Goal: Feedback & Contribution: Submit feedback/report problem

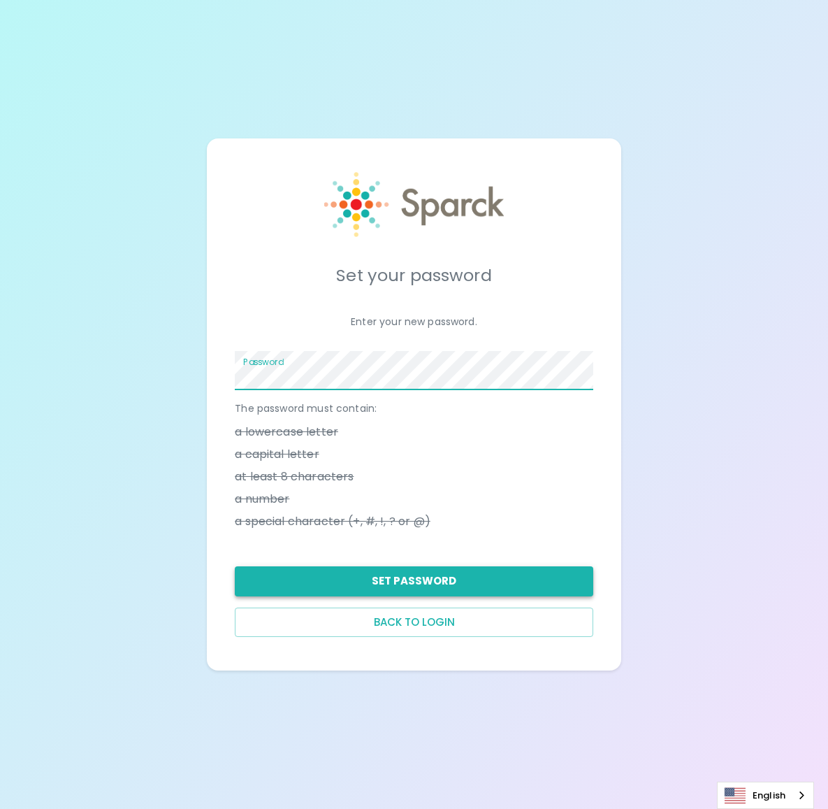
click at [434, 584] on button "Set Password" at bounding box center [414, 580] width 359 height 29
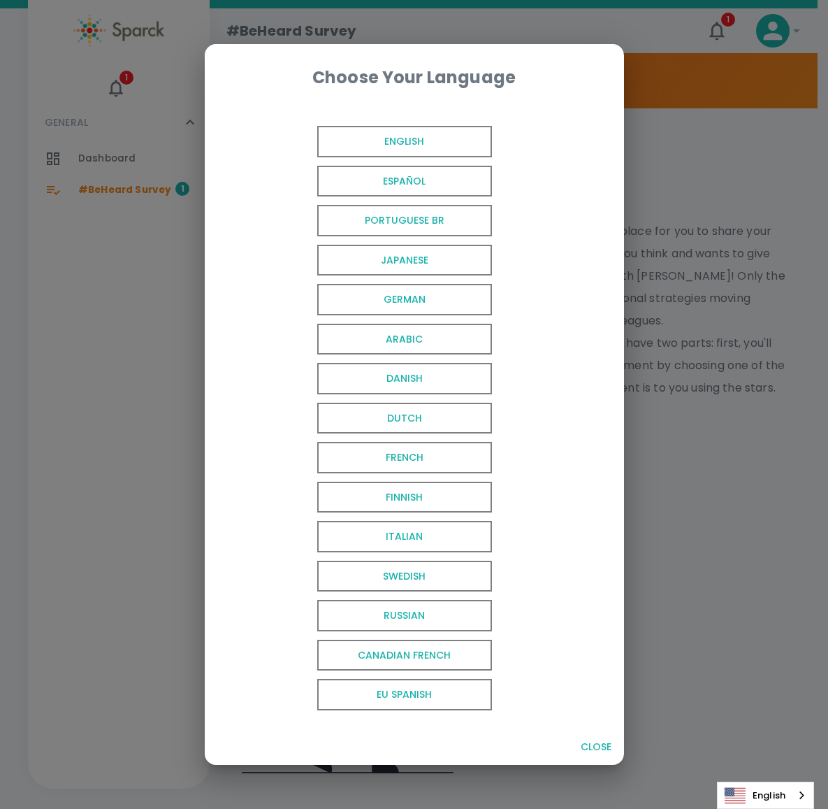
click at [418, 134] on span "English" at bounding box center [404, 141] width 175 height 31
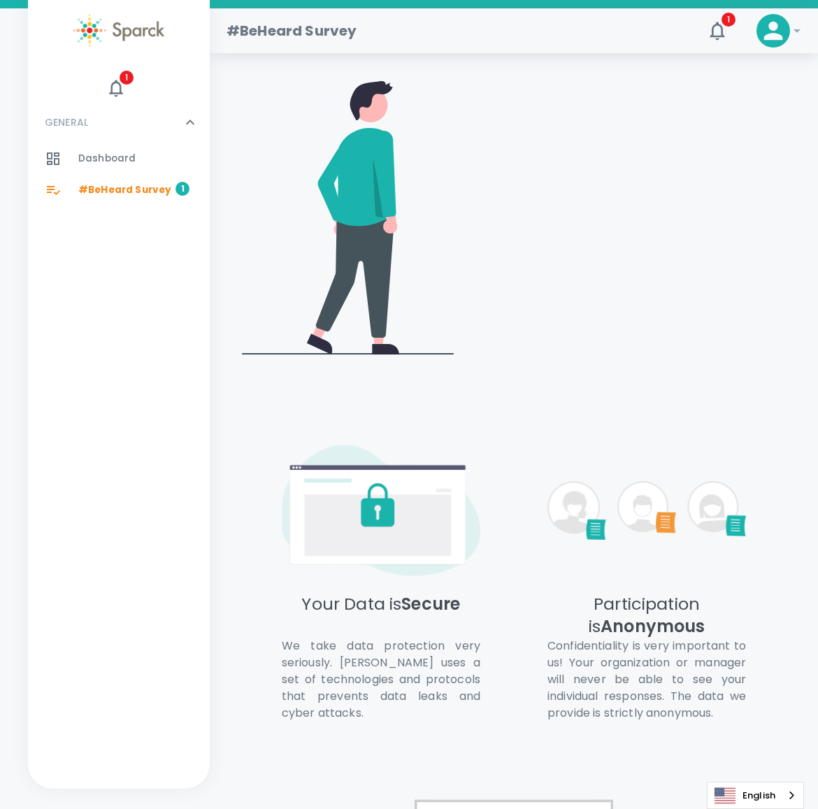
scroll to position [419, 0]
click at [668, 152] on video at bounding box center [632, 215] width 321 height 160
click at [679, 151] on video at bounding box center [632, 215] width 321 height 160
click at [598, 147] on video at bounding box center [632, 215] width 321 height 160
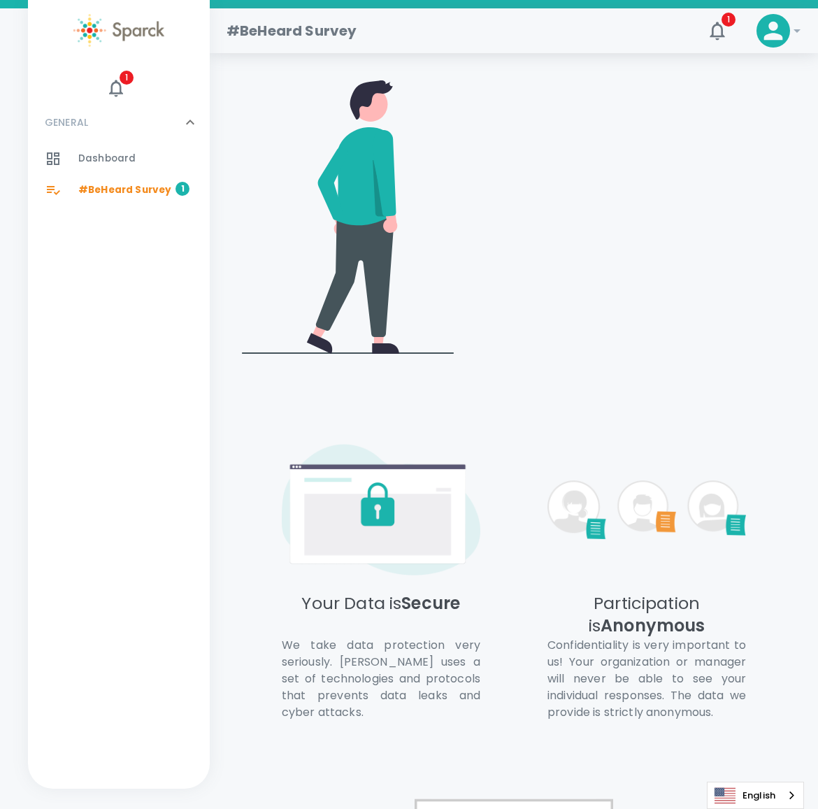
drag, startPoint x: 598, startPoint y: 154, endPoint x: 598, endPoint y: 166, distance: 11.9
click at [598, 166] on video at bounding box center [632, 215] width 321 height 160
click at [691, 280] on video at bounding box center [632, 215] width 321 height 160
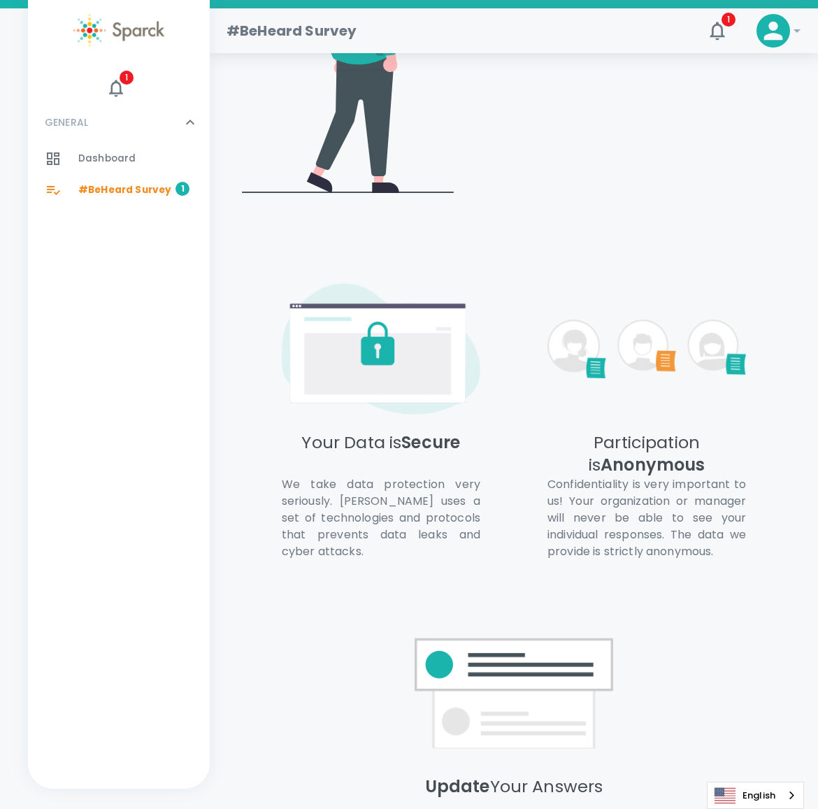
scroll to position [836, 0]
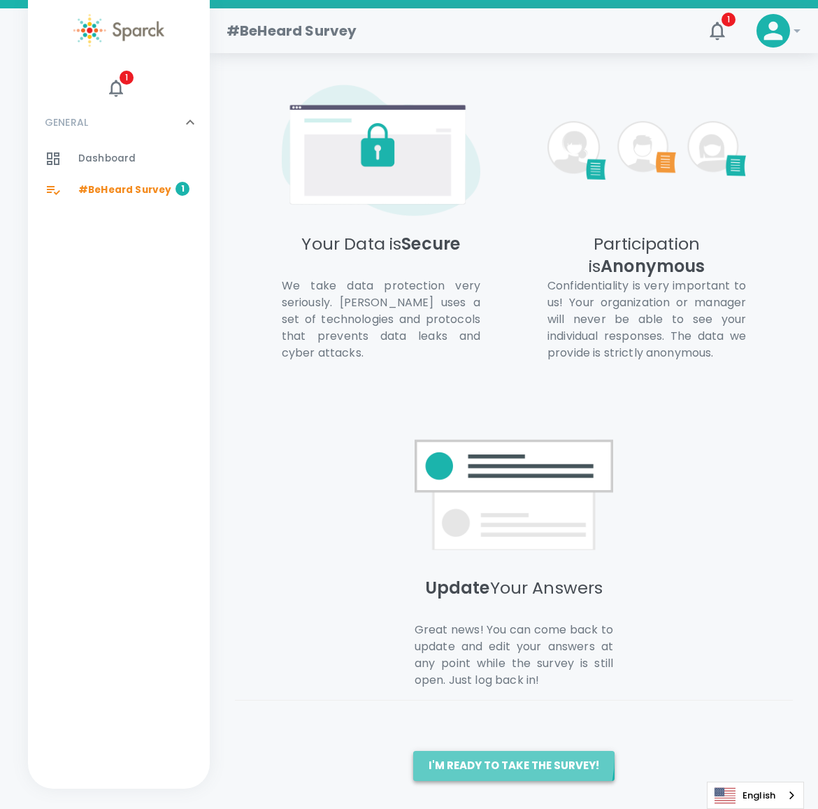
click at [503, 758] on button "I'm ready to take the survey!" at bounding box center [513, 765] width 201 height 29
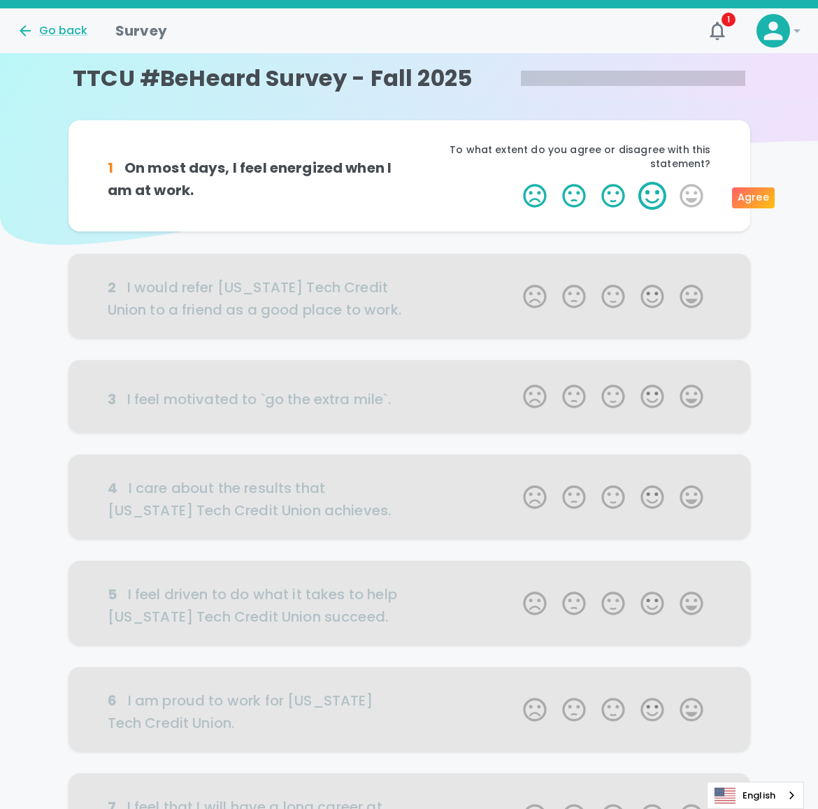
click at [651, 201] on label "4 Stars" at bounding box center [652, 196] width 39 height 28
click at [515, 182] on input "4 Stars" at bounding box center [514, 181] width 1 height 1
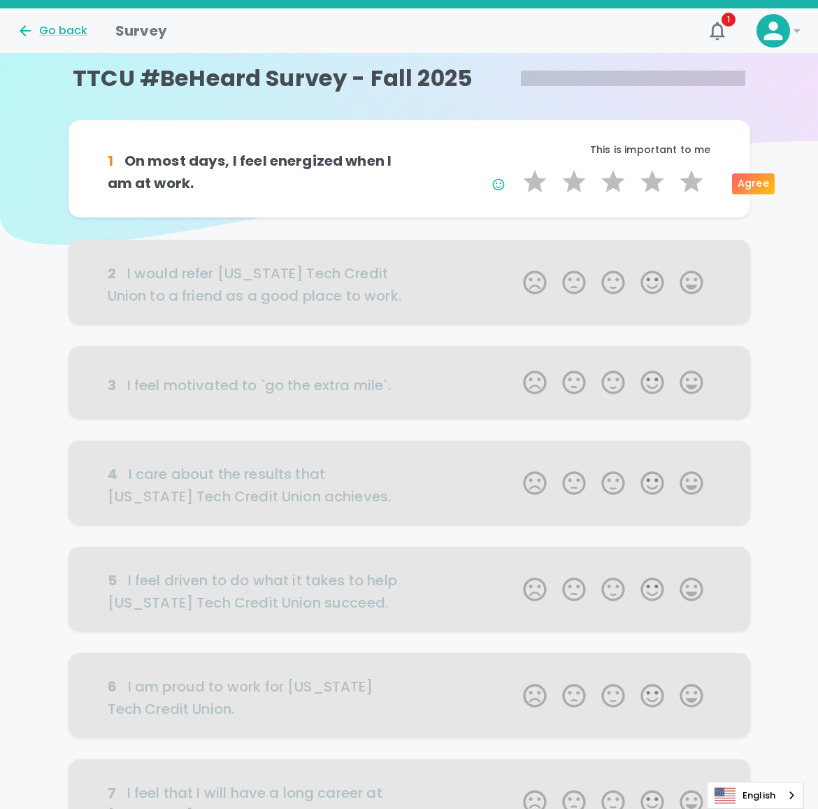
click at [687, 281] on div at bounding box center [410, 282] width 682 height 84
click at [754, 185] on div "Agree" at bounding box center [753, 183] width 43 height 21
click at [686, 185] on label "5 Stars" at bounding box center [691, 182] width 39 height 28
click at [515, 168] on input "5 Stars" at bounding box center [514, 167] width 1 height 1
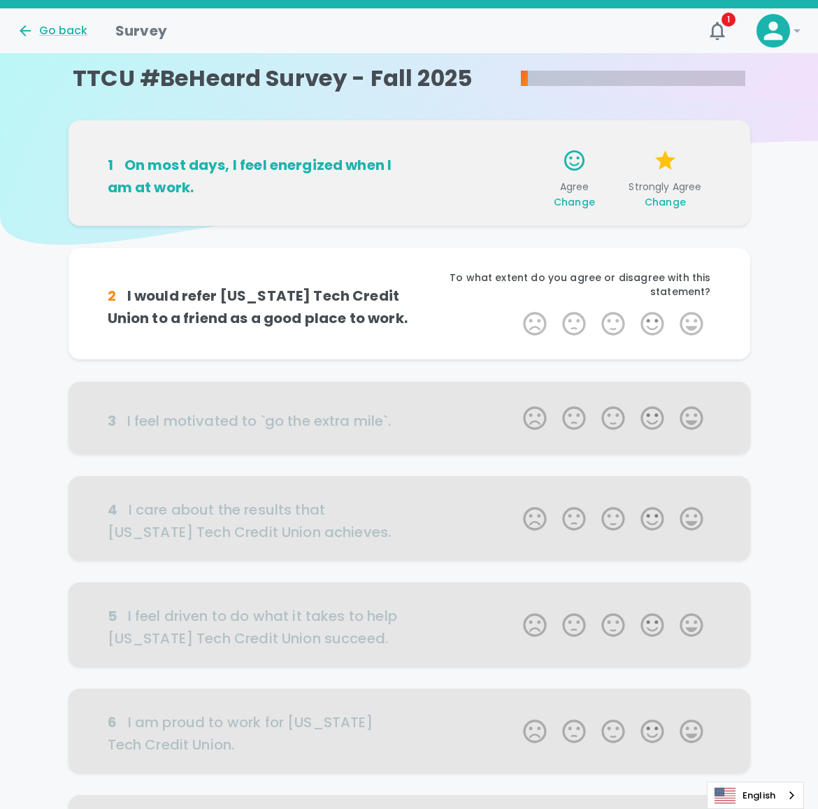
scroll to position [123, 0]
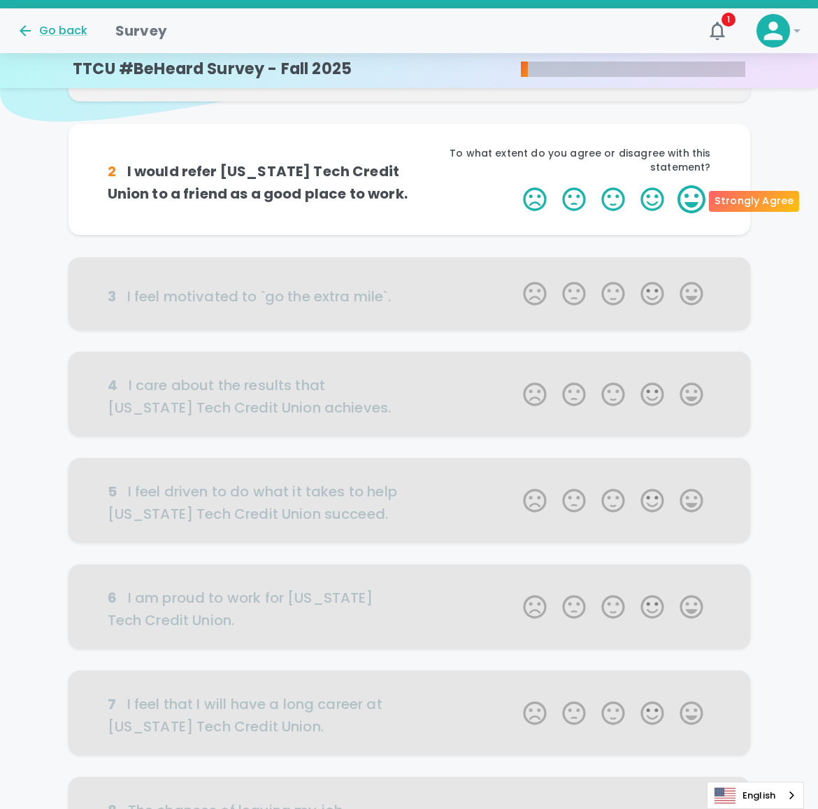
click at [699, 201] on label "5 Stars" at bounding box center [691, 199] width 39 height 28
click at [515, 185] on input "5 Stars" at bounding box center [514, 185] width 1 height 1
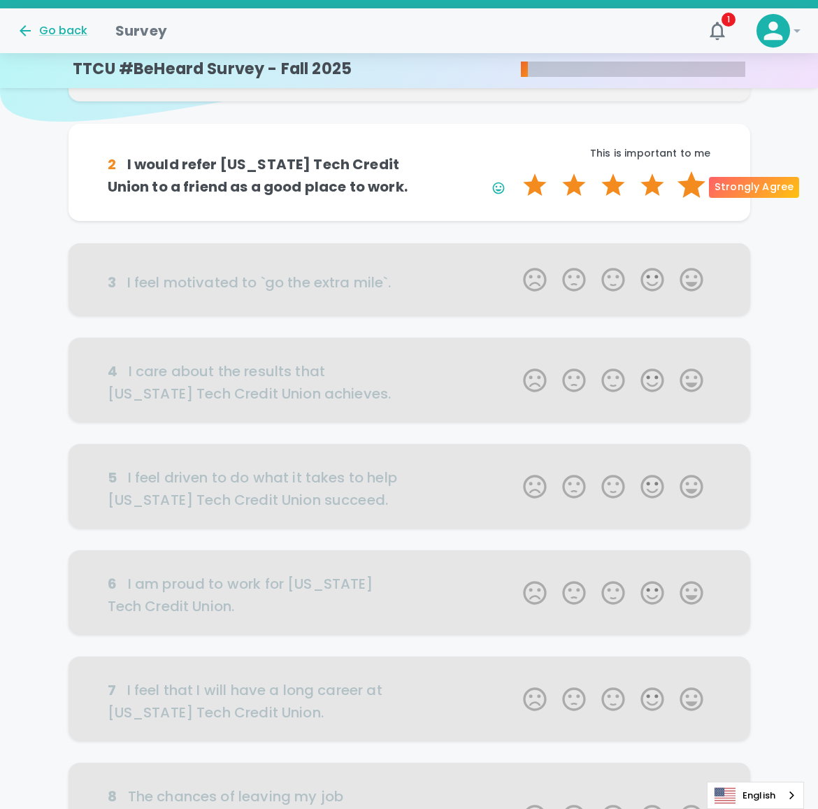
click at [697, 189] on label "5 Stars" at bounding box center [691, 185] width 39 height 28
click at [515, 171] on input "5 Stars" at bounding box center [514, 171] width 1 height 1
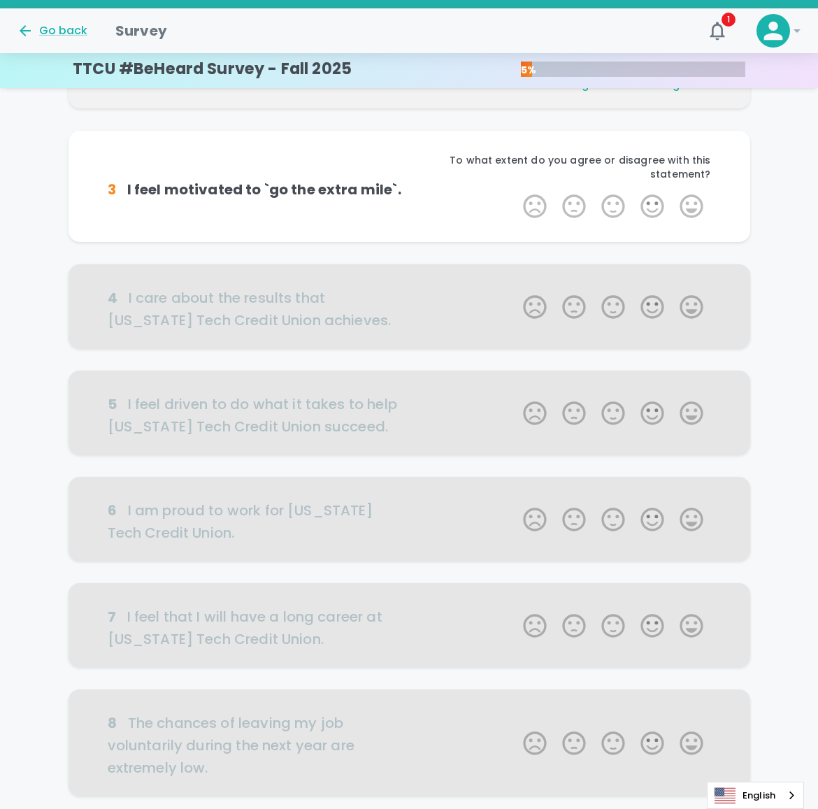
scroll to position [246, 0]
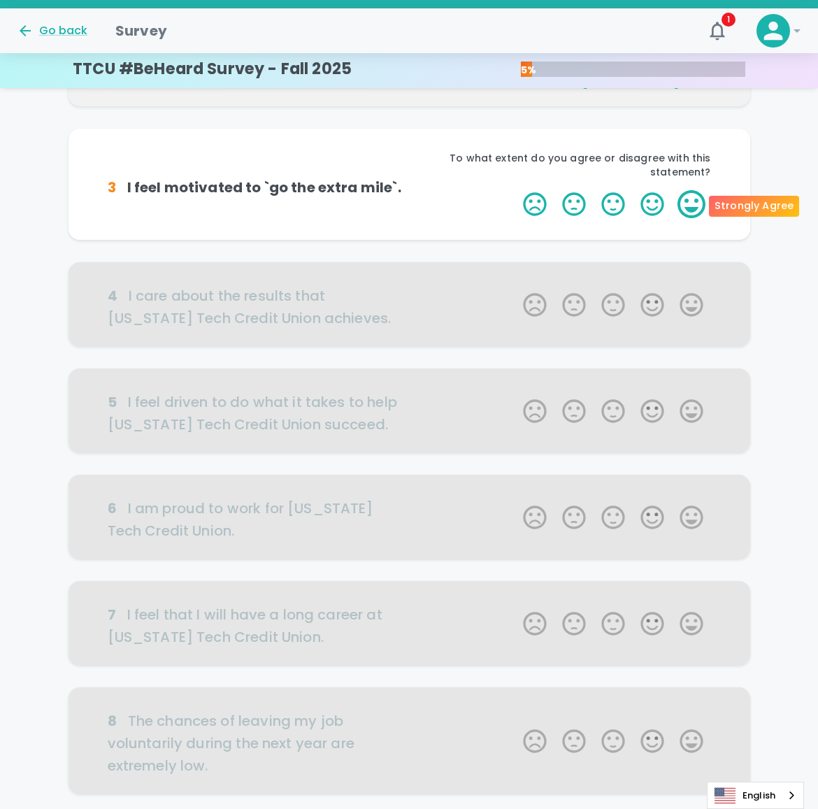
click at [691, 212] on label "5 Stars" at bounding box center [691, 204] width 39 height 28
click at [515, 190] on input "5 Stars" at bounding box center [514, 189] width 1 height 1
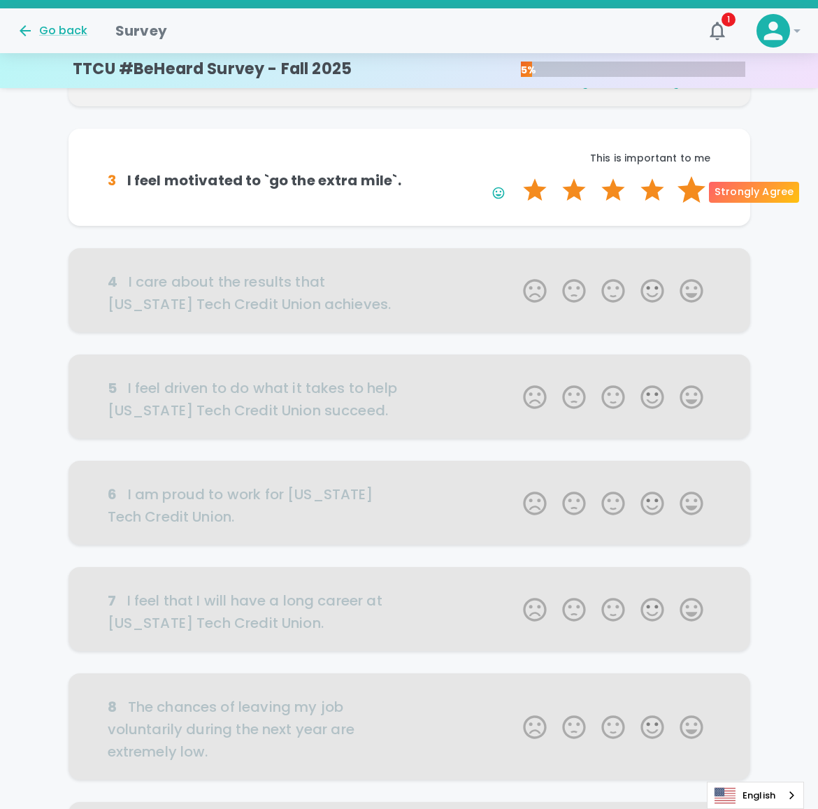
click at [693, 191] on label "5 Stars" at bounding box center [691, 190] width 39 height 28
click at [515, 176] on input "5 Stars" at bounding box center [514, 175] width 1 height 1
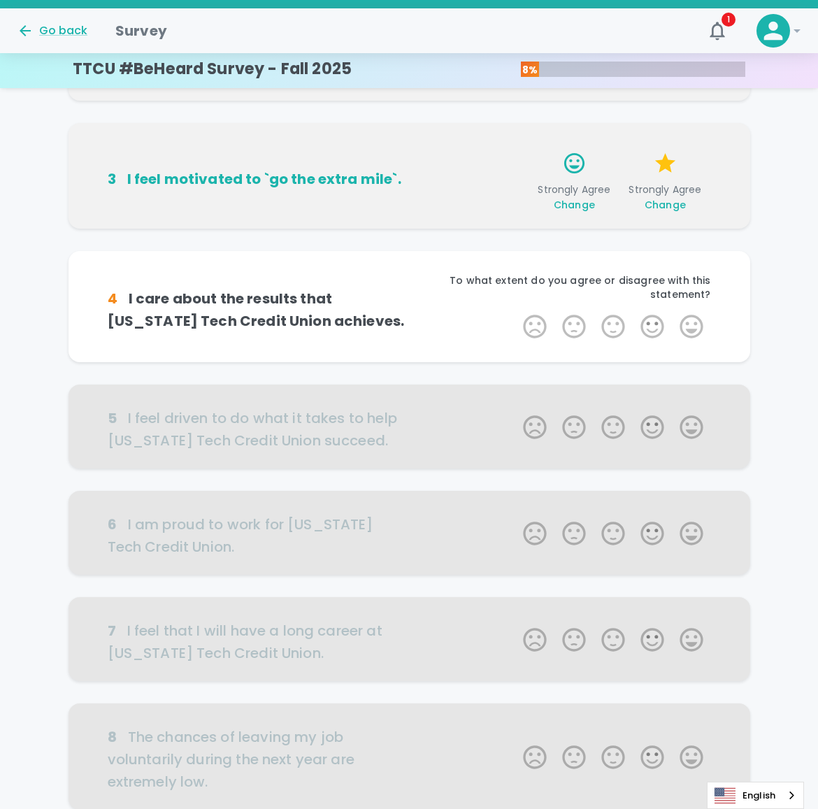
scroll to position [369, 0]
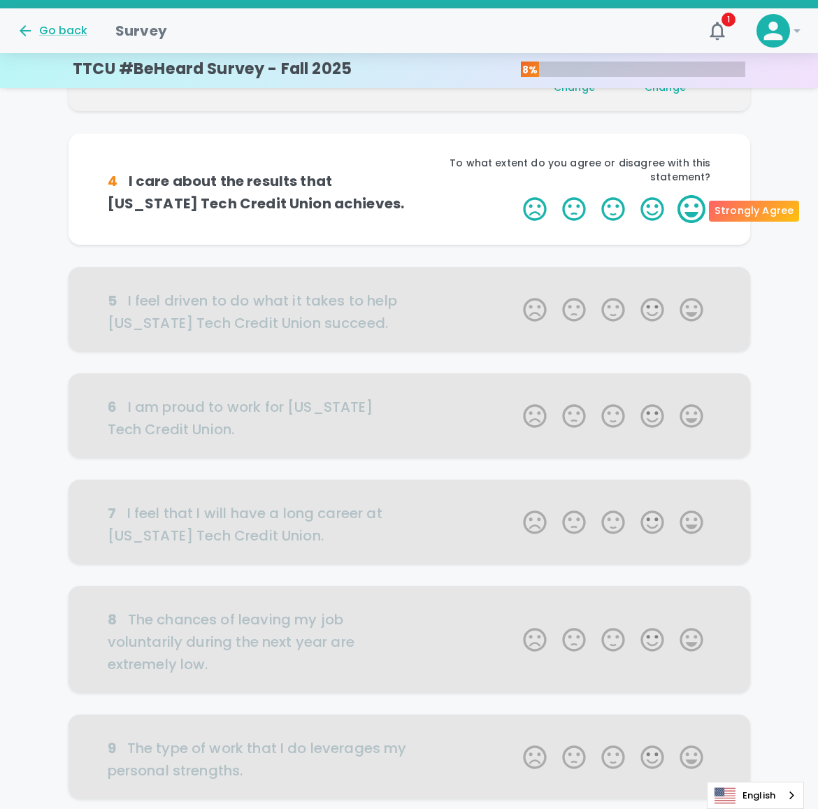
click at [686, 205] on label "5 Stars" at bounding box center [691, 209] width 39 height 28
click at [515, 195] on input "5 Stars" at bounding box center [514, 194] width 1 height 1
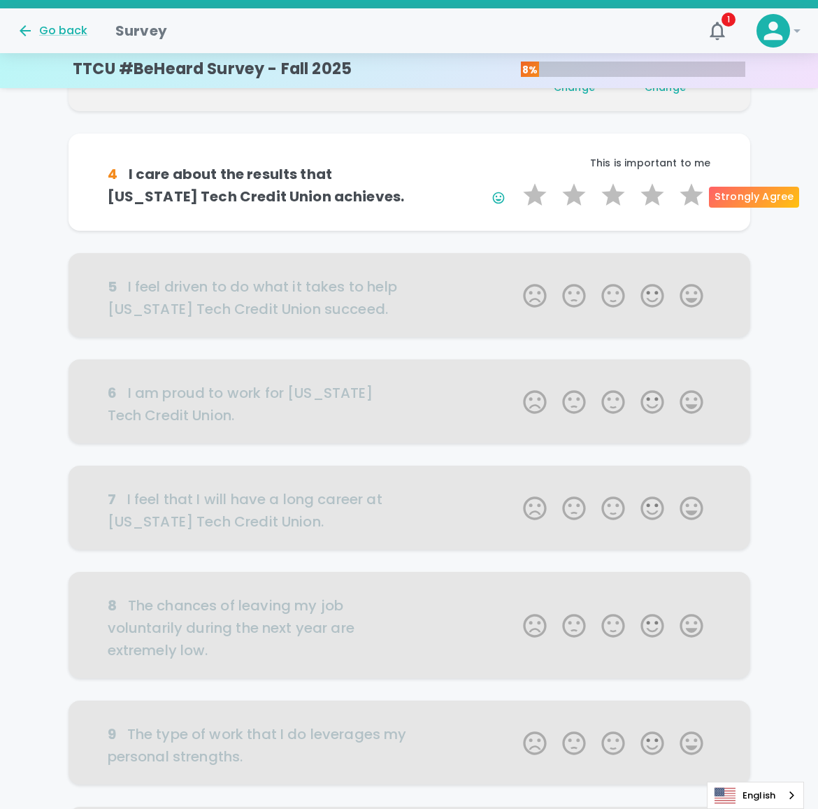
click at [686, 205] on label "5 Stars" at bounding box center [691, 195] width 39 height 28
click at [515, 181] on input "5 Stars" at bounding box center [514, 180] width 1 height 1
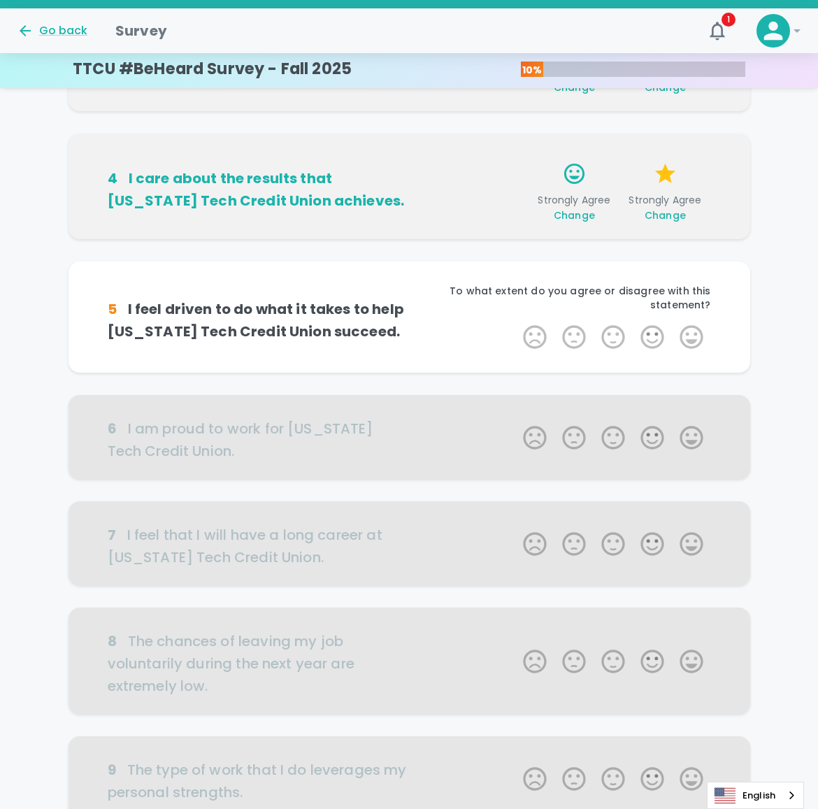
scroll to position [492, 0]
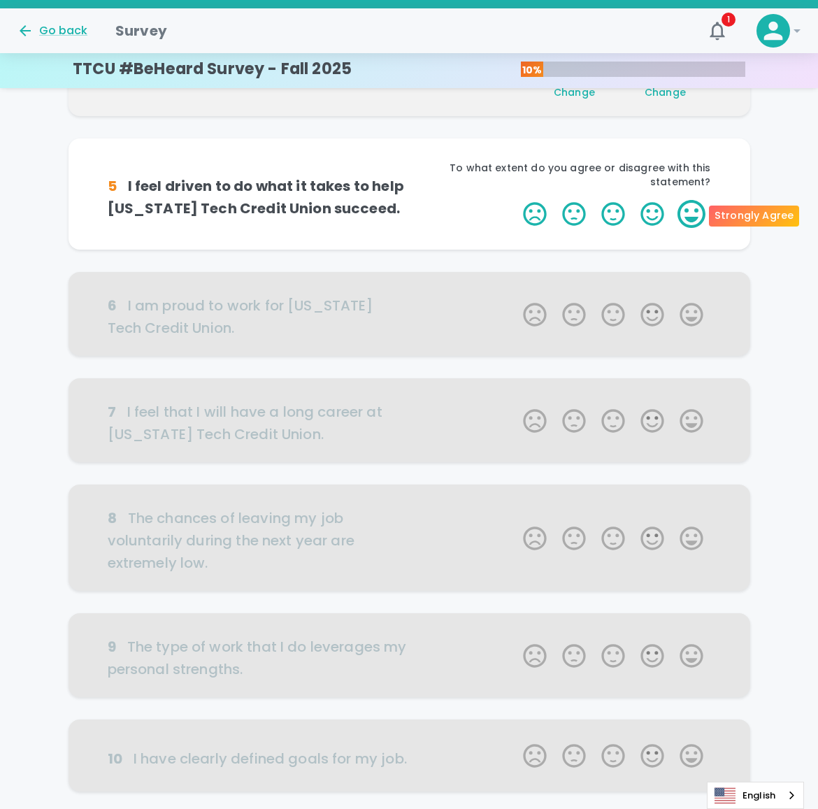
click at [699, 217] on label "5 Stars" at bounding box center [691, 214] width 39 height 28
click at [515, 200] on input "5 Stars" at bounding box center [514, 199] width 1 height 1
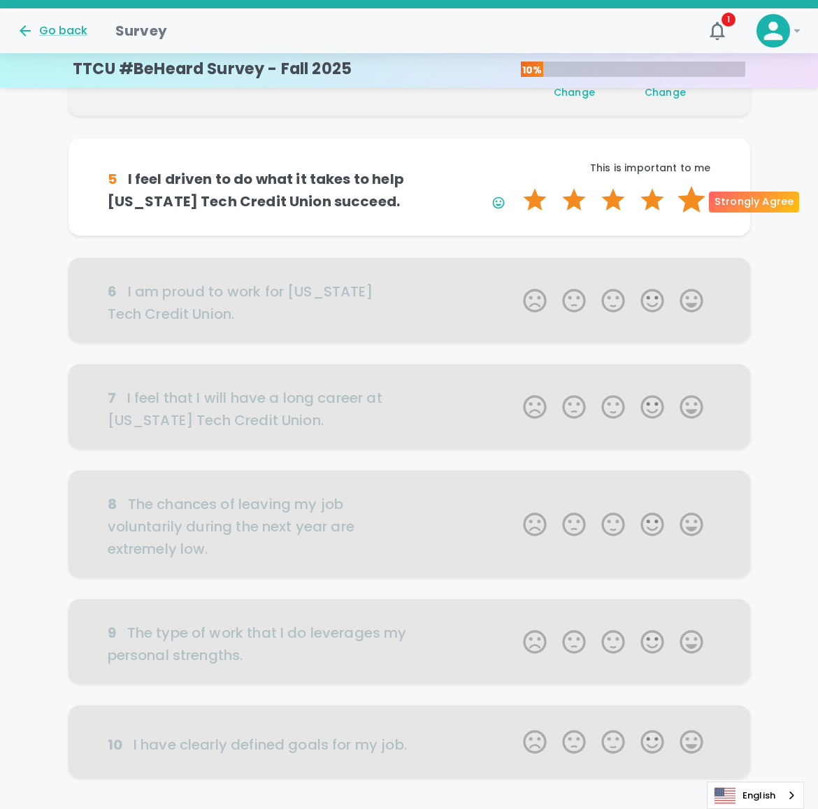
click at [694, 203] on label "5 Stars" at bounding box center [691, 200] width 39 height 28
click at [515, 186] on input "5 Stars" at bounding box center [514, 185] width 1 height 1
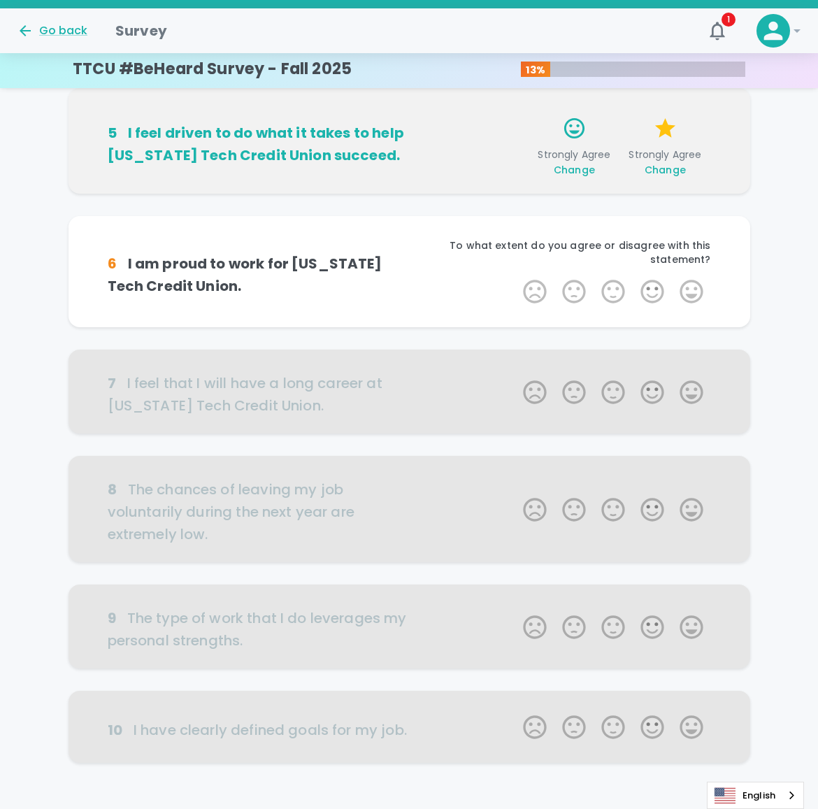
scroll to position [596, 0]
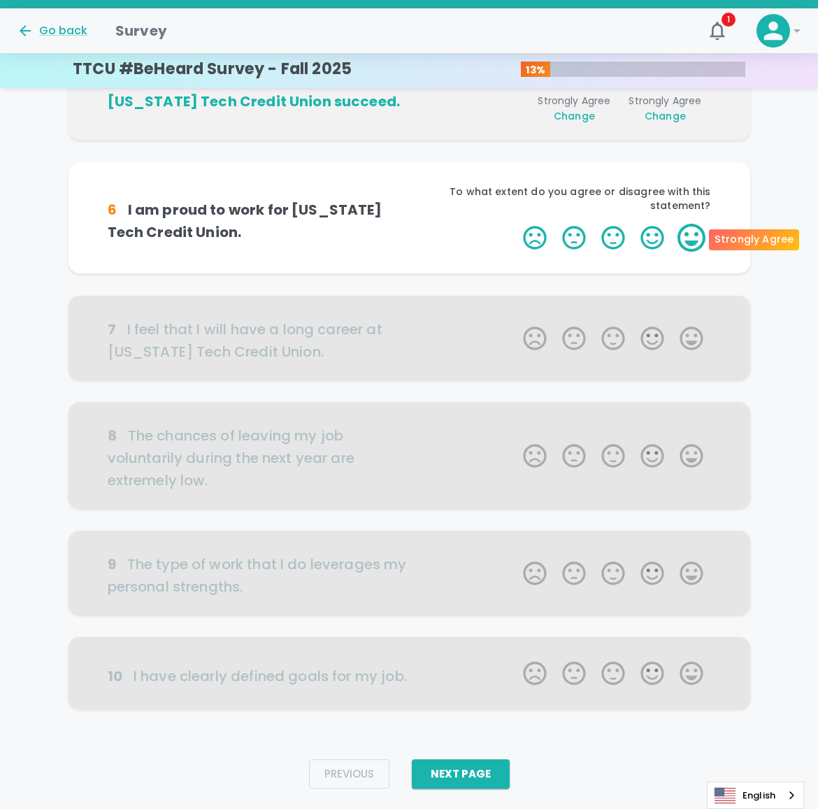
click at [700, 231] on label "5 Stars" at bounding box center [691, 238] width 39 height 28
click at [515, 224] on input "5 Stars" at bounding box center [514, 223] width 1 height 1
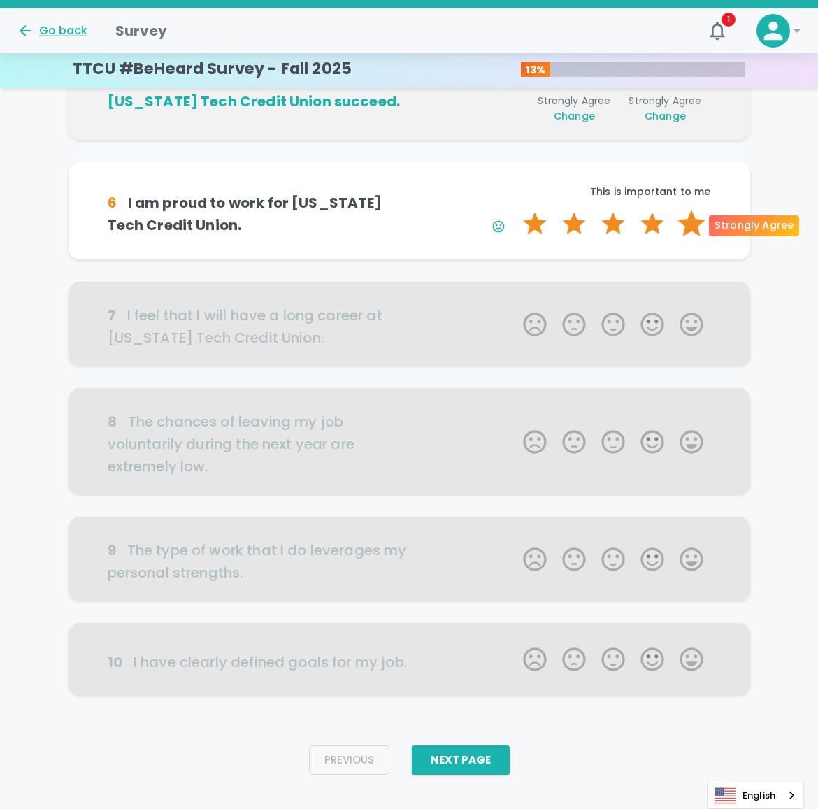
click at [699, 231] on label "5 Stars" at bounding box center [691, 224] width 39 height 28
click at [515, 210] on input "5 Stars" at bounding box center [514, 209] width 1 height 1
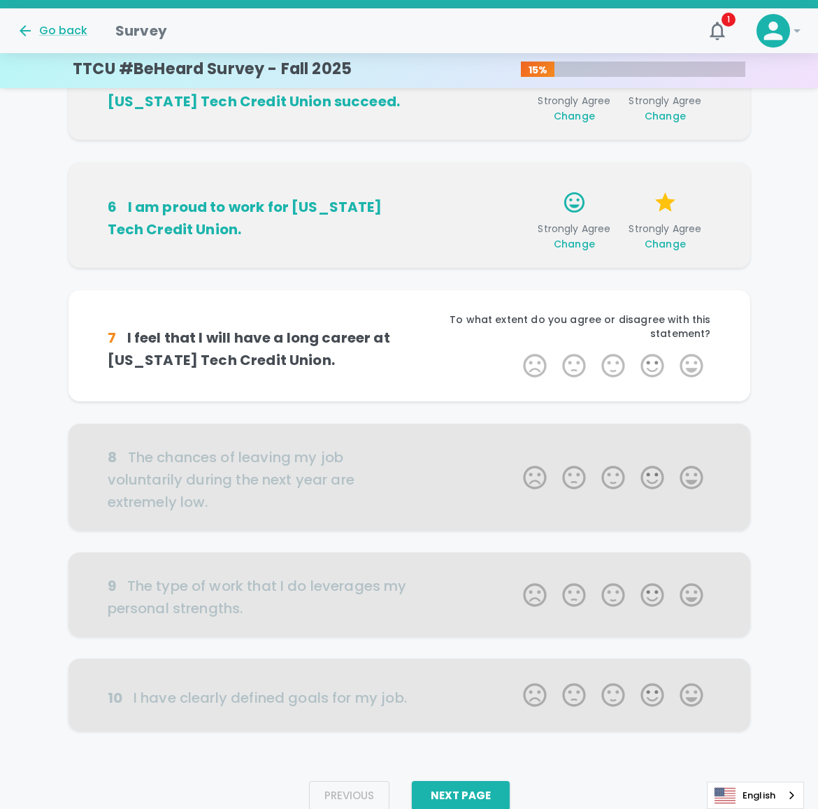
scroll to position [618, 0]
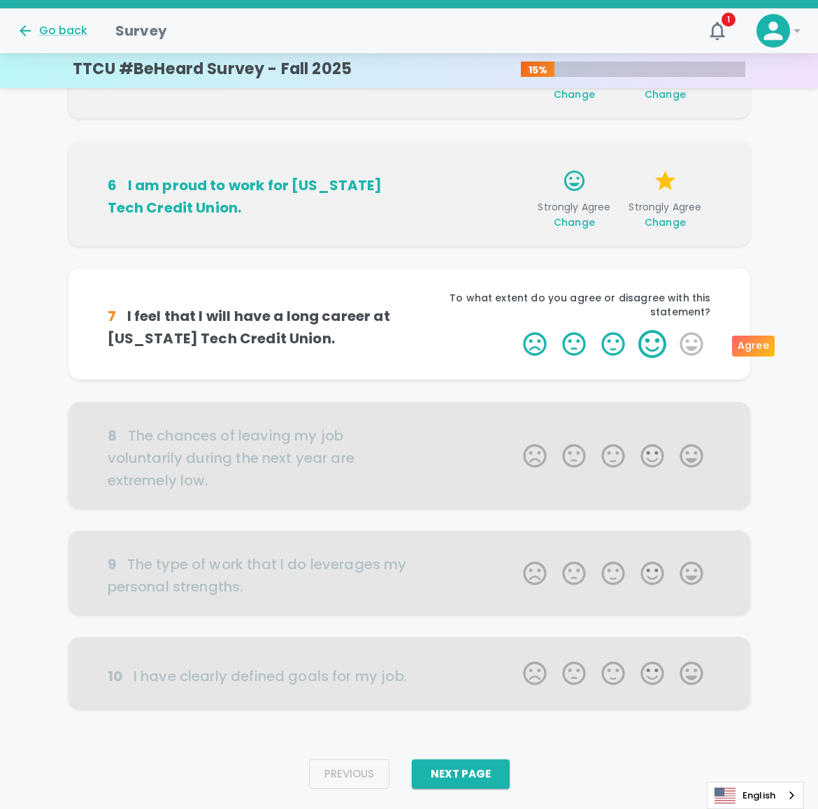
click at [651, 354] on label "4 Stars" at bounding box center [652, 344] width 39 height 28
click at [515, 330] on input "4 Stars" at bounding box center [514, 329] width 1 height 1
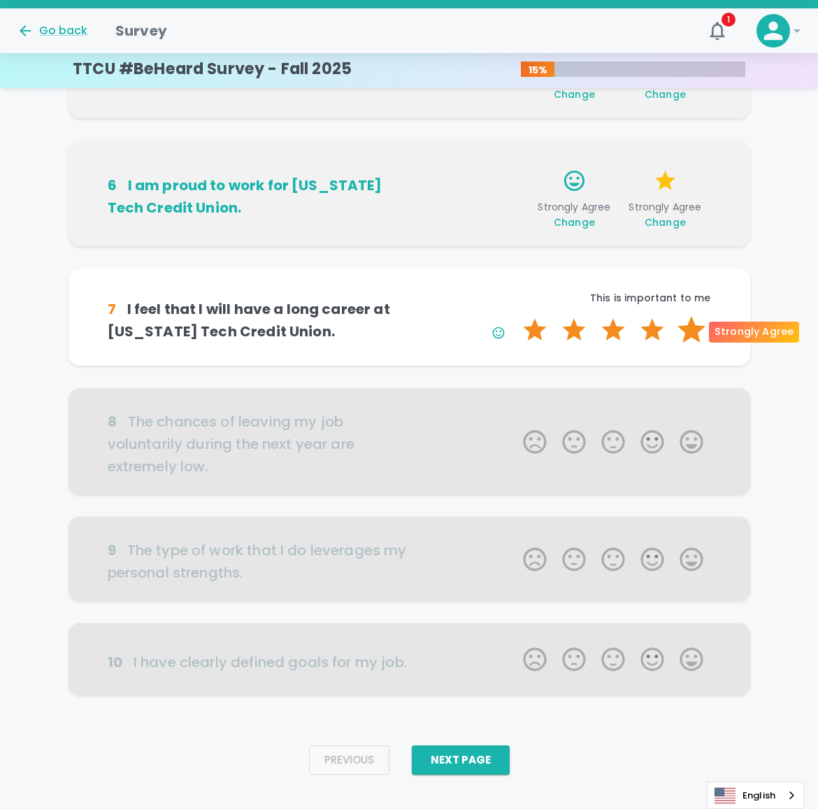
click at [687, 337] on label "5 Stars" at bounding box center [691, 330] width 39 height 28
click at [515, 316] on input "5 Stars" at bounding box center [514, 315] width 1 height 1
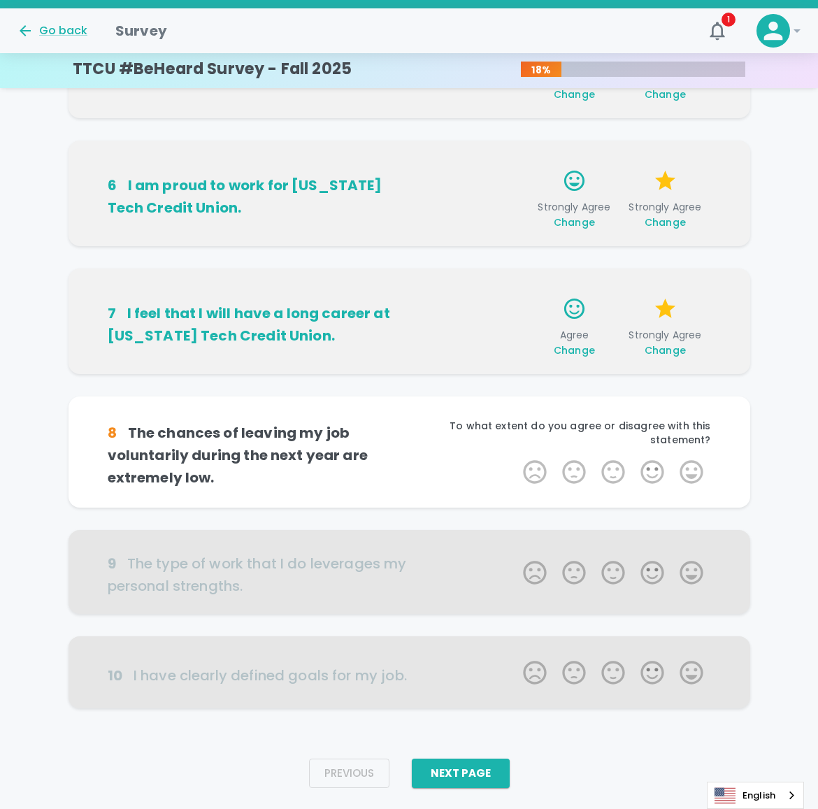
scroll to position [640, 0]
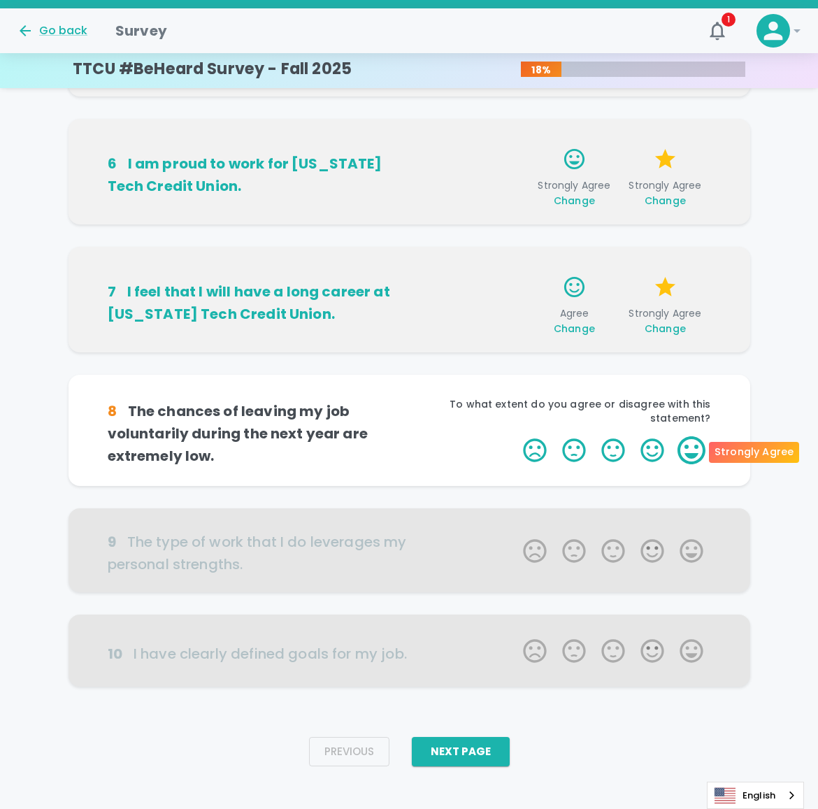
click at [686, 455] on label "5 Stars" at bounding box center [691, 450] width 39 height 28
click at [515, 436] on input "5 Stars" at bounding box center [514, 435] width 1 height 1
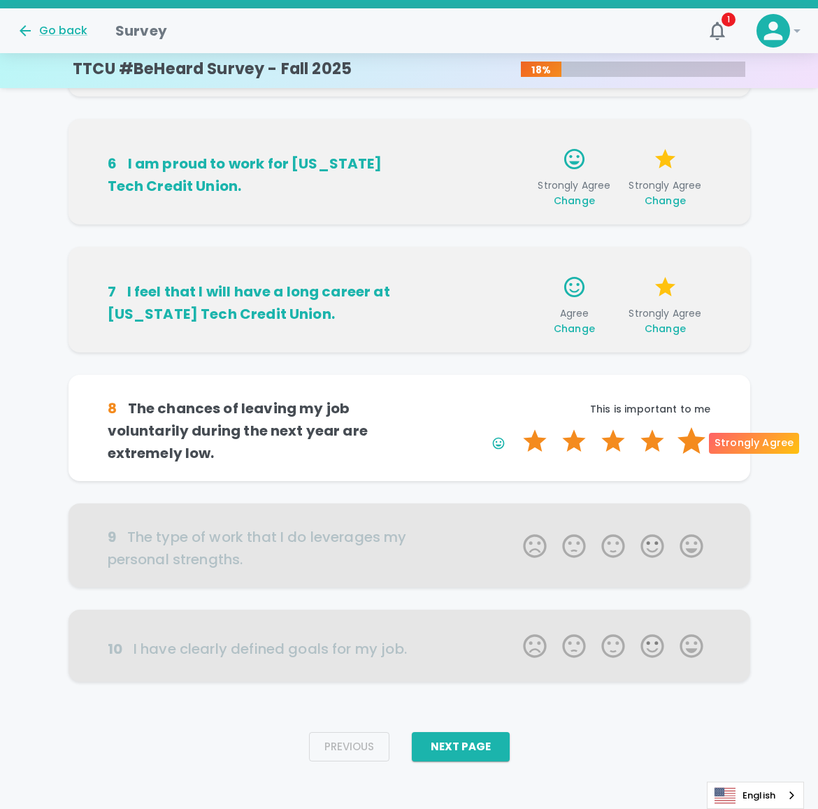
click at [686, 447] on label "5 Stars" at bounding box center [691, 441] width 39 height 28
click at [515, 427] on input "5 Stars" at bounding box center [514, 426] width 1 height 1
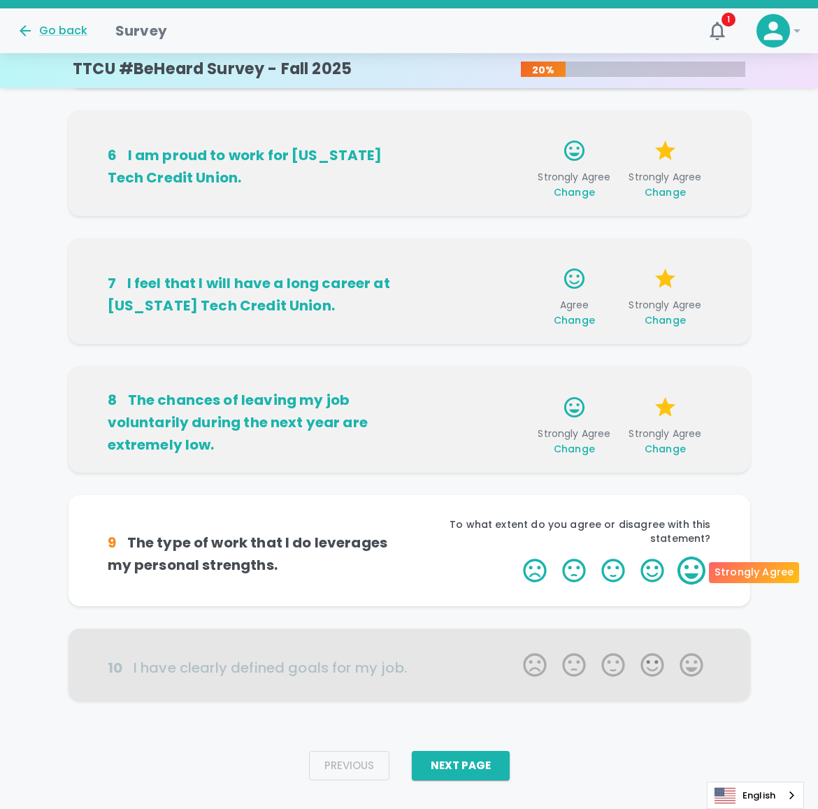
click at [686, 574] on label "5 Stars" at bounding box center [691, 570] width 39 height 28
click at [515, 556] on input "5 Stars" at bounding box center [514, 556] width 1 height 1
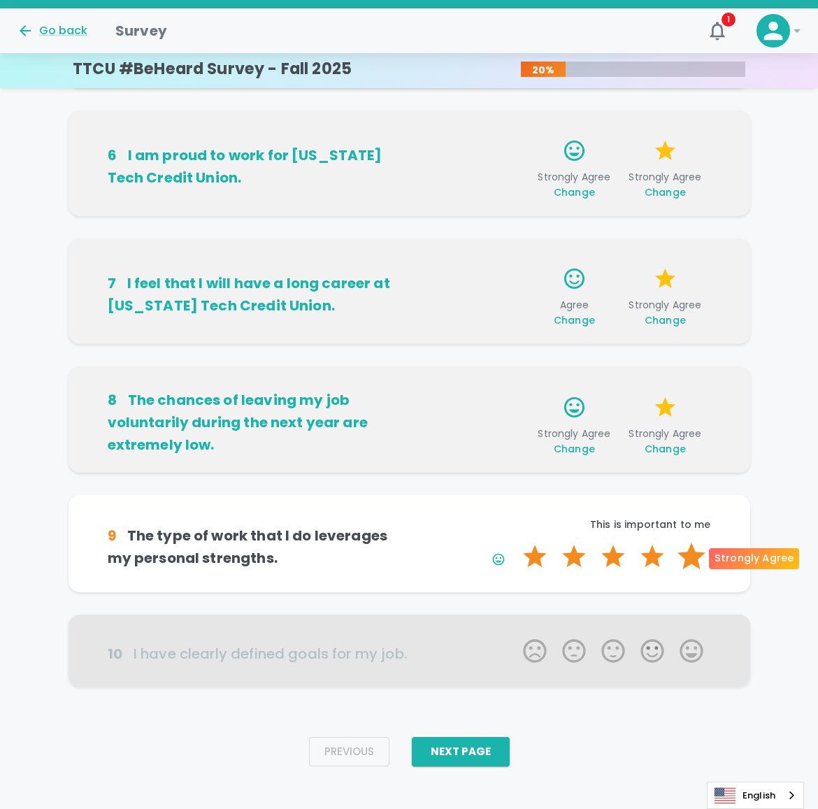
click at [687, 566] on label "5 Stars" at bounding box center [691, 556] width 39 height 28
click at [515, 542] on input "5 Stars" at bounding box center [514, 542] width 1 height 1
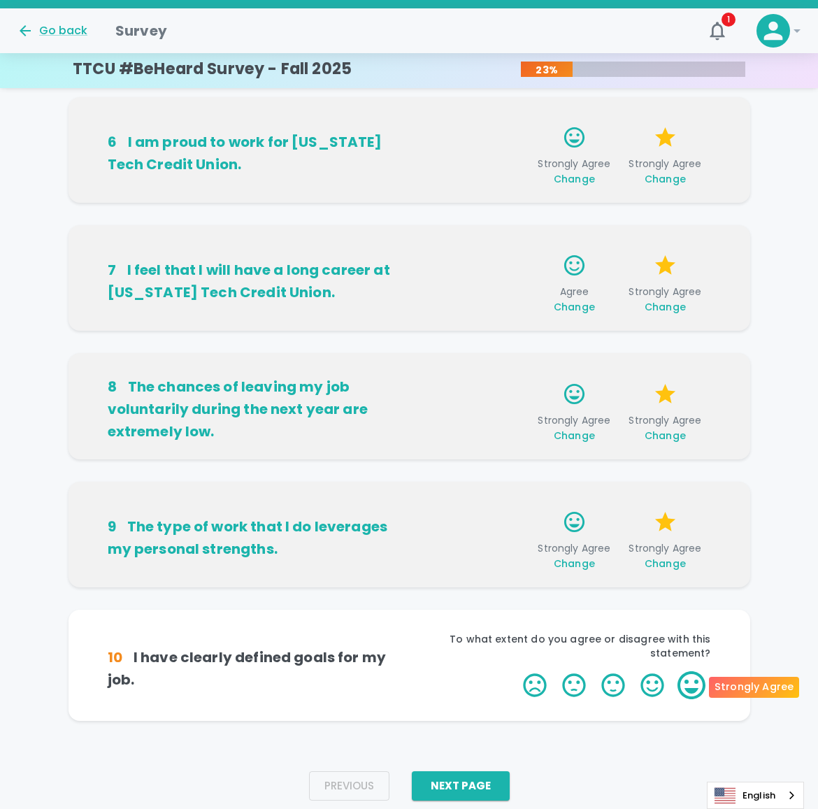
click at [697, 684] on label "5 Stars" at bounding box center [691, 685] width 39 height 28
click at [515, 671] on input "5 Stars" at bounding box center [514, 670] width 1 height 1
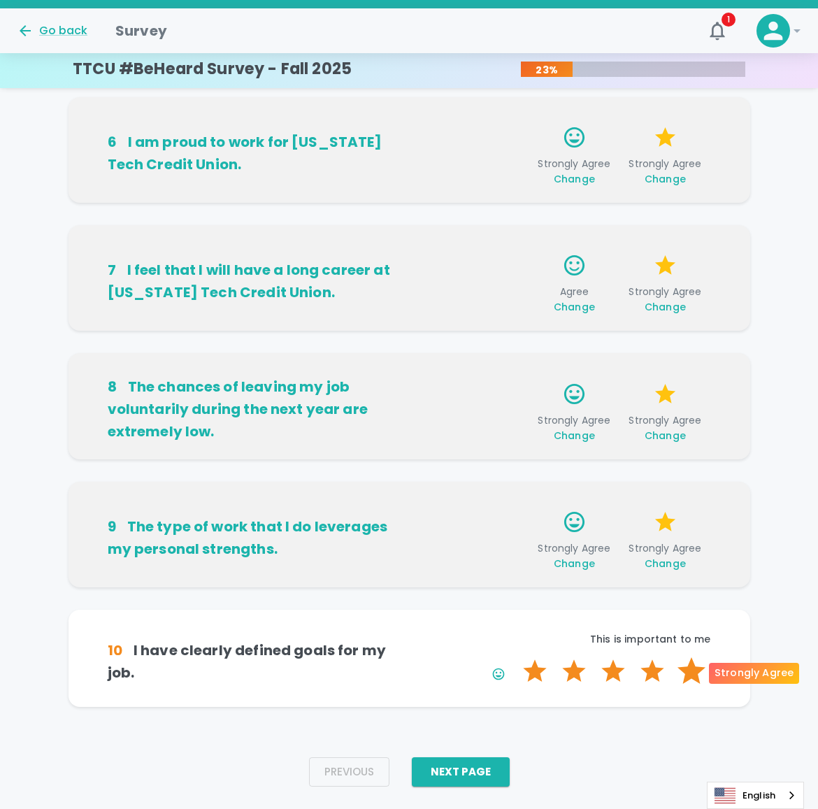
click at [697, 684] on label "5 Stars" at bounding box center [691, 671] width 39 height 28
click at [515, 657] on input "5 Stars" at bounding box center [514, 656] width 1 height 1
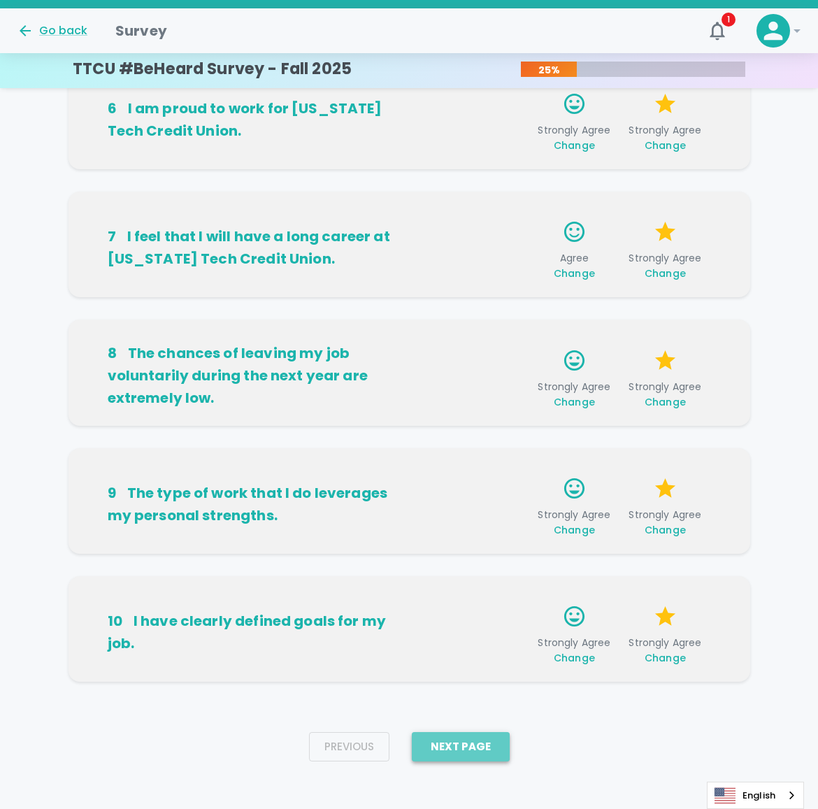
click at [470, 752] on button "Next Page" at bounding box center [461, 746] width 98 height 29
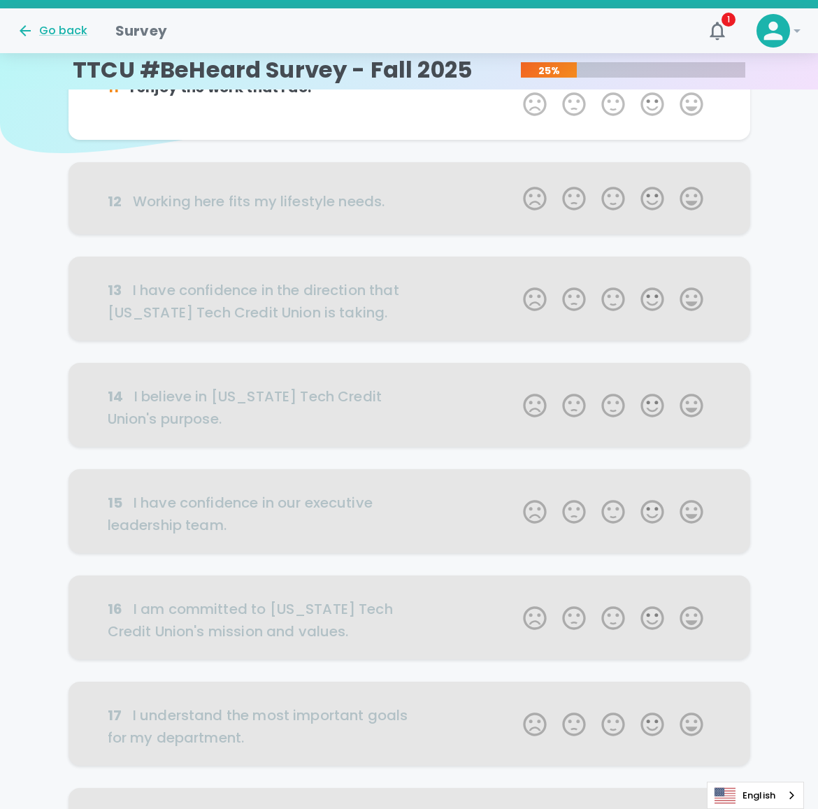
scroll to position [0, 0]
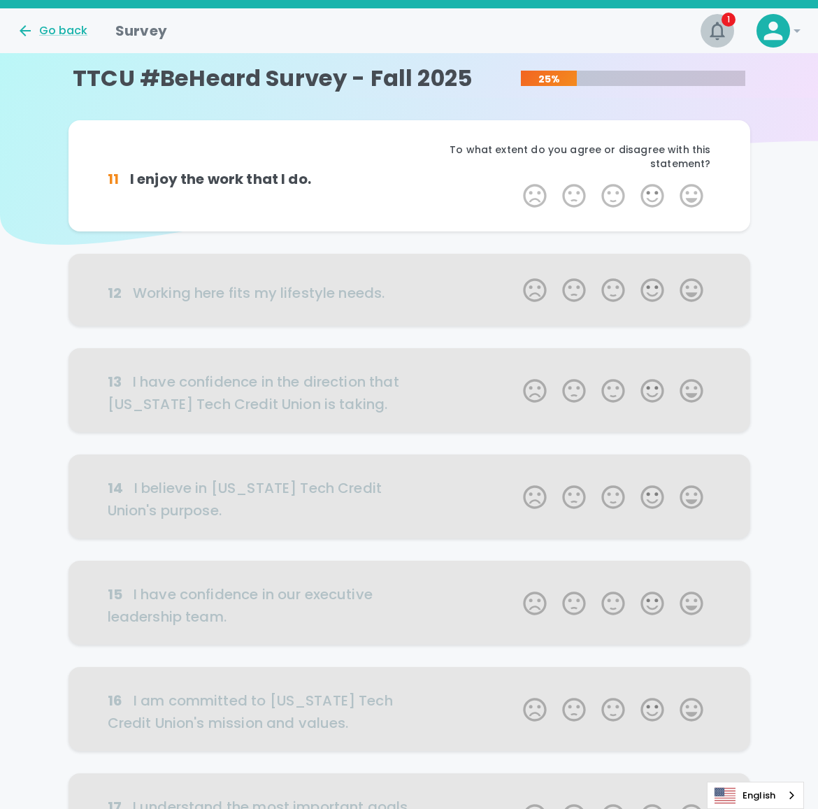
click at [721, 34] on icon "button" at bounding box center [717, 31] width 22 height 22
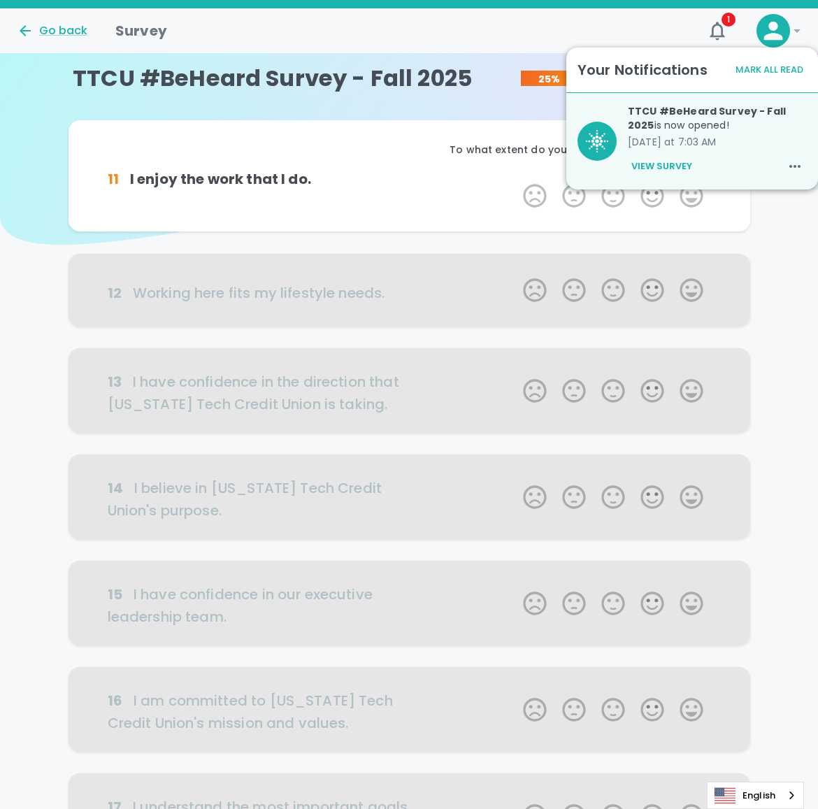
click at [798, 243] on div "11 I enjoy the work that I do. To what extent do you agree or disagree with thi…" at bounding box center [409, 681] width 818 height 1123
click at [663, 31] on div "Go back Survey" at bounding box center [348, 25] width 684 height 34
click at [793, 33] on icon at bounding box center [796, 30] width 17 height 17
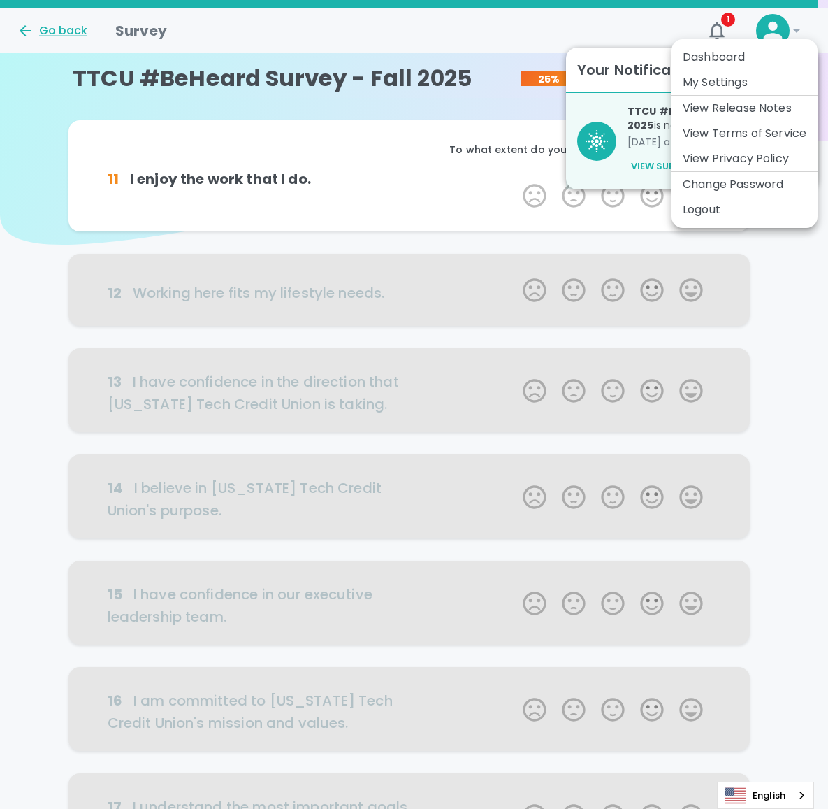
click at [626, 34] on div at bounding box center [414, 404] width 828 height 809
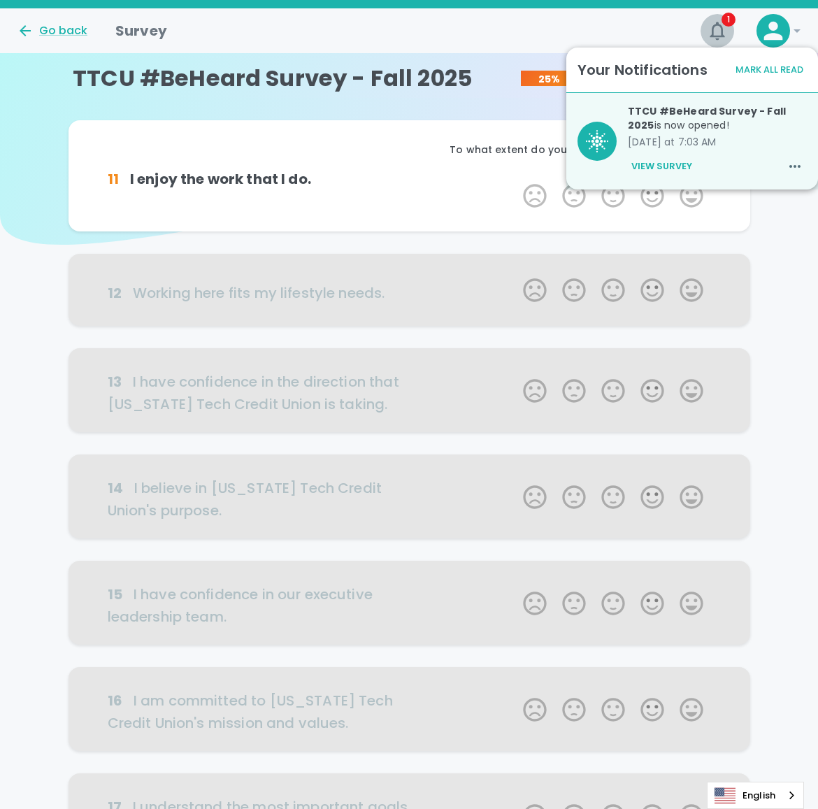
click at [712, 17] on button "1" at bounding box center [717, 31] width 34 height 34
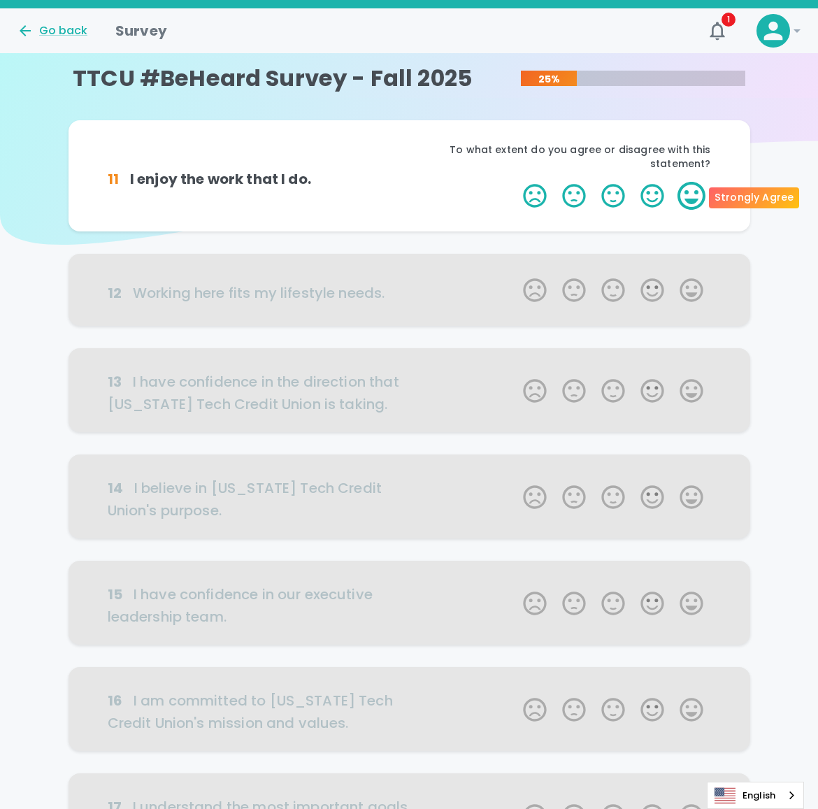
click at [686, 199] on label "5 Stars" at bounding box center [691, 196] width 39 height 28
click at [515, 182] on input "5 Stars" at bounding box center [514, 181] width 1 height 1
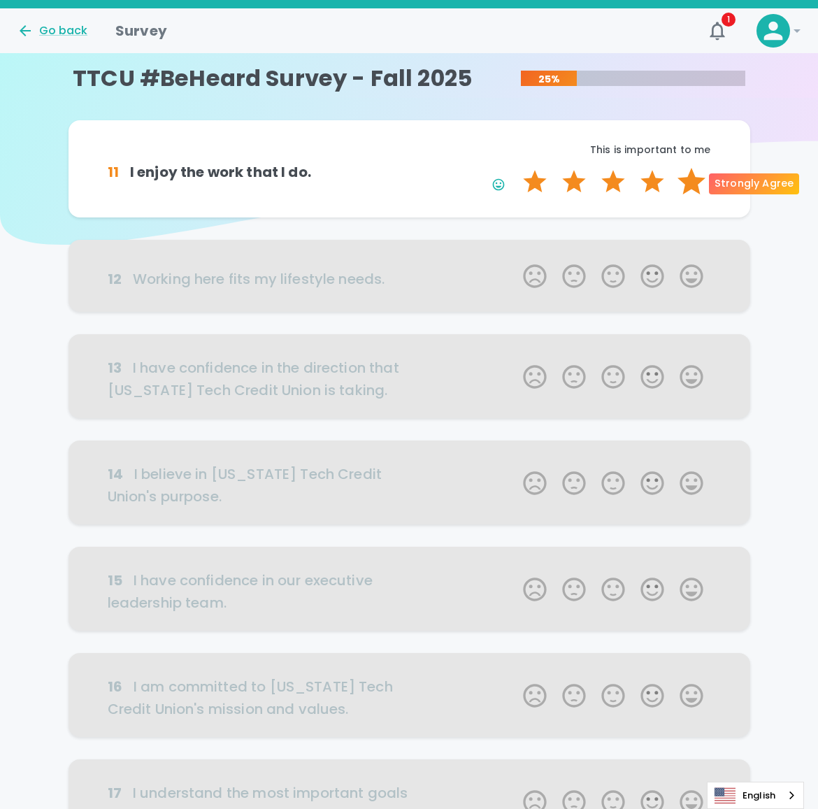
click at [693, 182] on label "5 Stars" at bounding box center [691, 182] width 39 height 28
click at [515, 168] on input "5 Stars" at bounding box center [514, 167] width 1 height 1
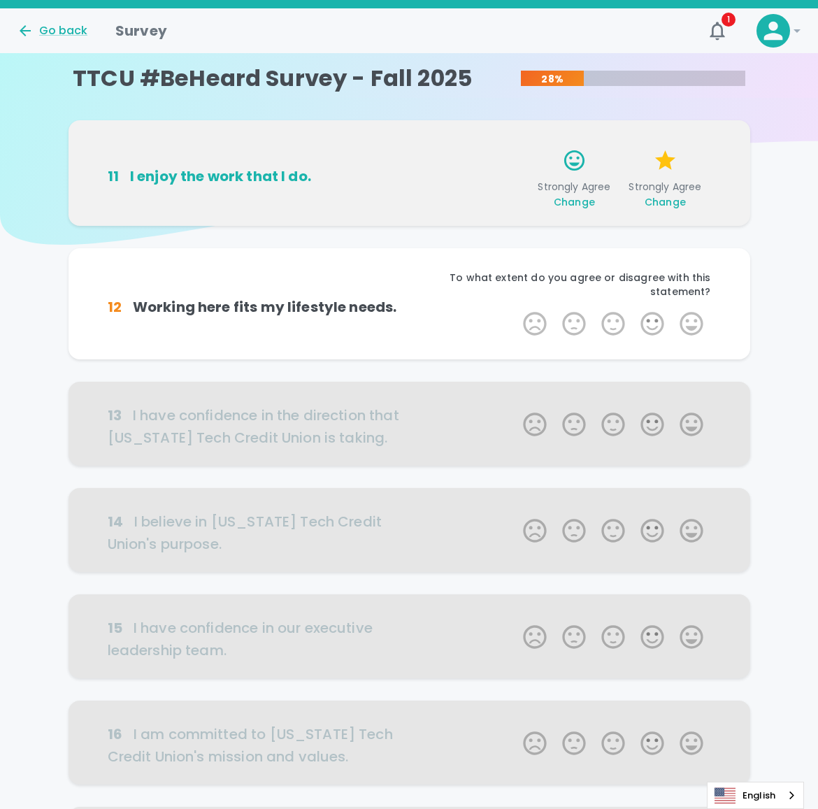
scroll to position [123, 0]
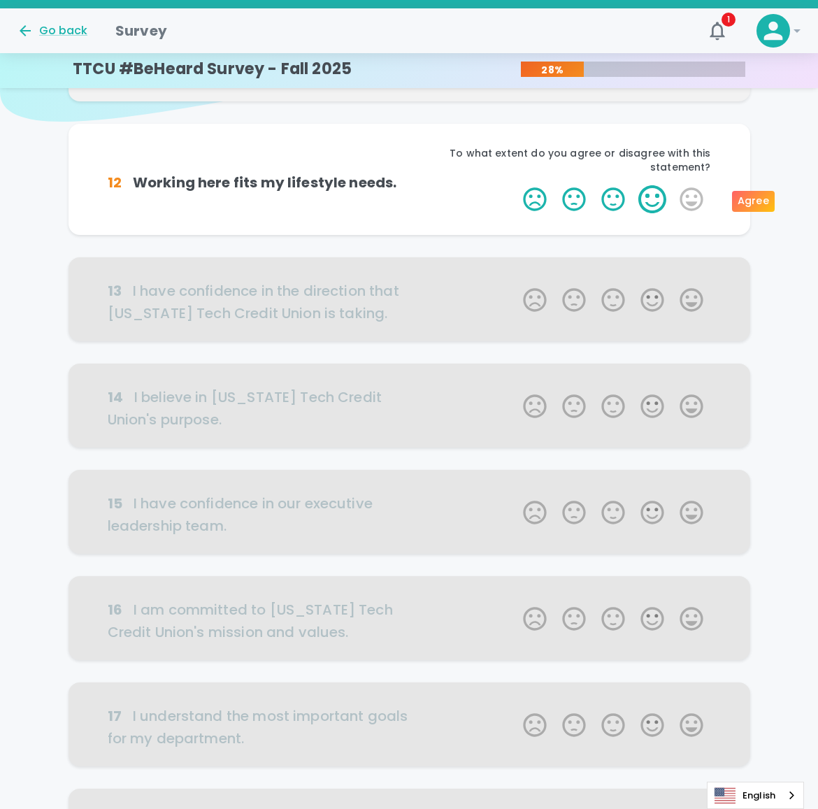
click at [661, 194] on label "4 Stars" at bounding box center [652, 199] width 39 height 28
click at [515, 185] on input "4 Stars" at bounding box center [514, 185] width 1 height 1
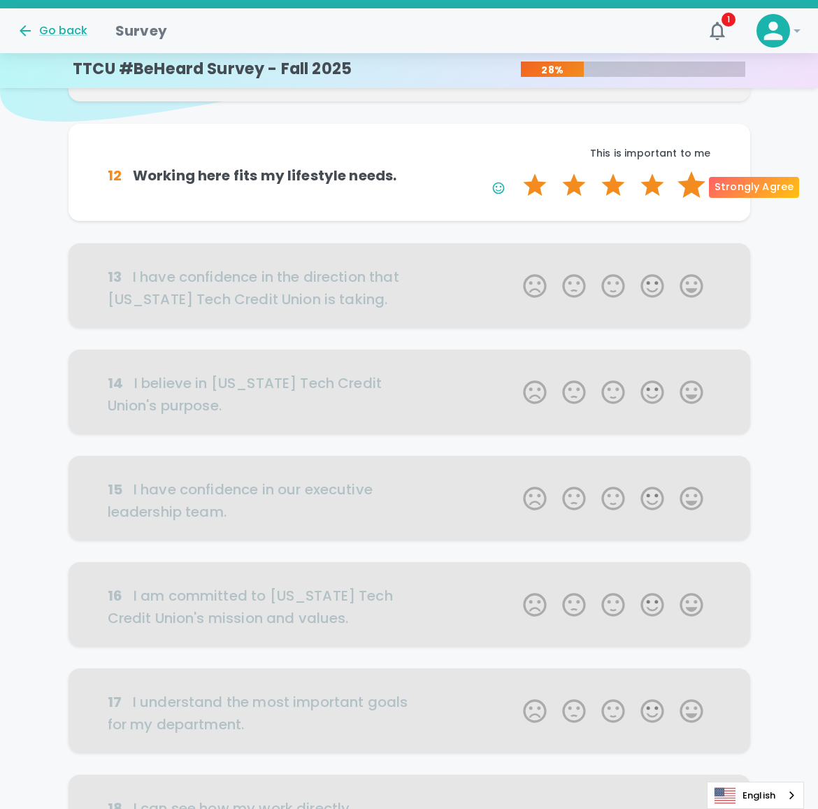
click at [695, 188] on label "5 Stars" at bounding box center [691, 185] width 39 height 28
click at [515, 171] on input "5 Stars" at bounding box center [514, 171] width 1 height 1
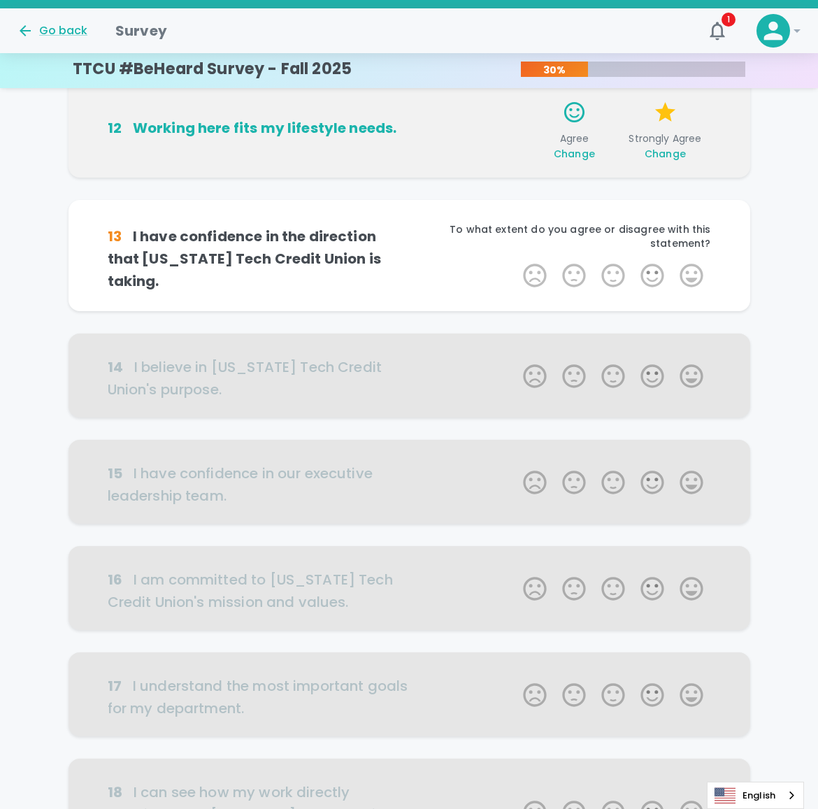
scroll to position [246, 0]
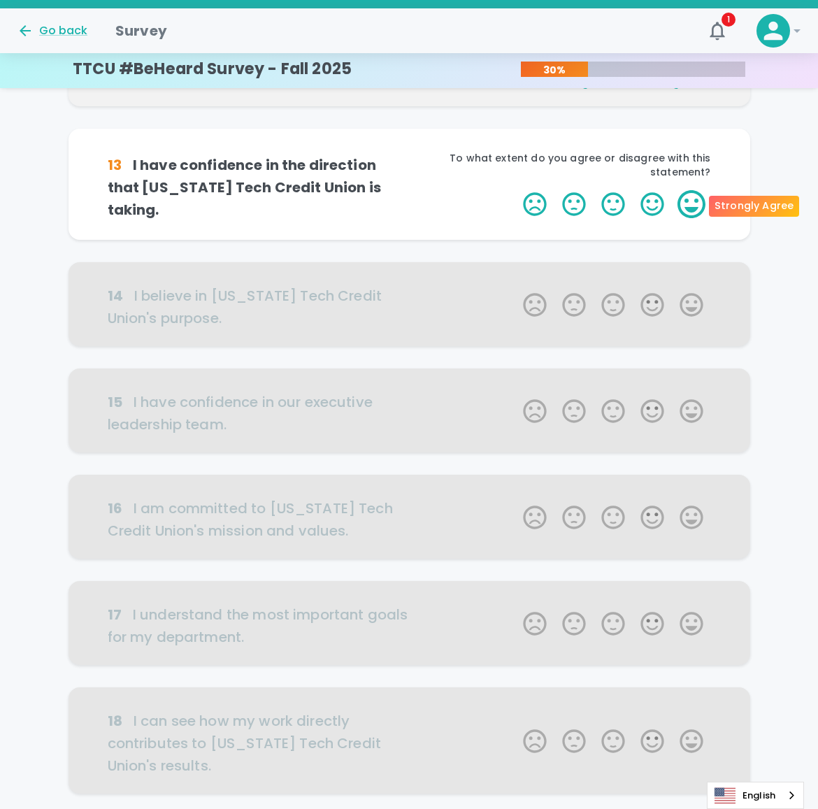
click at [695, 214] on label "5 Stars" at bounding box center [691, 204] width 39 height 28
click at [515, 190] on input "5 Stars" at bounding box center [514, 189] width 1 height 1
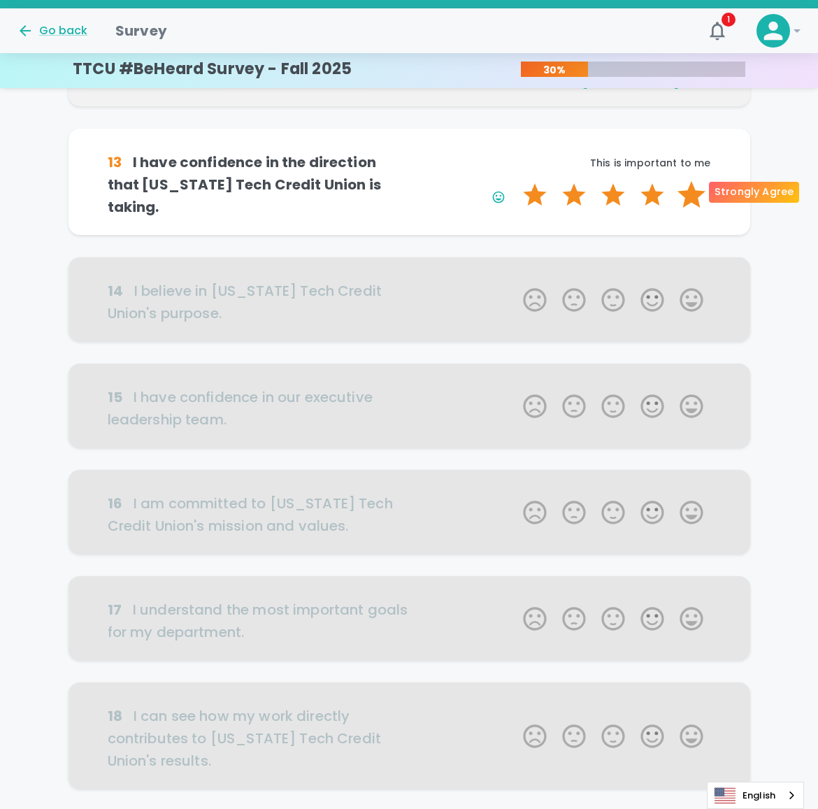
click at [698, 196] on label "5 Stars" at bounding box center [691, 195] width 39 height 28
click at [515, 181] on input "5 Stars" at bounding box center [514, 180] width 1 height 1
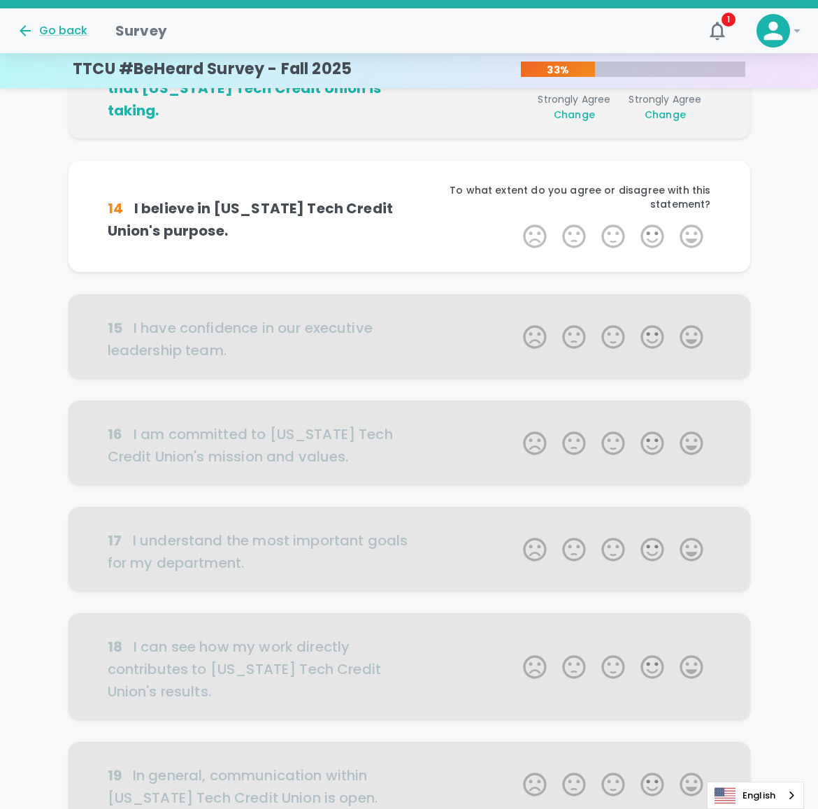
scroll to position [369, 0]
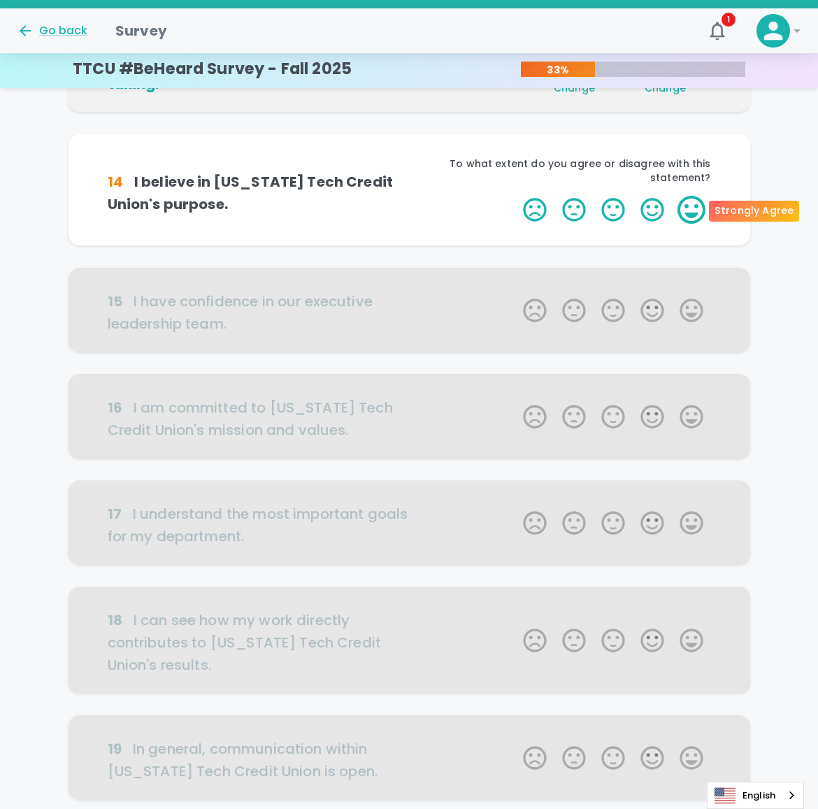
click at [696, 204] on label "5 Stars" at bounding box center [691, 210] width 39 height 28
click at [515, 196] on input "5 Stars" at bounding box center [514, 195] width 1 height 1
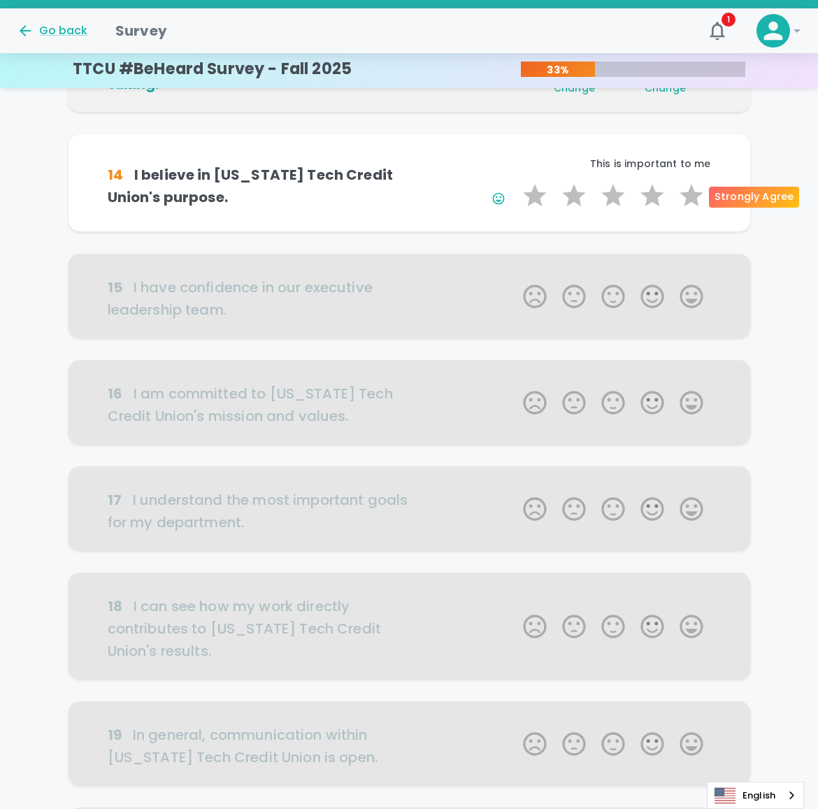
click at [695, 205] on label "5 Stars" at bounding box center [691, 196] width 39 height 28
click at [515, 182] on input "5 Stars" at bounding box center [514, 181] width 1 height 1
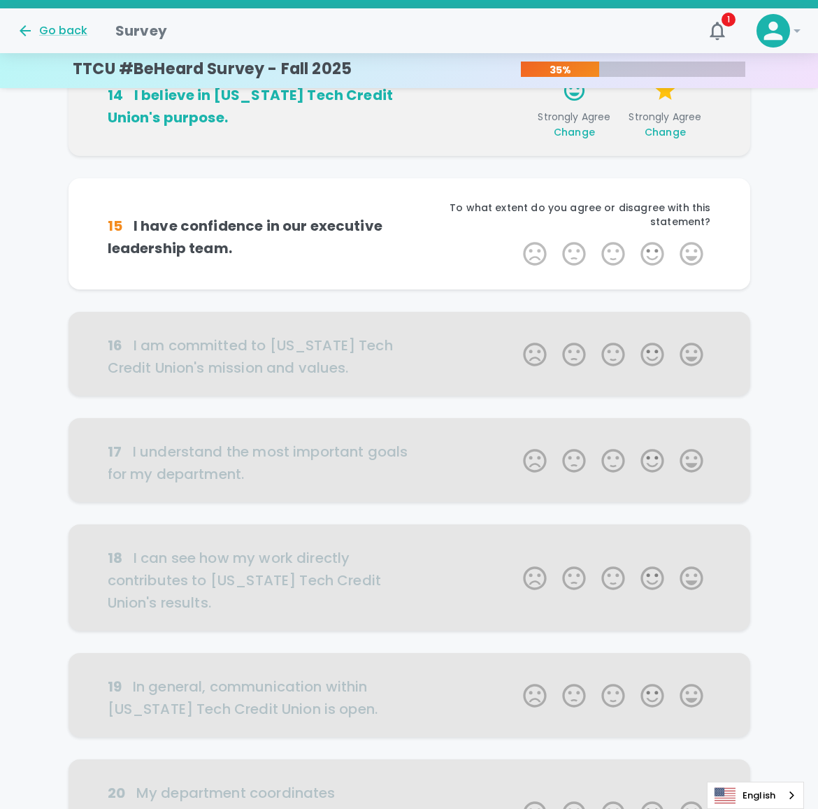
scroll to position [492, 0]
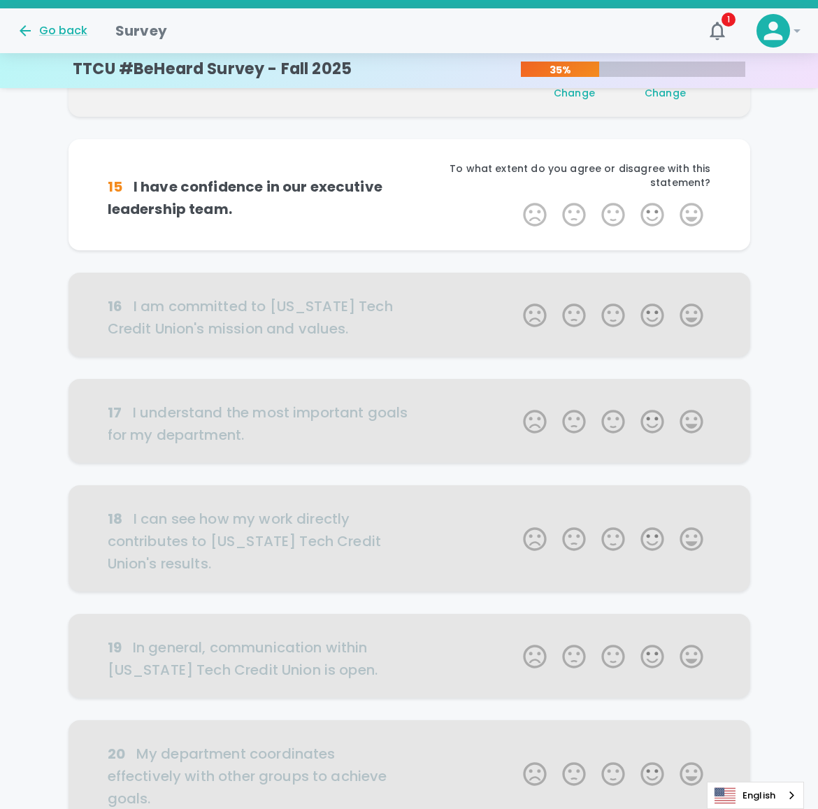
click at [695, 205] on label "5 Stars" at bounding box center [691, 215] width 39 height 28
click at [515, 201] on input "5 Stars" at bounding box center [514, 200] width 1 height 1
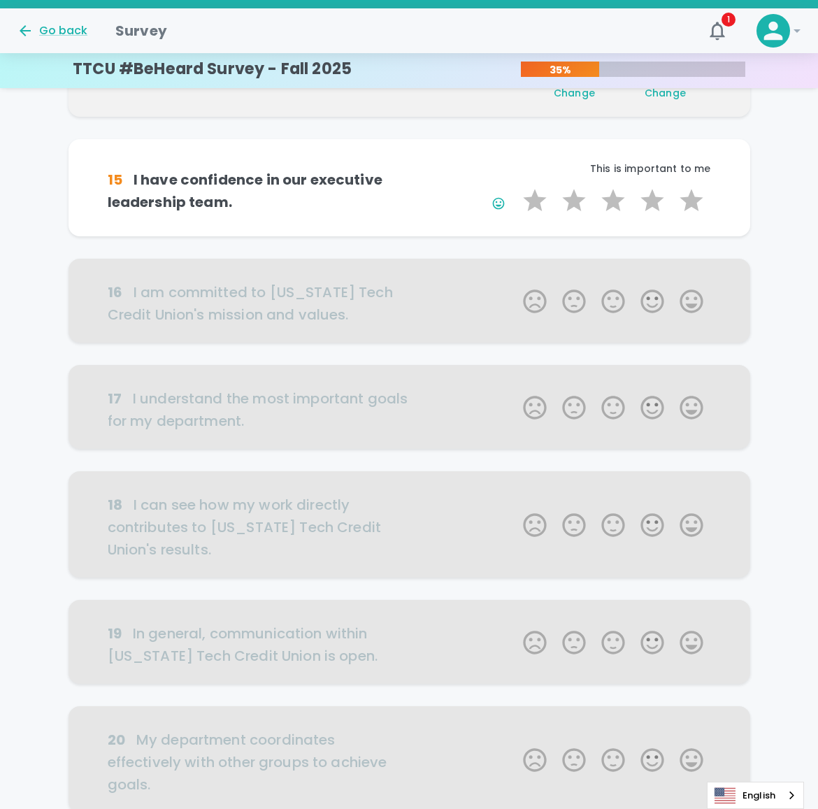
click at [695, 205] on label "5 Stars" at bounding box center [691, 201] width 39 height 28
click at [515, 187] on input "5 Stars" at bounding box center [514, 186] width 1 height 1
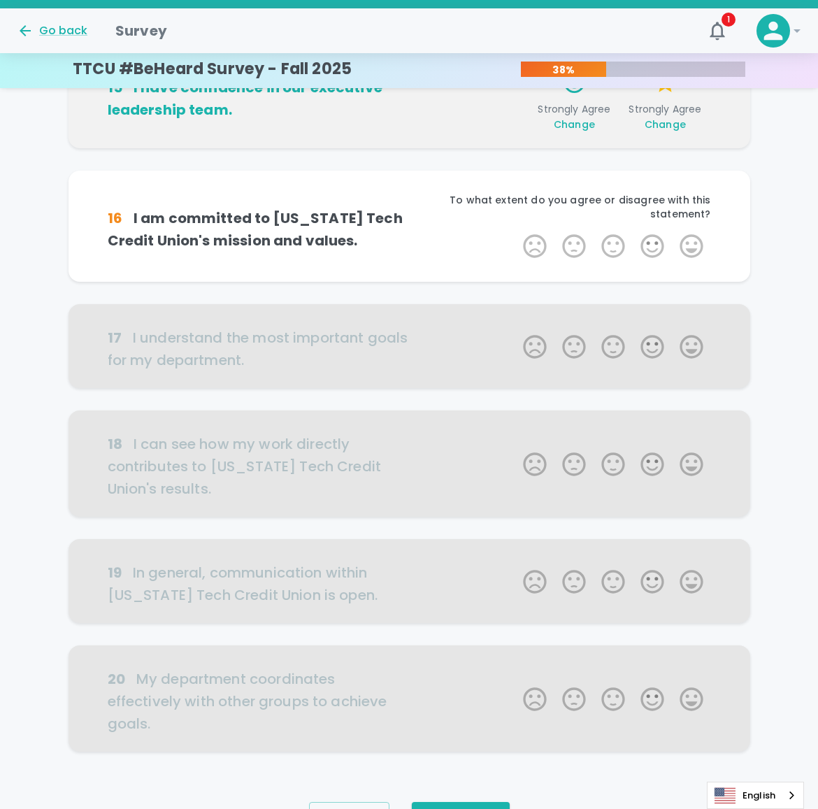
scroll to position [615, 0]
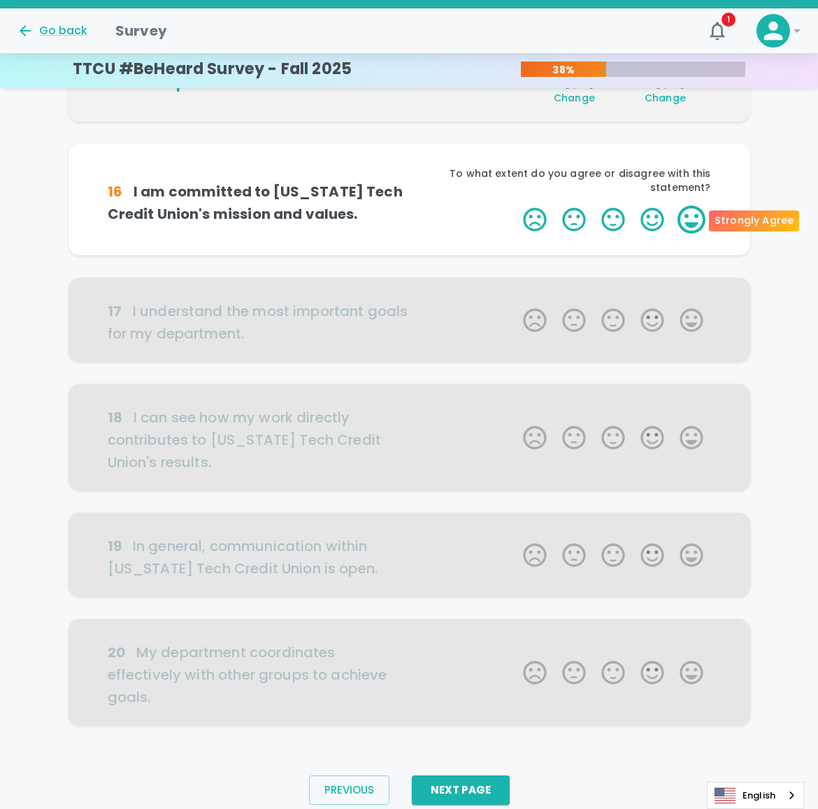
click at [685, 226] on label "5 Stars" at bounding box center [691, 220] width 39 height 28
click at [515, 206] on input "5 Stars" at bounding box center [514, 205] width 1 height 1
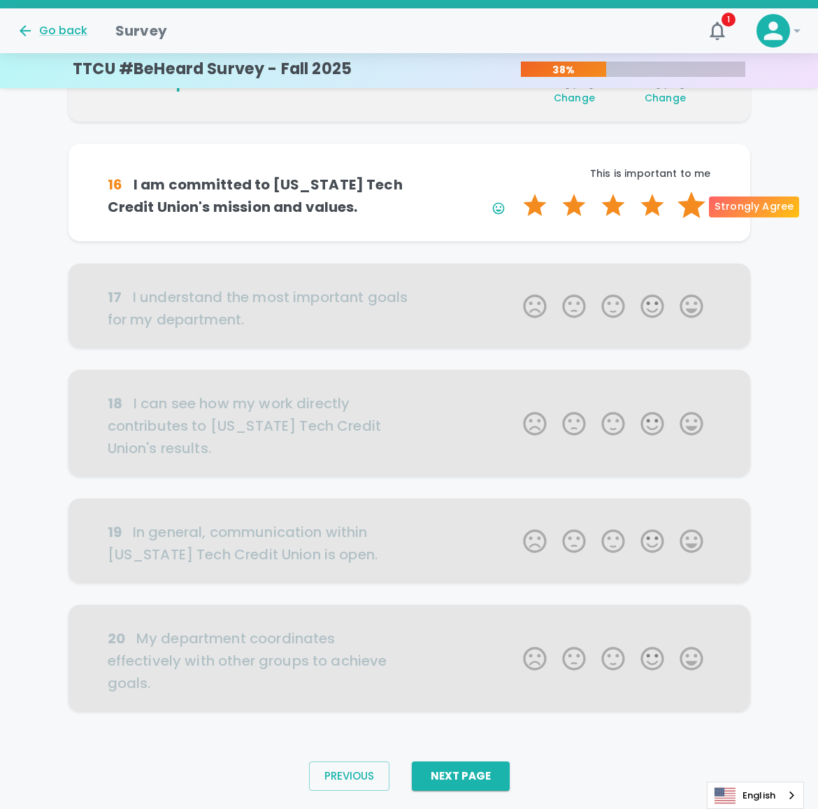
click at [691, 210] on label "5 Stars" at bounding box center [691, 206] width 39 height 28
click at [515, 192] on input "5 Stars" at bounding box center [514, 191] width 1 height 1
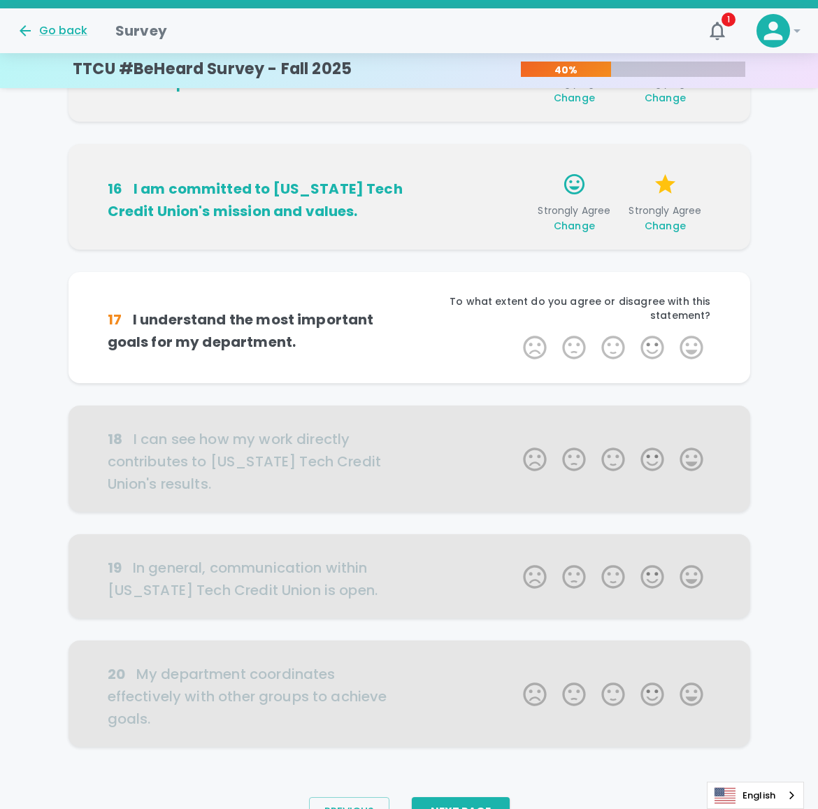
scroll to position [652, 0]
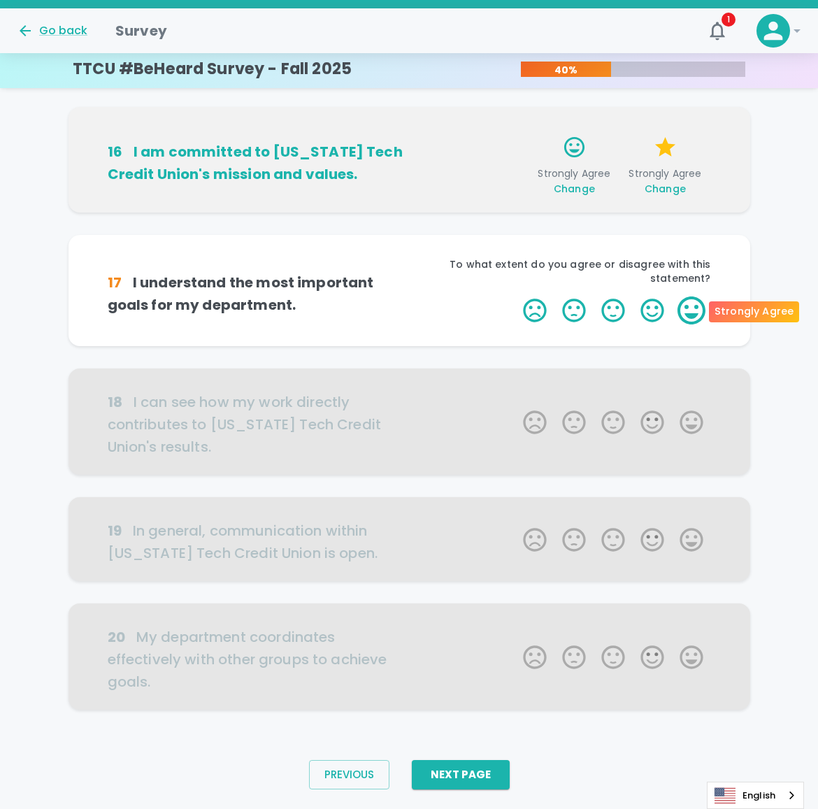
click at [696, 303] on label "5 Stars" at bounding box center [691, 310] width 39 height 28
click at [515, 296] on input "5 Stars" at bounding box center [514, 296] width 1 height 1
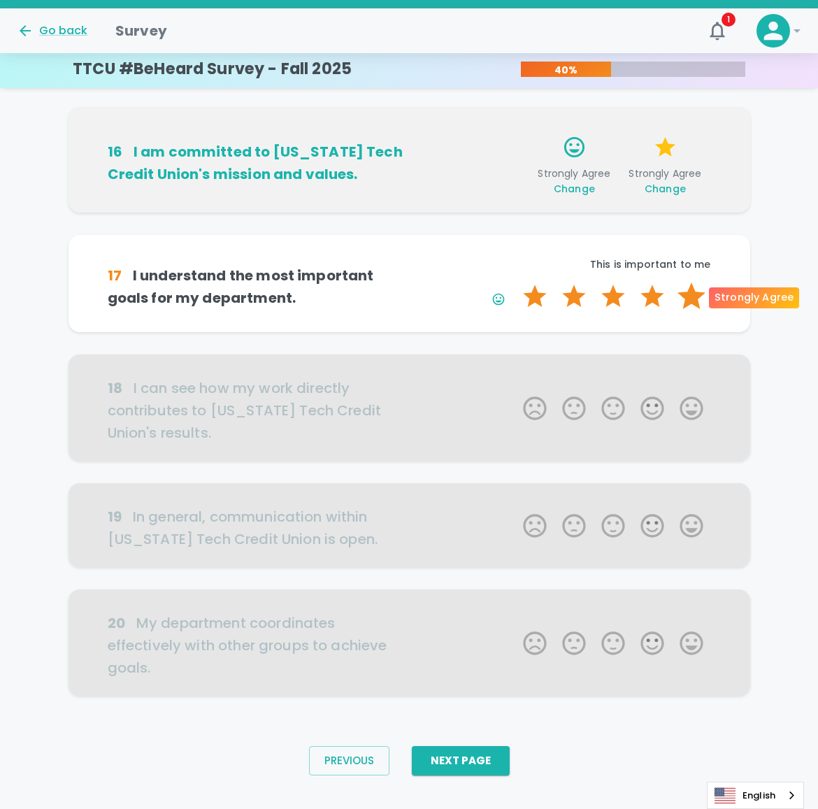
click at [696, 304] on label "5 Stars" at bounding box center [691, 296] width 39 height 28
click at [515, 282] on input "5 Stars" at bounding box center [514, 282] width 1 height 1
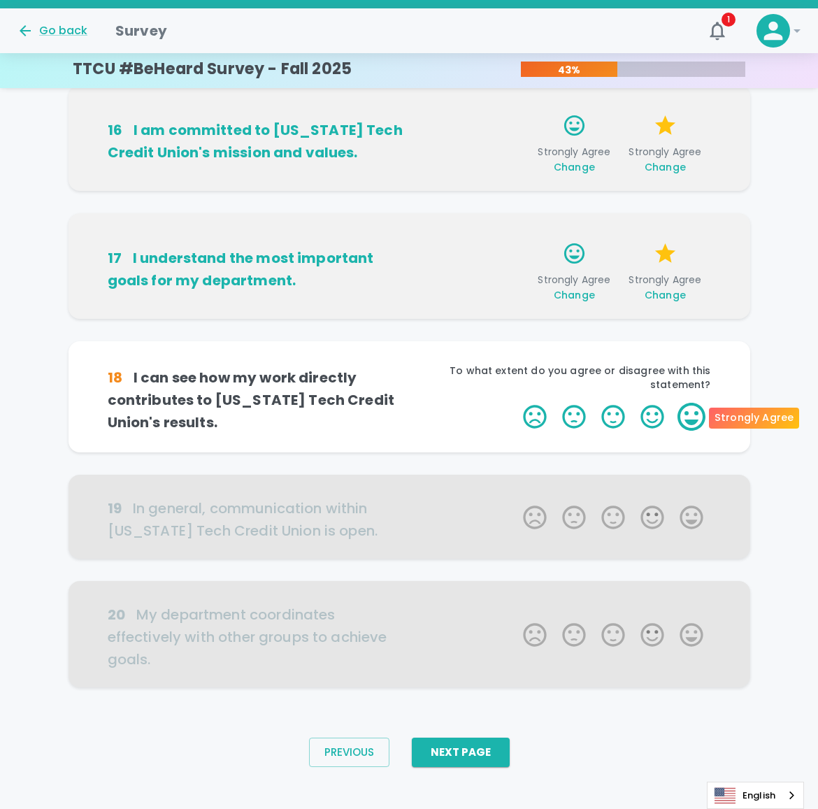
click at [702, 404] on label "5 Stars" at bounding box center [691, 417] width 39 height 28
click at [515, 403] on input "5 Stars" at bounding box center [514, 402] width 1 height 1
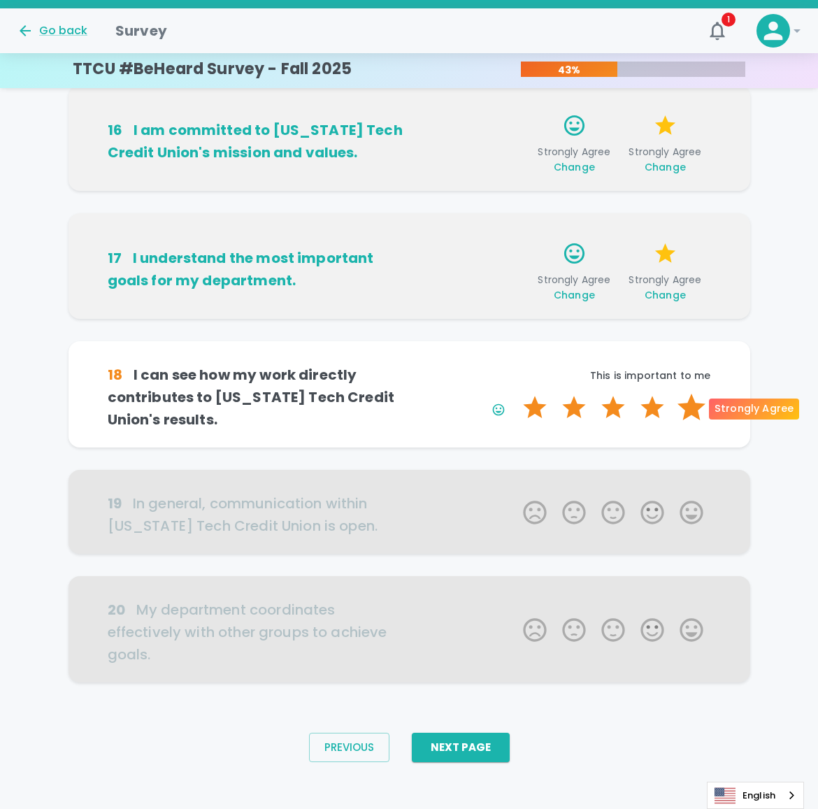
click at [702, 406] on label "5 Stars" at bounding box center [691, 408] width 39 height 28
click at [515, 394] on input "5 Stars" at bounding box center [514, 393] width 1 height 1
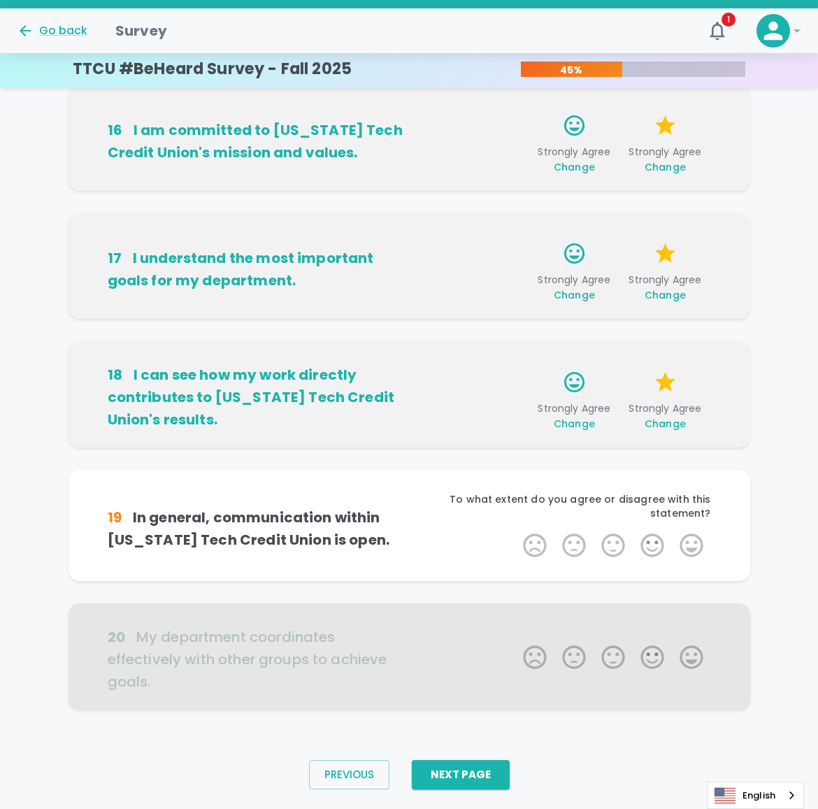
scroll to position [682, 0]
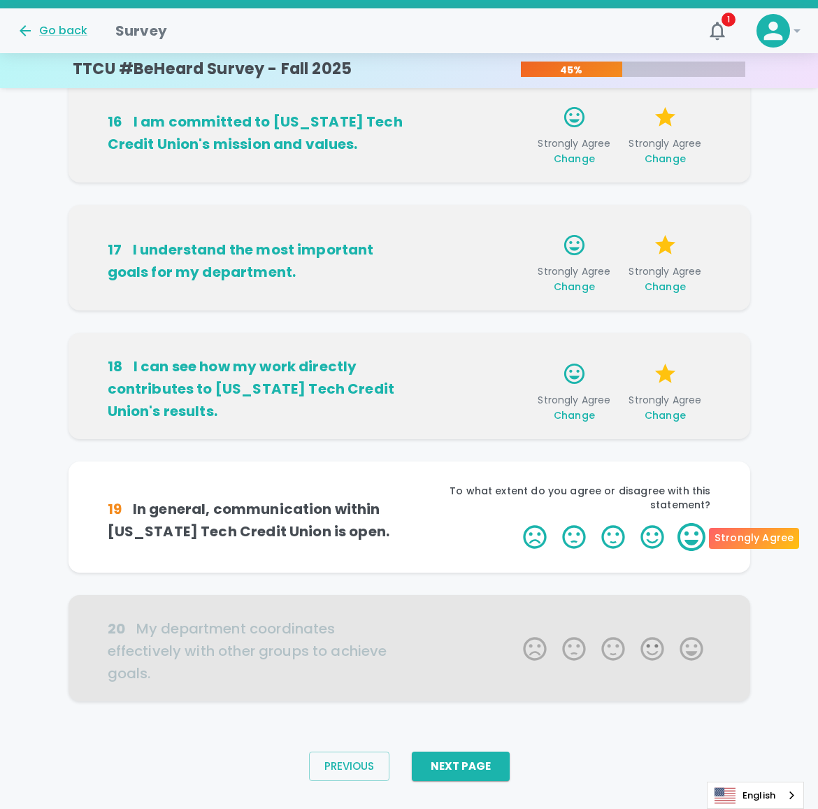
click at [701, 541] on label "5 Stars" at bounding box center [691, 537] width 39 height 28
click at [515, 523] on input "5 Stars" at bounding box center [514, 522] width 1 height 1
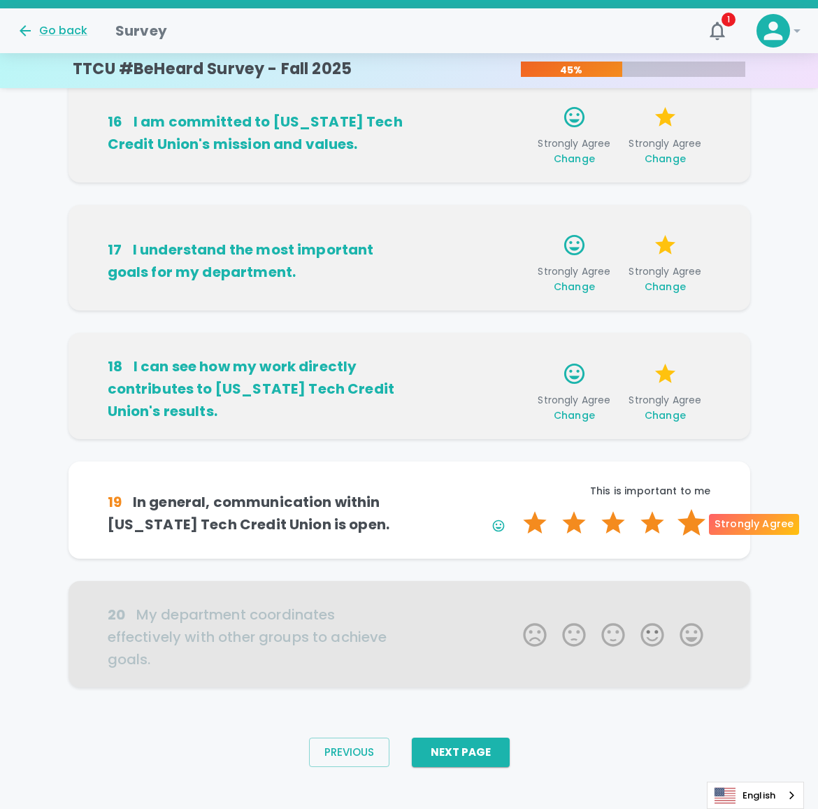
click at [701, 533] on label "5 Stars" at bounding box center [691, 523] width 39 height 28
click at [515, 509] on input "5 Stars" at bounding box center [514, 508] width 1 height 1
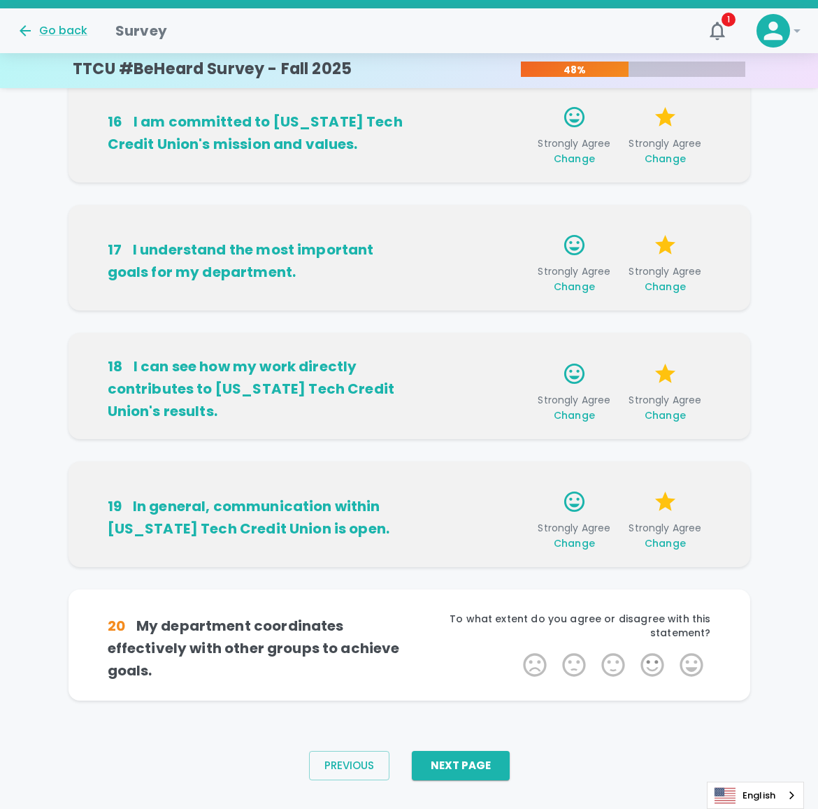
scroll to position [695, 0]
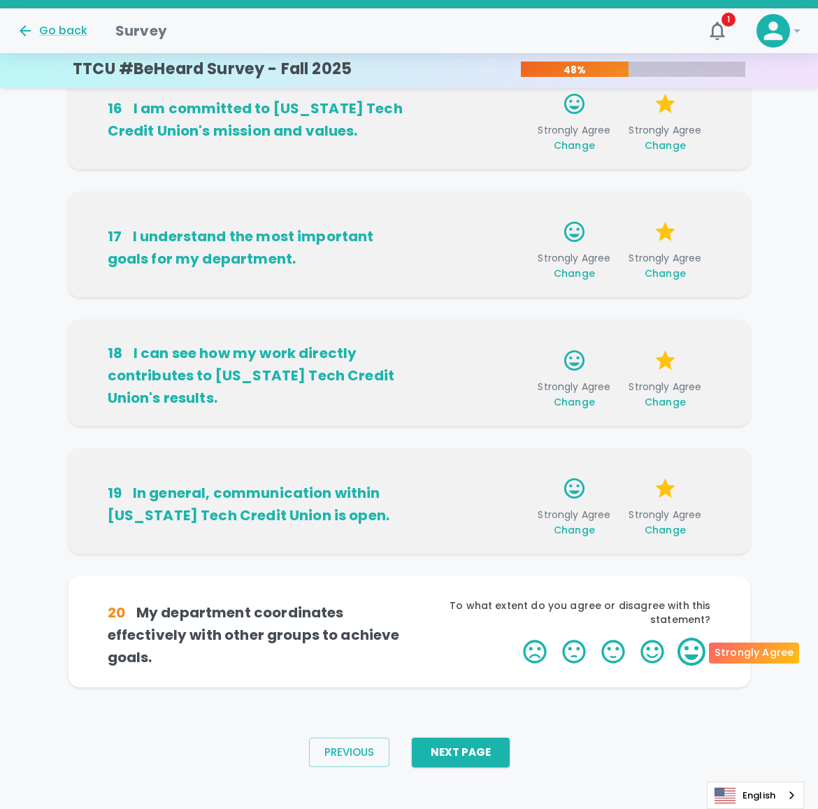
click at [693, 651] on label "5 Stars" at bounding box center [691, 651] width 39 height 28
click at [515, 637] on input "5 Stars" at bounding box center [514, 637] width 1 height 1
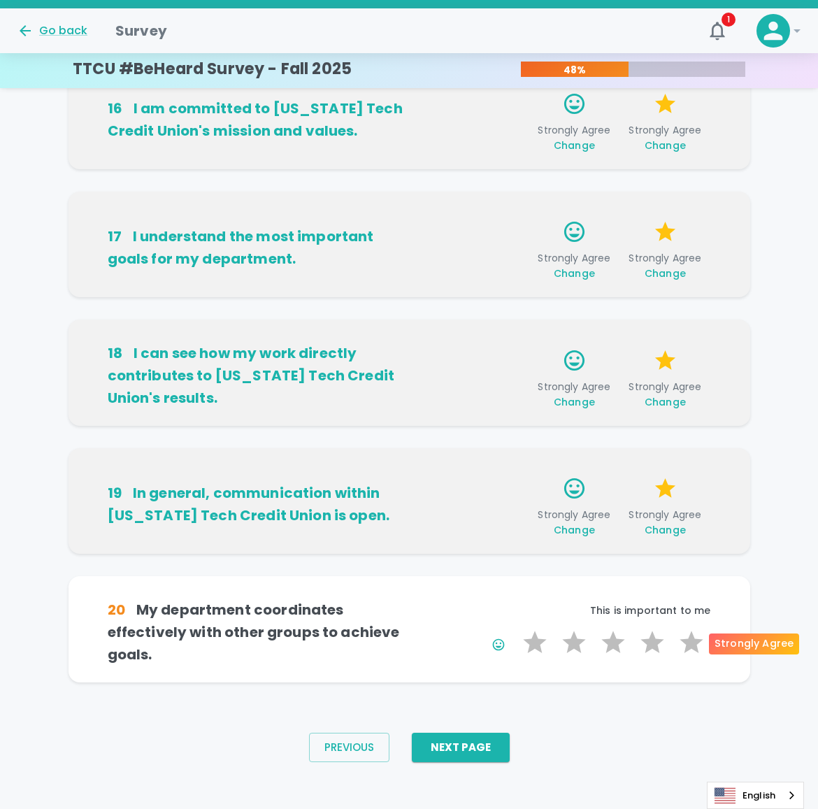
click at [693, 651] on label "5 Stars" at bounding box center [691, 642] width 39 height 28
click at [515, 628] on input "5 Stars" at bounding box center [514, 628] width 1 height 1
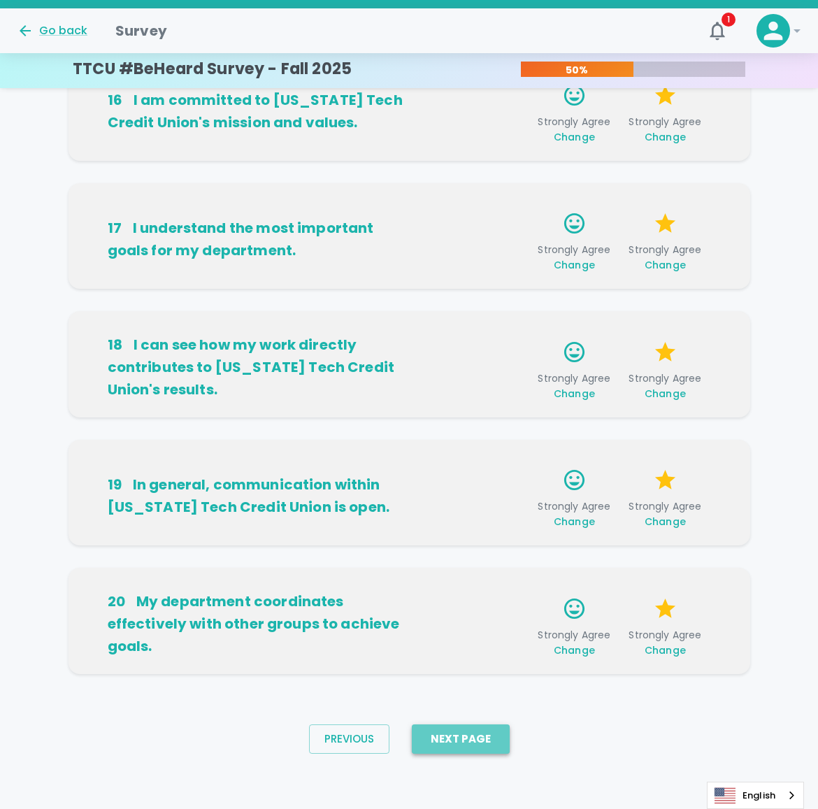
click at [466, 733] on button "Next Page" at bounding box center [461, 738] width 98 height 29
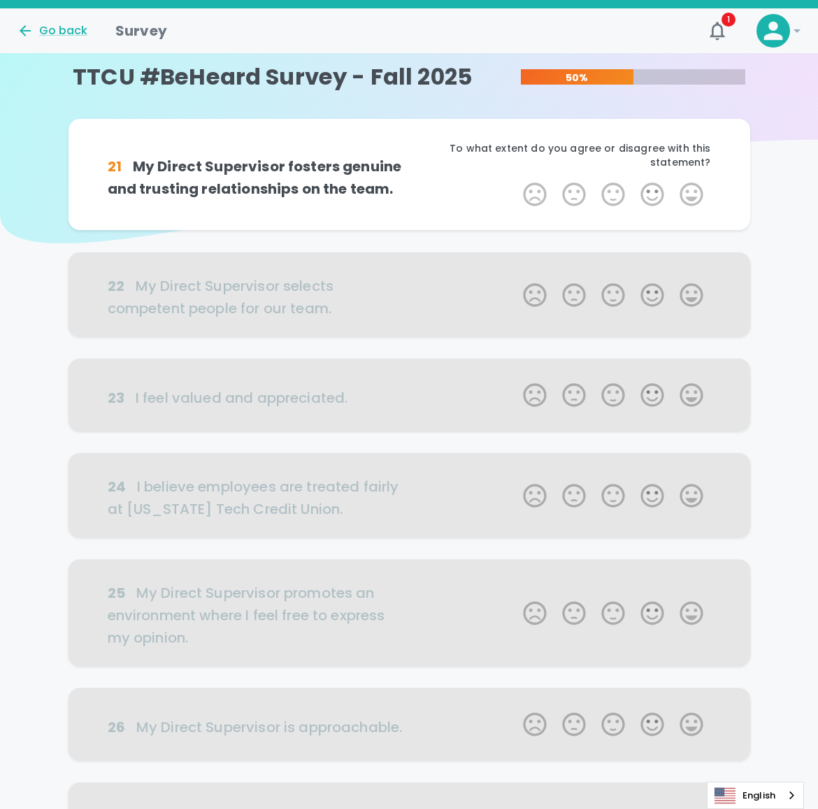
scroll to position [0, 0]
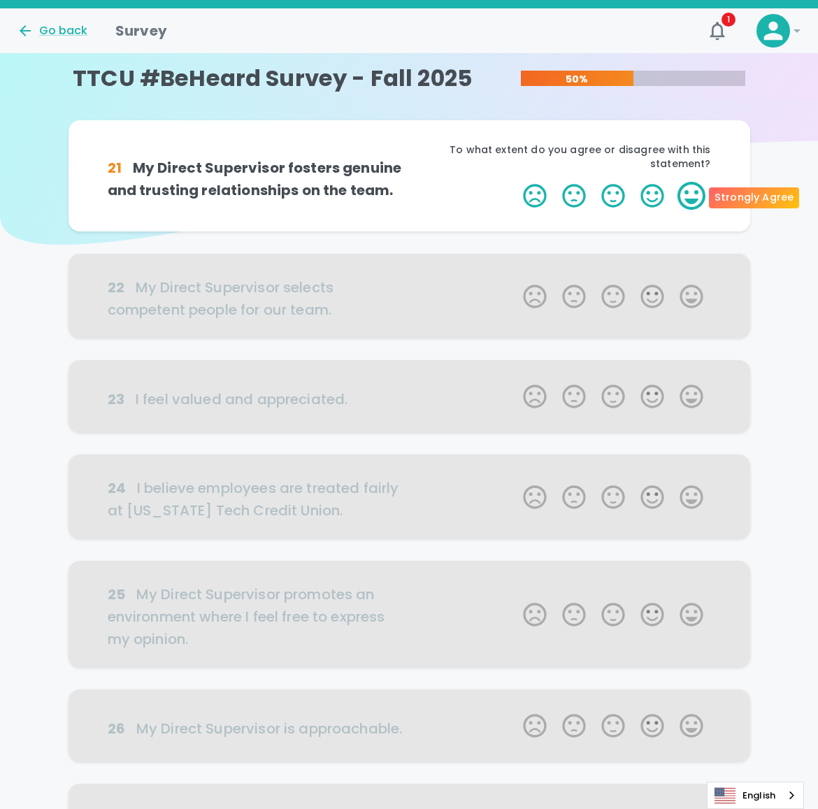
click at [697, 197] on label "5 Stars" at bounding box center [691, 196] width 39 height 28
click at [515, 182] on input "5 Stars" at bounding box center [514, 181] width 1 height 1
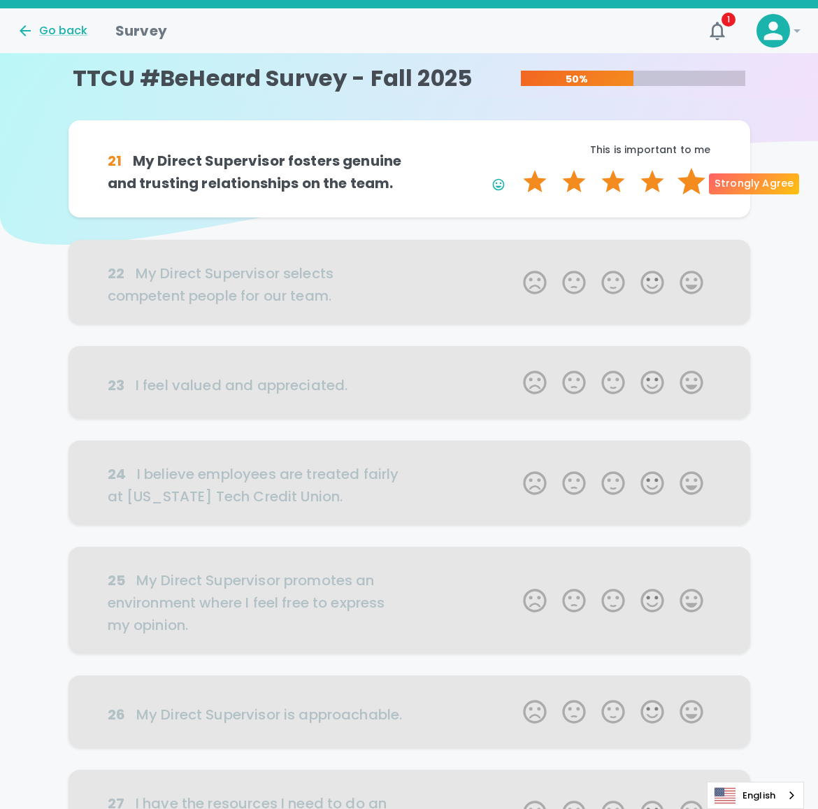
click at [696, 188] on label "5 Stars" at bounding box center [691, 182] width 39 height 28
click at [515, 168] on input "5 Stars" at bounding box center [514, 167] width 1 height 1
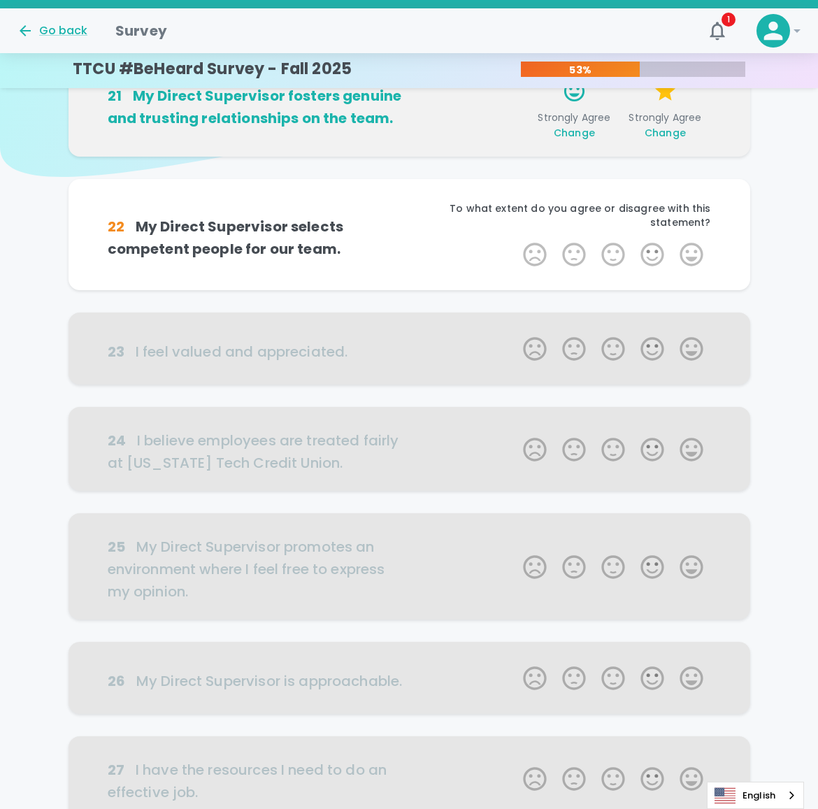
scroll to position [123, 0]
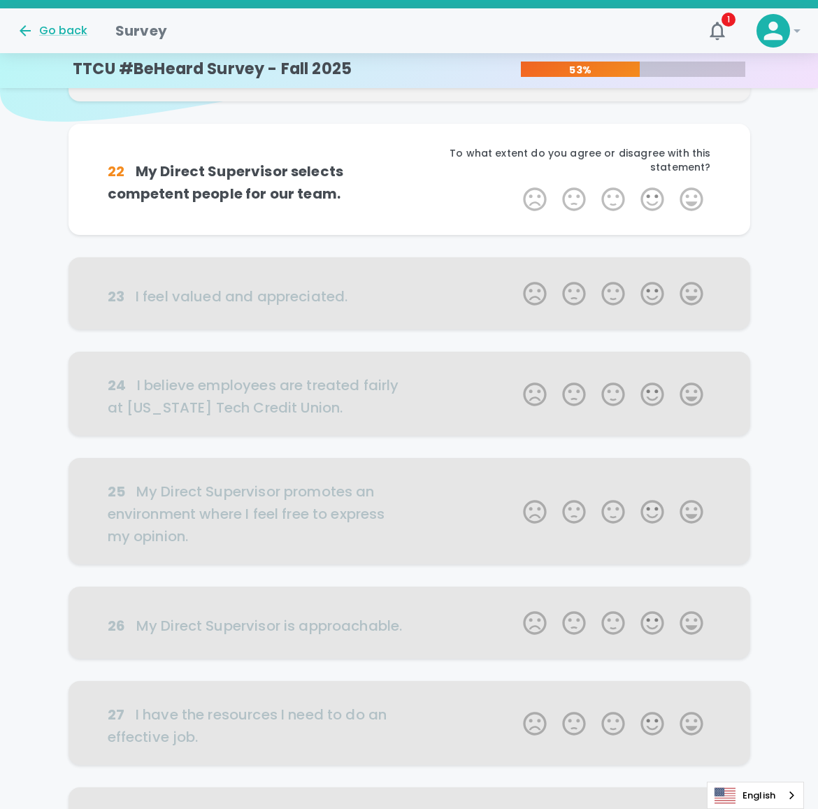
click at [696, 188] on label "5 Stars" at bounding box center [691, 199] width 39 height 28
click at [515, 185] on input "5 Stars" at bounding box center [514, 185] width 1 height 1
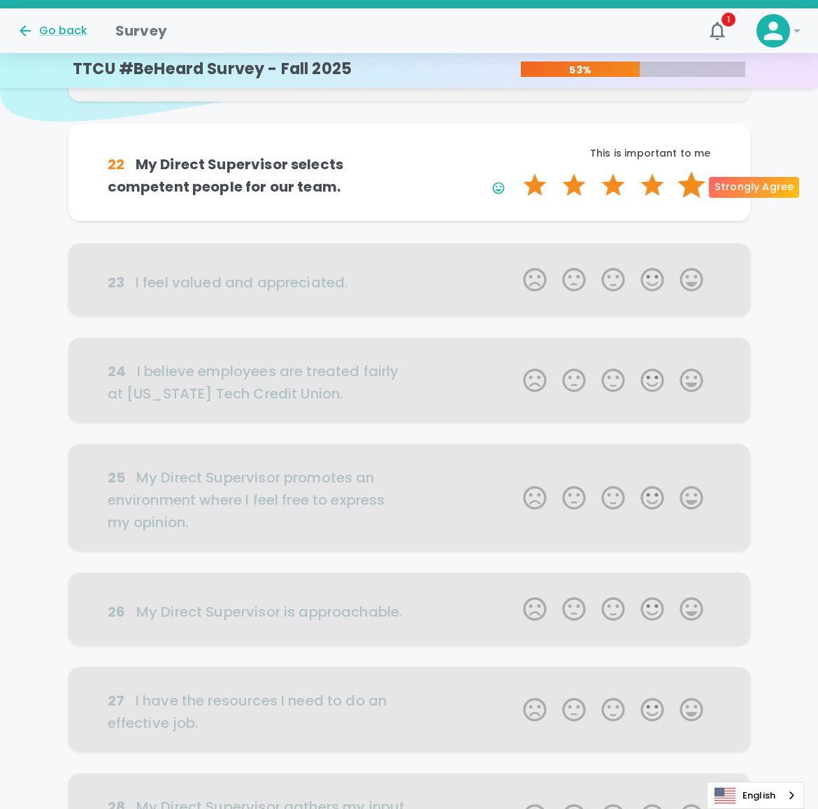
click at [693, 198] on label "5 Stars" at bounding box center [691, 185] width 39 height 28
click at [515, 171] on input "5 Stars" at bounding box center [514, 171] width 1 height 1
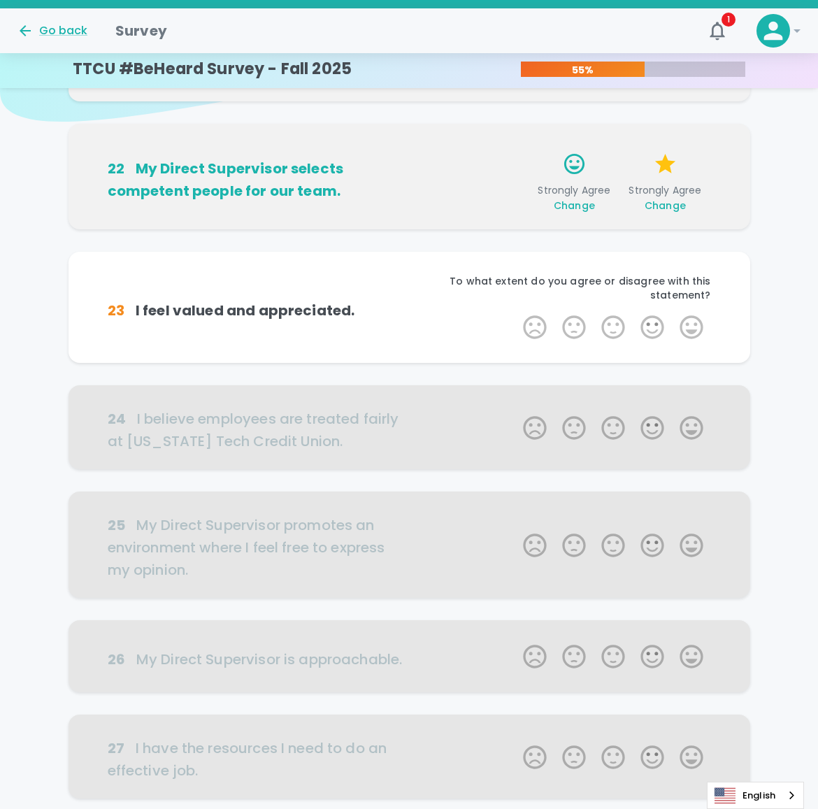
scroll to position [246, 0]
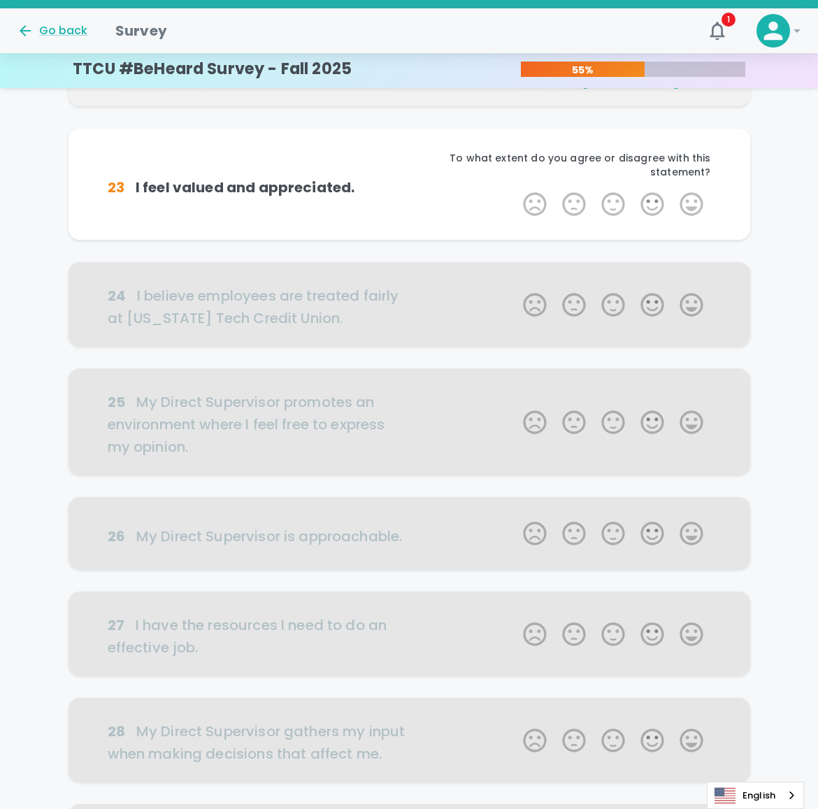
click at [693, 198] on label "5 Stars" at bounding box center [691, 204] width 39 height 28
click at [515, 190] on input "5 Stars" at bounding box center [514, 189] width 1 height 1
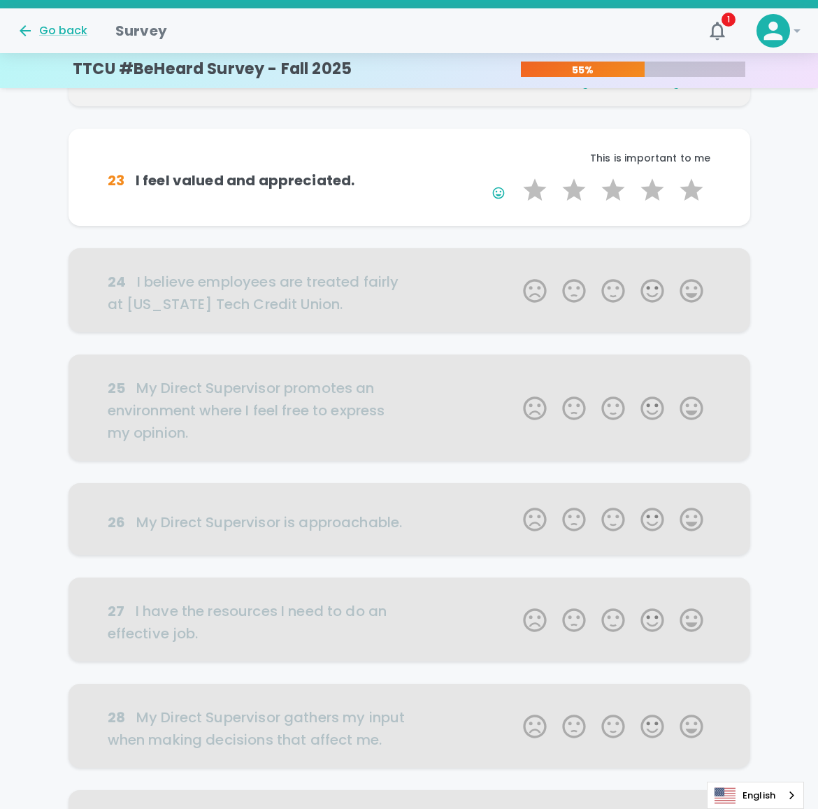
click at [693, 198] on label "5 Stars" at bounding box center [691, 190] width 39 height 28
click at [515, 176] on input "5 Stars" at bounding box center [514, 175] width 1 height 1
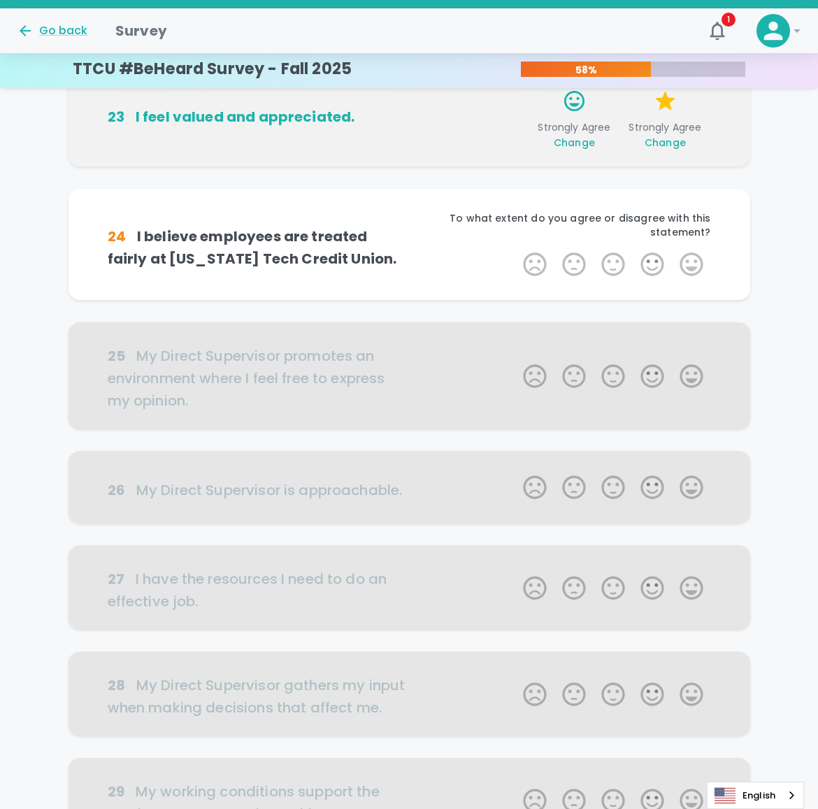
scroll to position [369, 0]
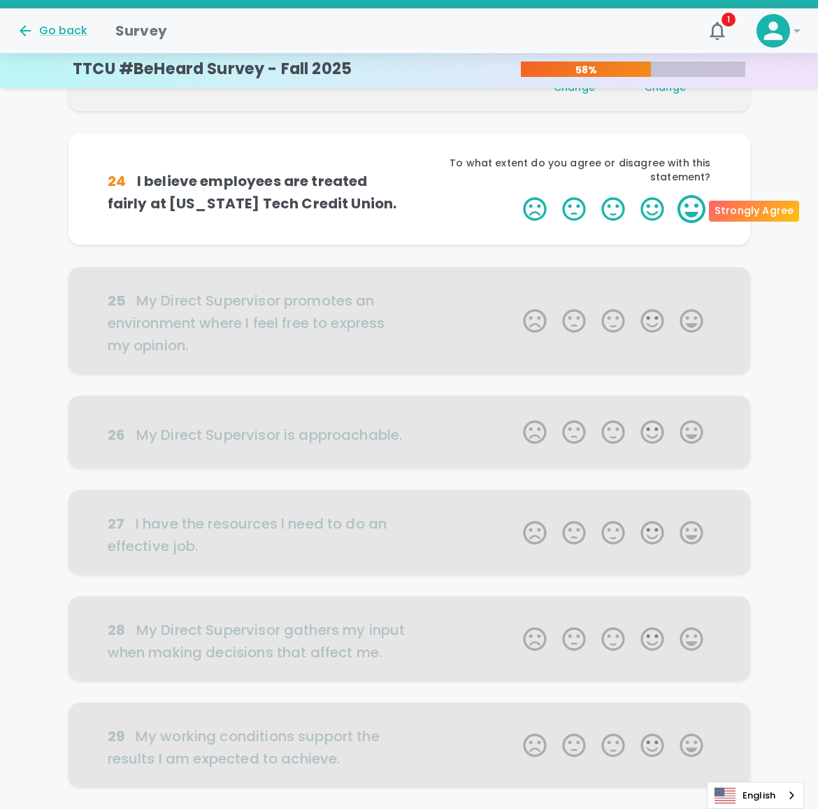
click at [684, 208] on label "5 Stars" at bounding box center [691, 209] width 39 height 28
click at [515, 195] on input "5 Stars" at bounding box center [514, 194] width 1 height 1
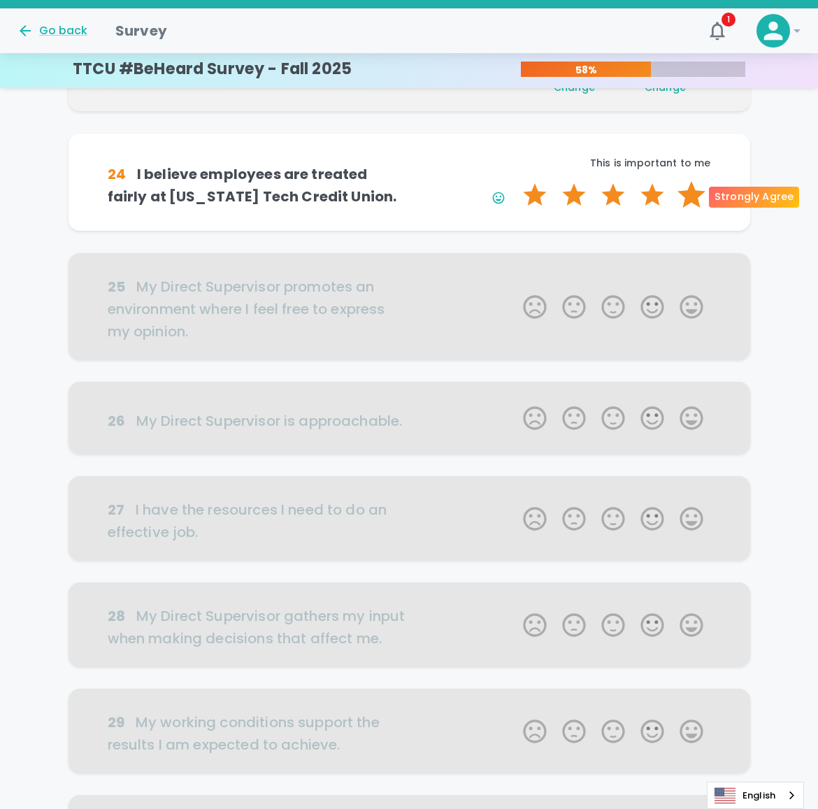
click at [685, 199] on label "5 Stars" at bounding box center [691, 195] width 39 height 28
click at [515, 181] on input "5 Stars" at bounding box center [514, 180] width 1 height 1
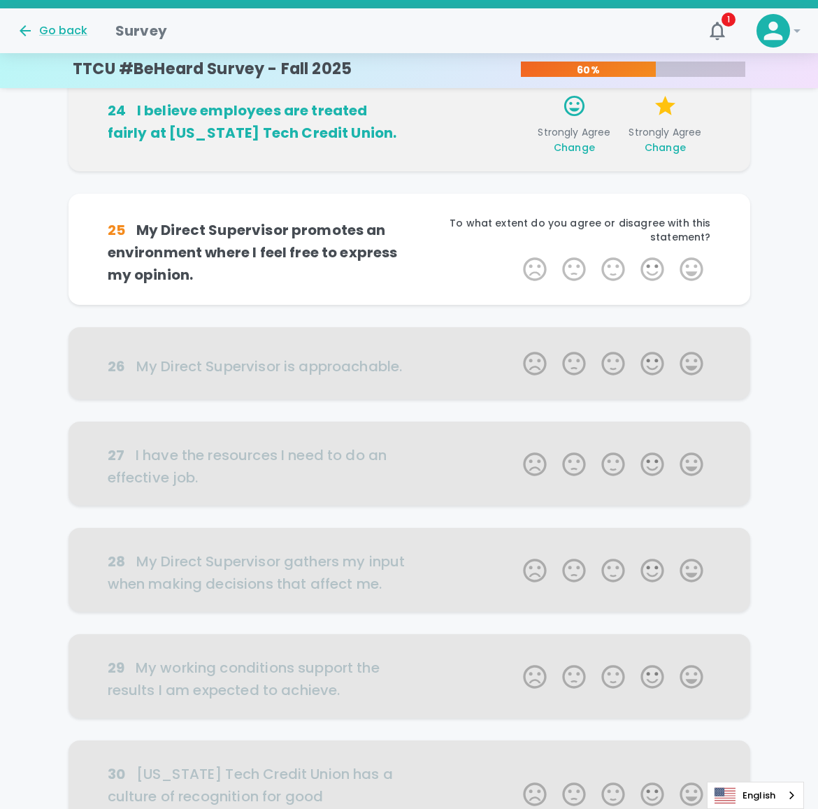
scroll to position [492, 0]
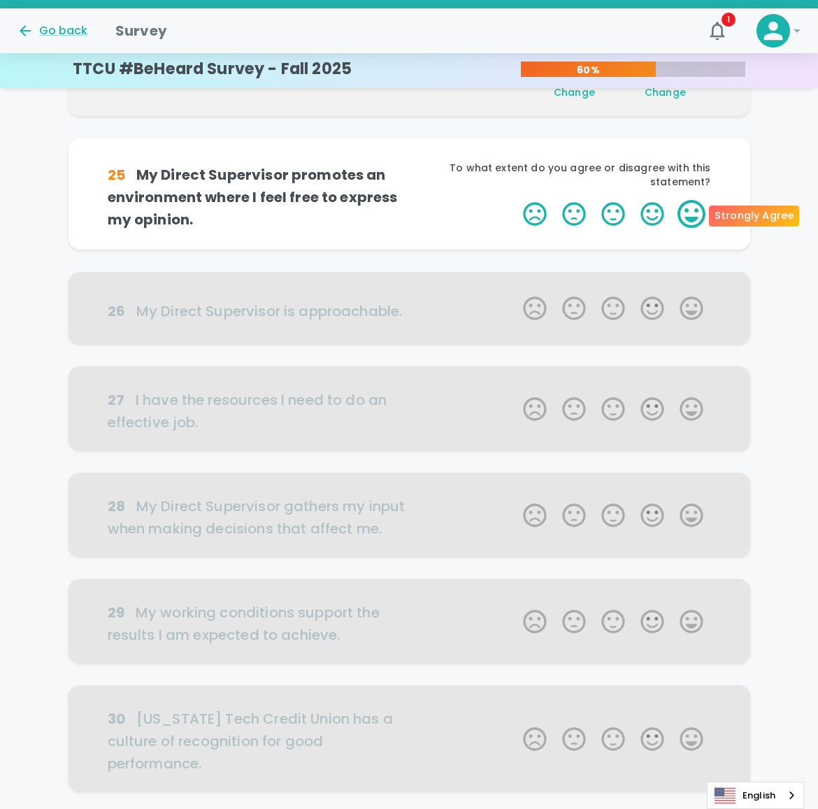
click at [683, 210] on label "5 Stars" at bounding box center [691, 214] width 39 height 28
click at [515, 200] on input "5 Stars" at bounding box center [514, 199] width 1 height 1
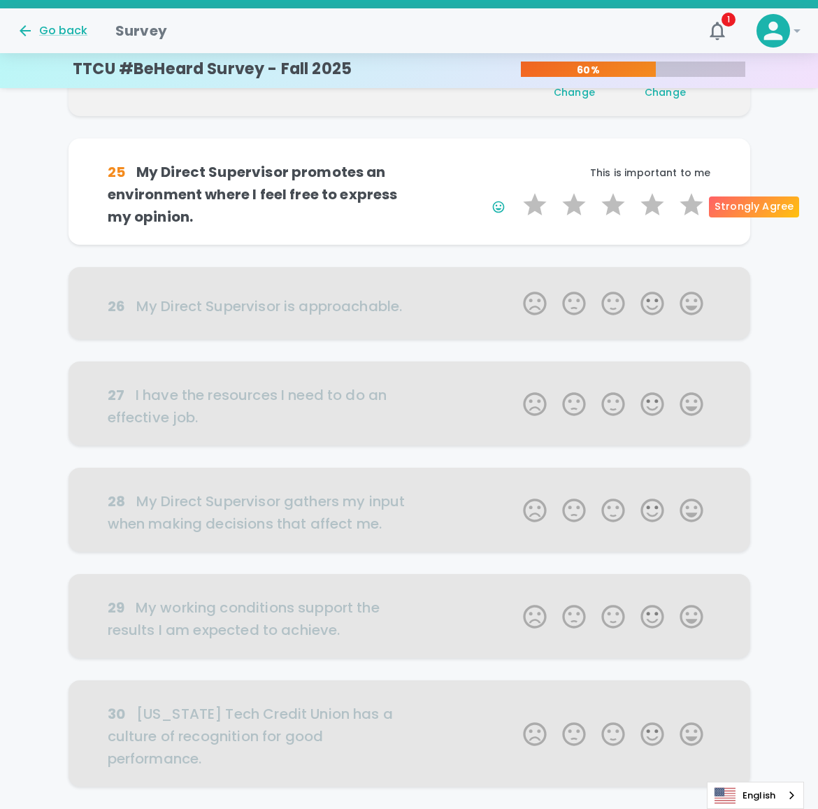
click at [683, 210] on label "5 Stars" at bounding box center [691, 205] width 39 height 28
click at [515, 191] on input "5 Stars" at bounding box center [514, 190] width 1 height 1
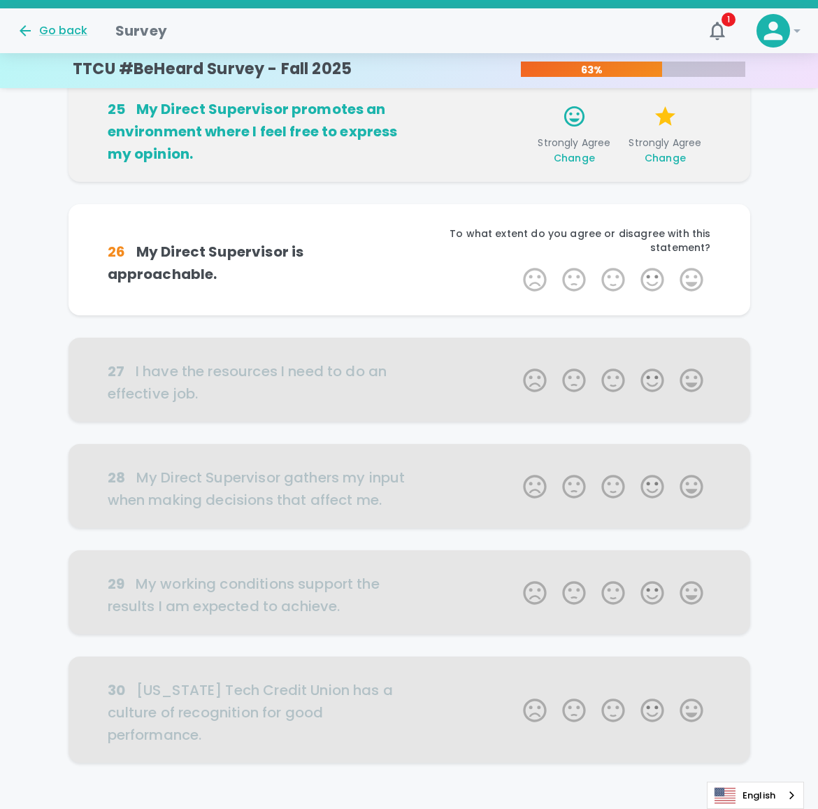
scroll to position [583, 0]
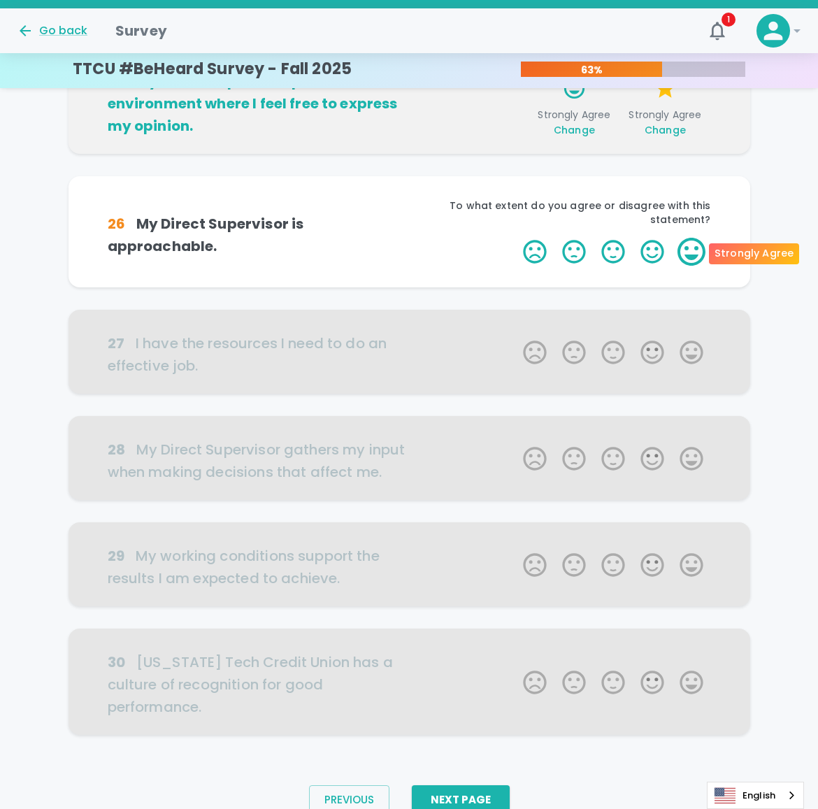
click at [687, 242] on label "5 Stars" at bounding box center [691, 252] width 39 height 28
click at [515, 238] on input "5 Stars" at bounding box center [514, 237] width 1 height 1
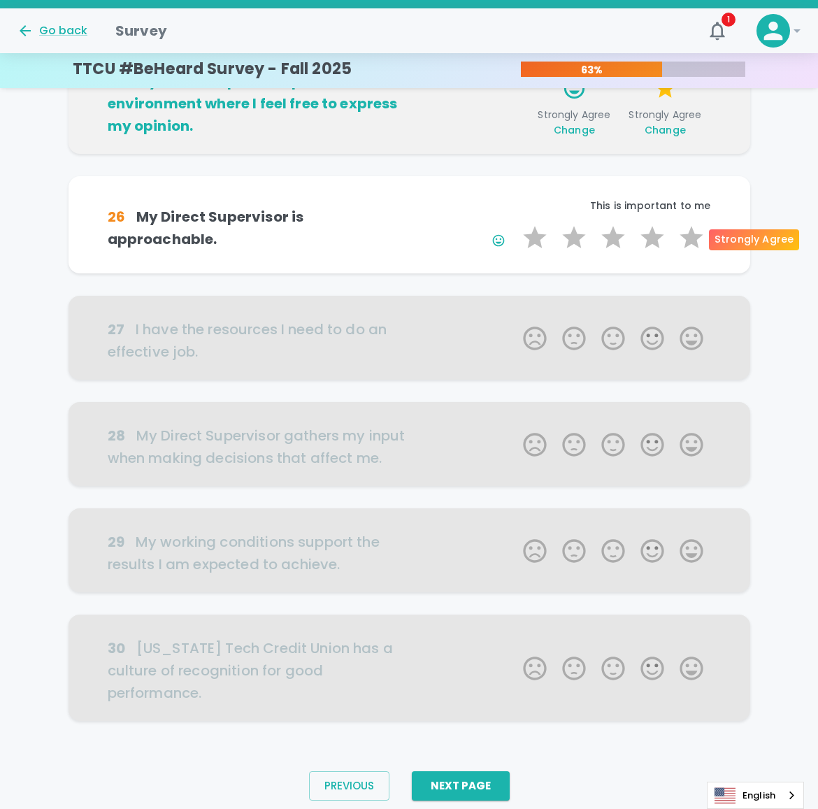
click at [687, 242] on label "5 Stars" at bounding box center [691, 238] width 39 height 28
click at [515, 224] on input "5 Stars" at bounding box center [514, 223] width 1 height 1
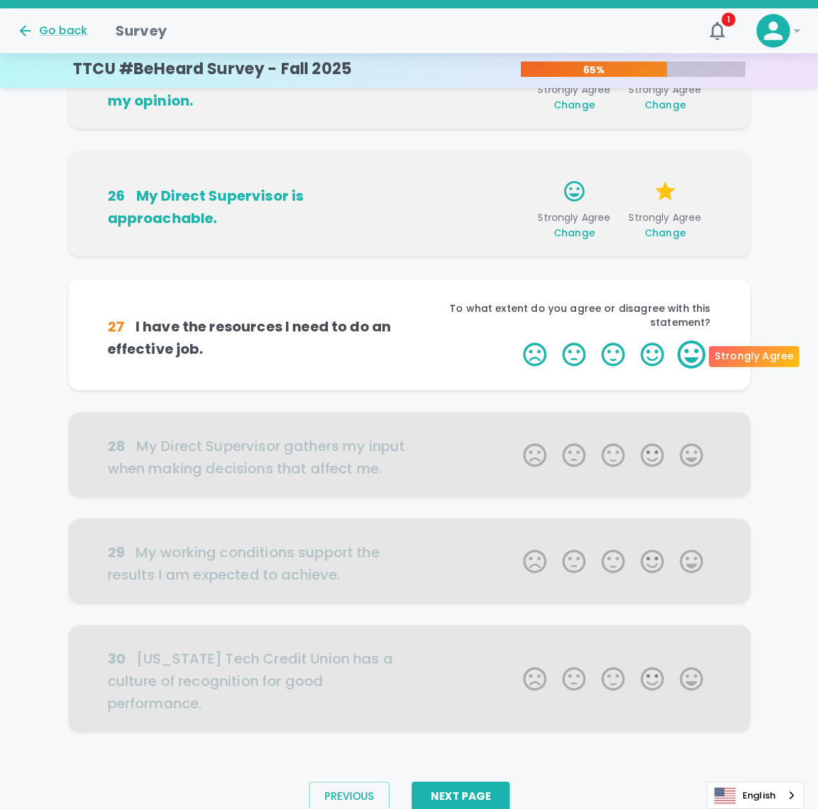
click at [689, 349] on label "5 Stars" at bounding box center [691, 354] width 39 height 28
click at [515, 340] on input "5 Stars" at bounding box center [514, 340] width 1 height 1
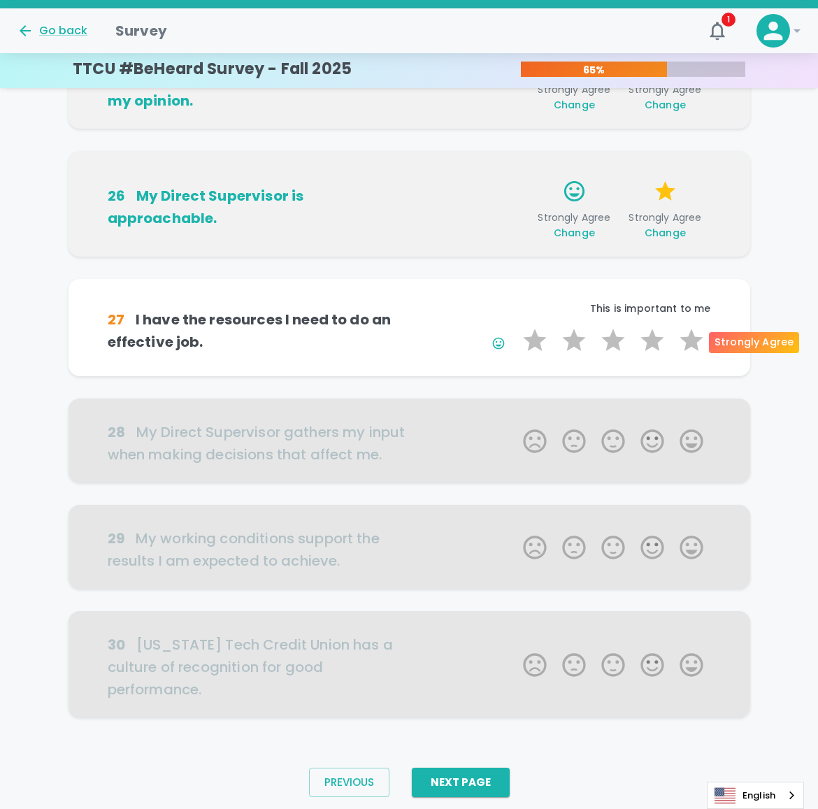
click at [689, 349] on label "5 Stars" at bounding box center [691, 340] width 39 height 28
click at [515, 326] on input "5 Stars" at bounding box center [514, 326] width 1 height 1
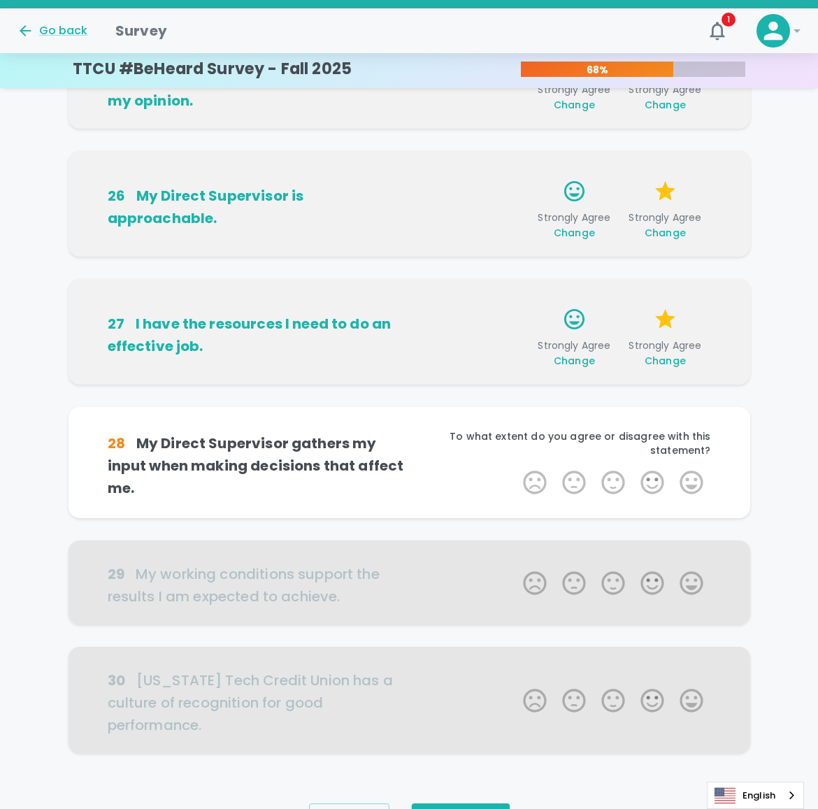
scroll to position [630, 0]
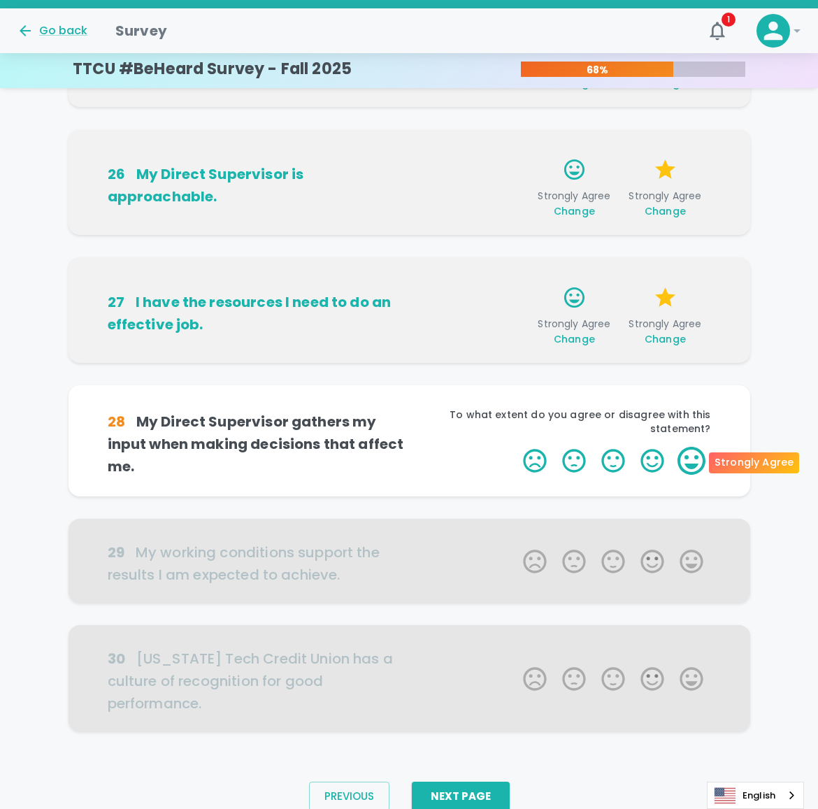
click at [691, 459] on label "5 Stars" at bounding box center [691, 461] width 39 height 28
click at [515, 447] on input "5 Stars" at bounding box center [514, 446] width 1 height 1
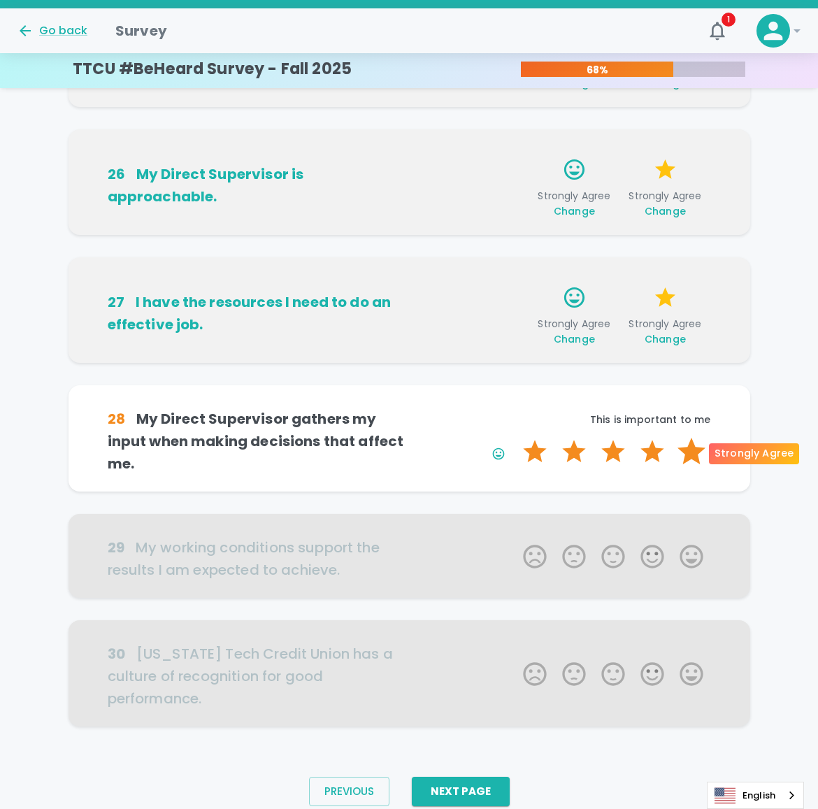
click at [689, 459] on label "5 Stars" at bounding box center [691, 452] width 39 height 28
click at [515, 438] on input "5 Stars" at bounding box center [514, 437] width 1 height 1
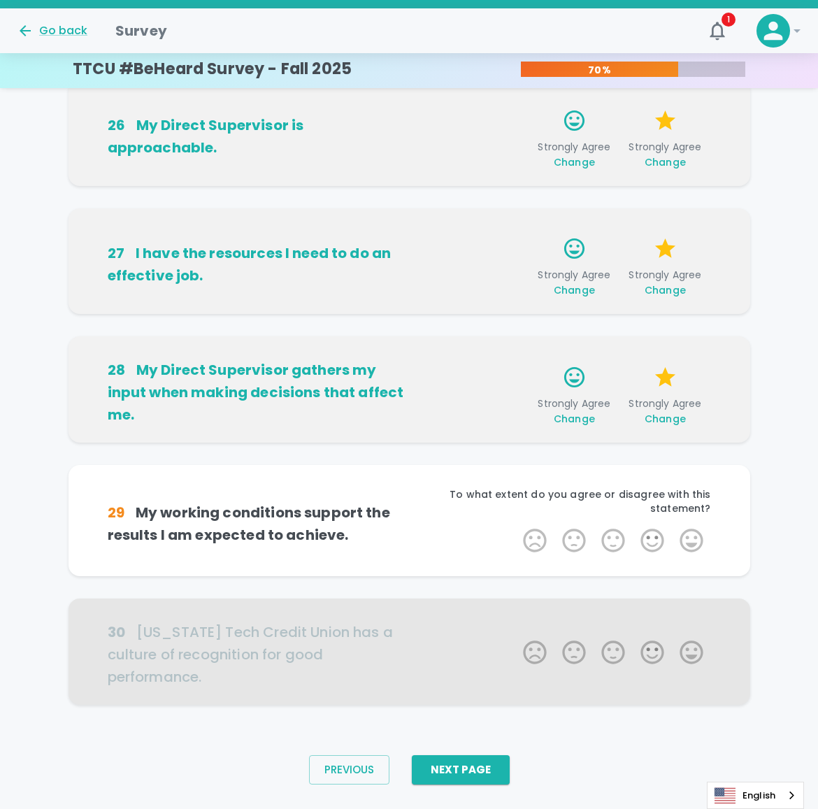
scroll to position [688, 0]
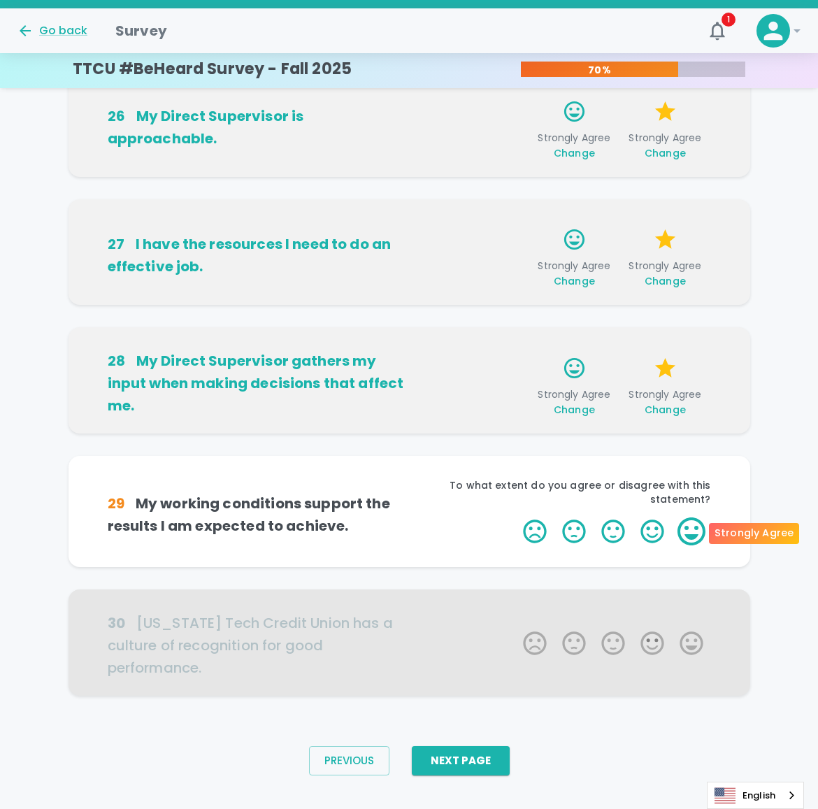
click at [695, 533] on label "5 Stars" at bounding box center [691, 531] width 39 height 28
click at [515, 517] on input "5 Stars" at bounding box center [514, 517] width 1 height 1
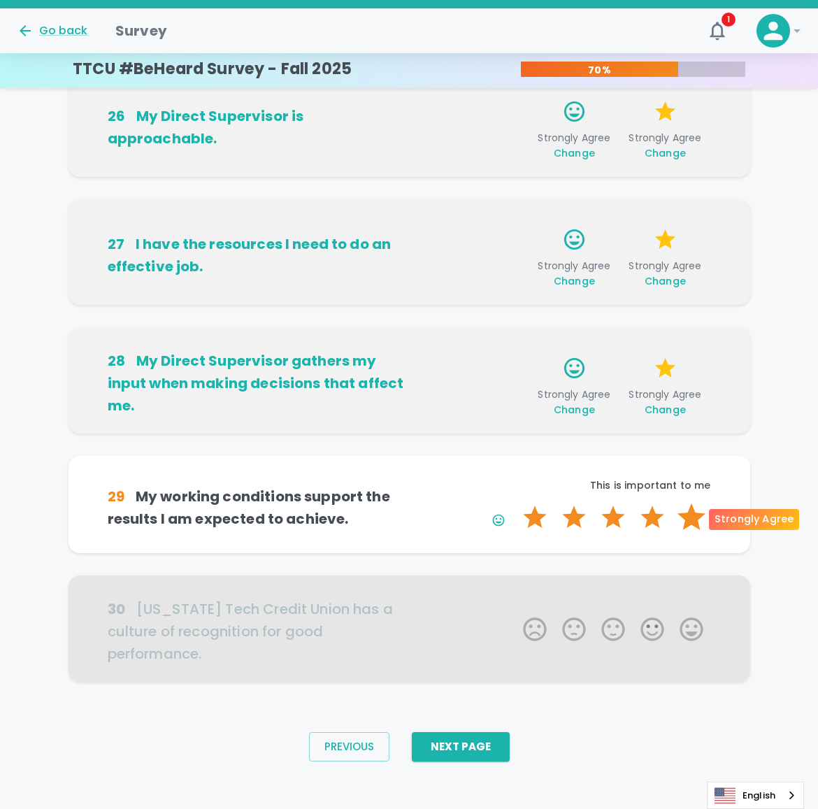
scroll to position [674, 0]
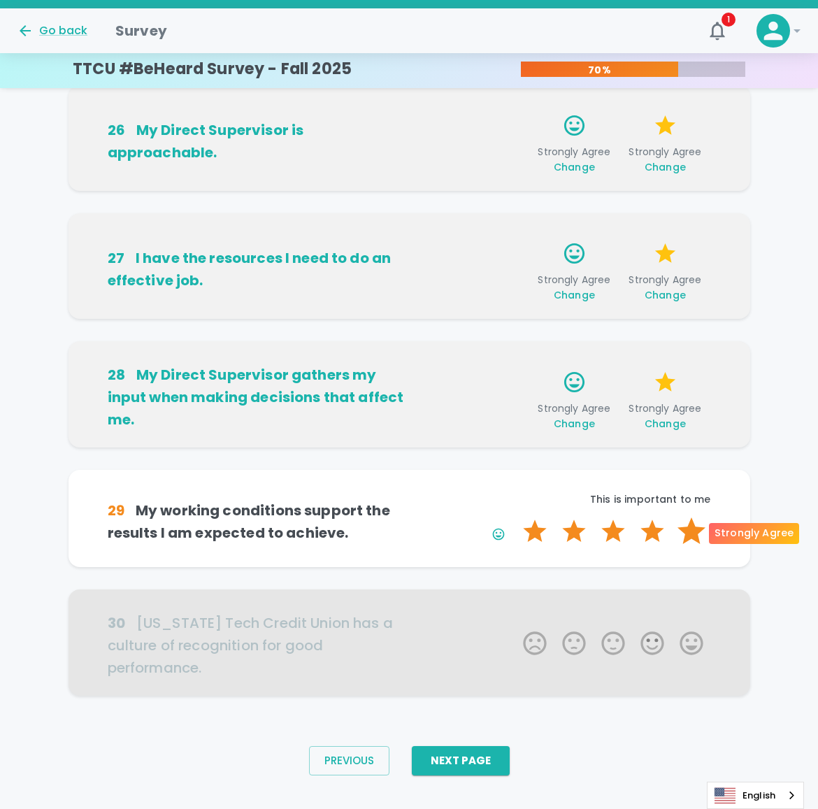
click at [695, 533] on label "5 Stars" at bounding box center [691, 531] width 39 height 28
click at [515, 517] on input "5 Stars" at bounding box center [514, 517] width 1 height 1
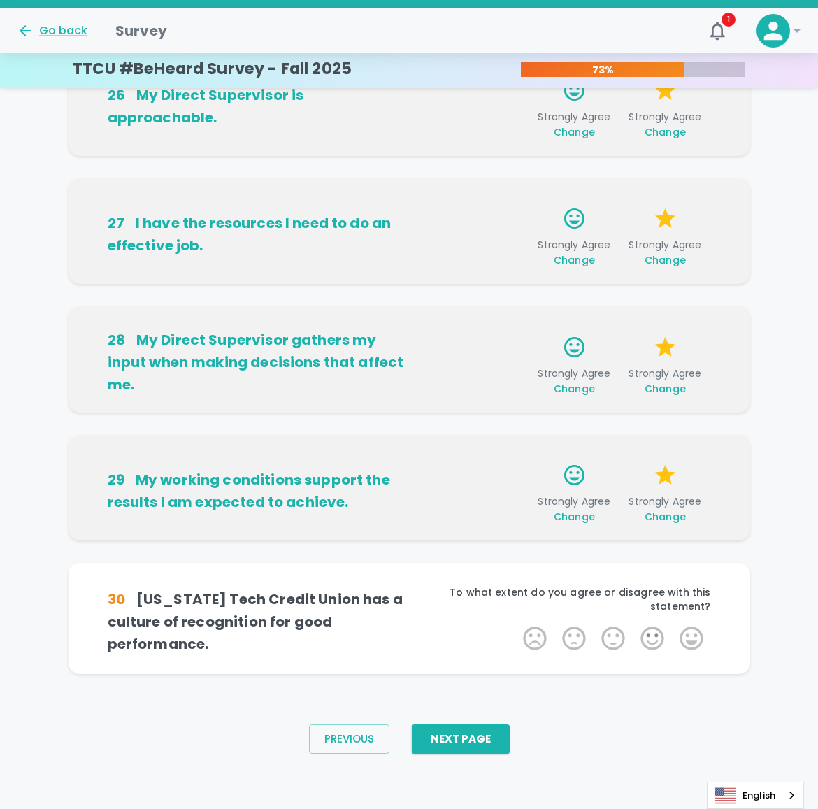
scroll to position [709, 0]
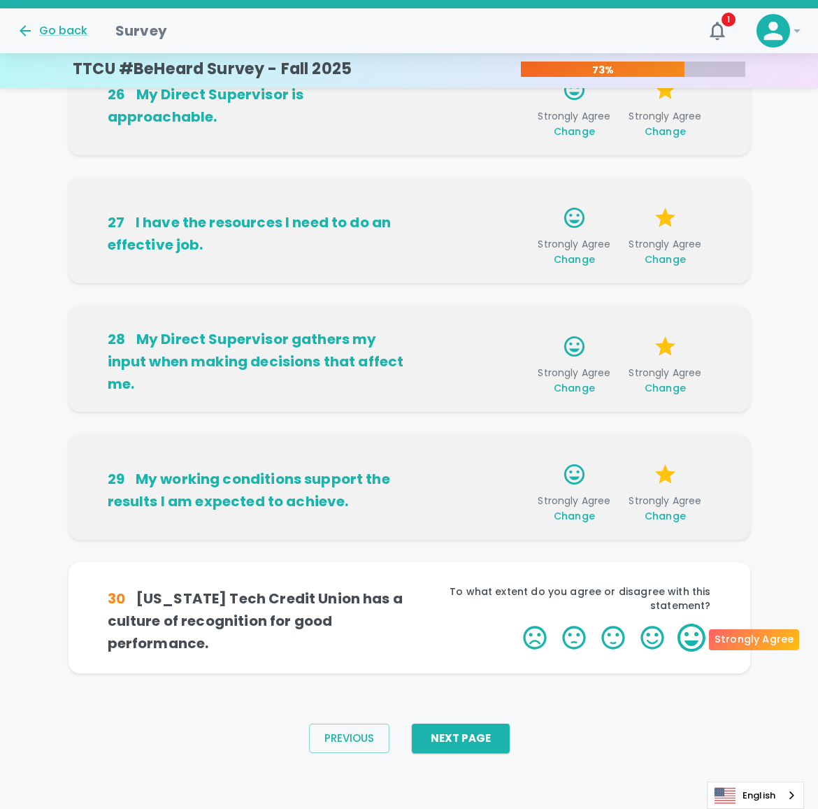
click at [700, 633] on label "5 Stars" at bounding box center [691, 638] width 39 height 28
click at [515, 624] on input "5 Stars" at bounding box center [514, 623] width 1 height 1
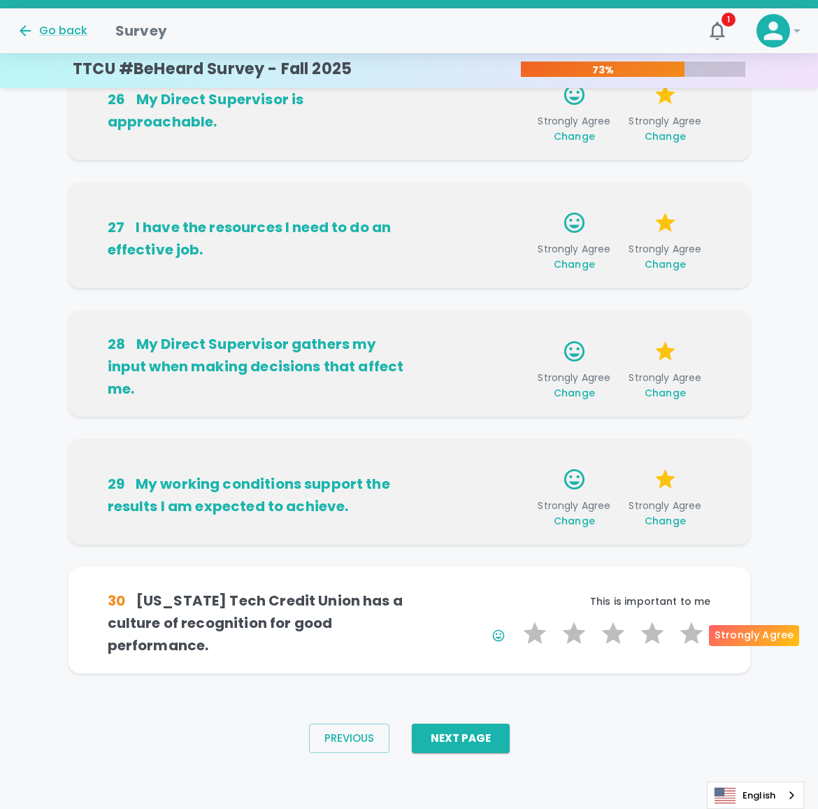
scroll to position [705, 0]
click at [700, 633] on label "5 Stars" at bounding box center [691, 633] width 39 height 28
click at [515, 619] on input "5 Stars" at bounding box center [514, 619] width 1 height 1
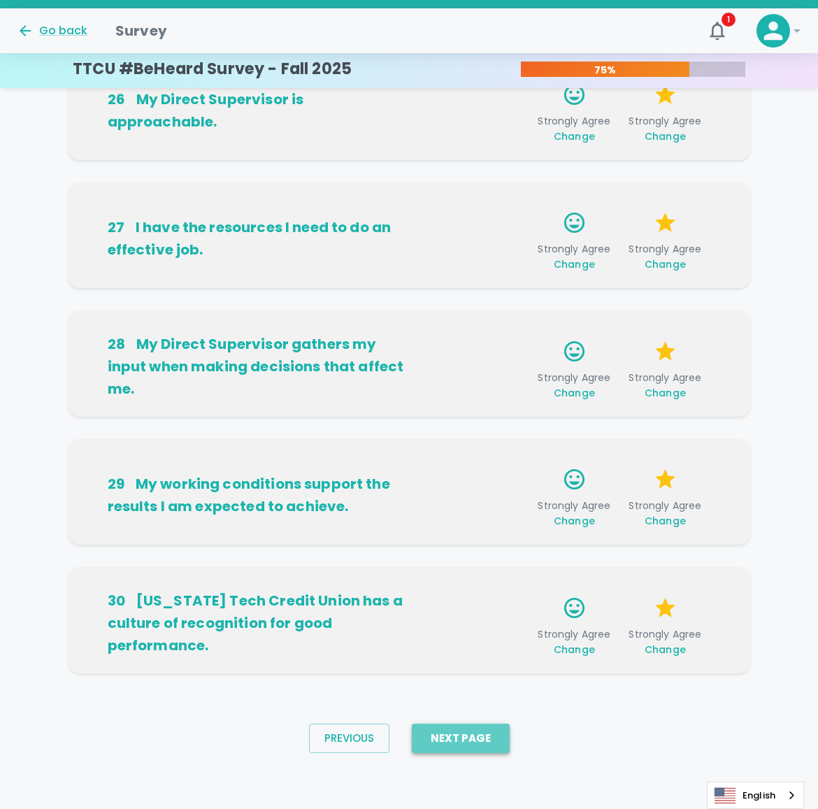
click at [468, 739] on button "Next Page" at bounding box center [461, 737] width 98 height 29
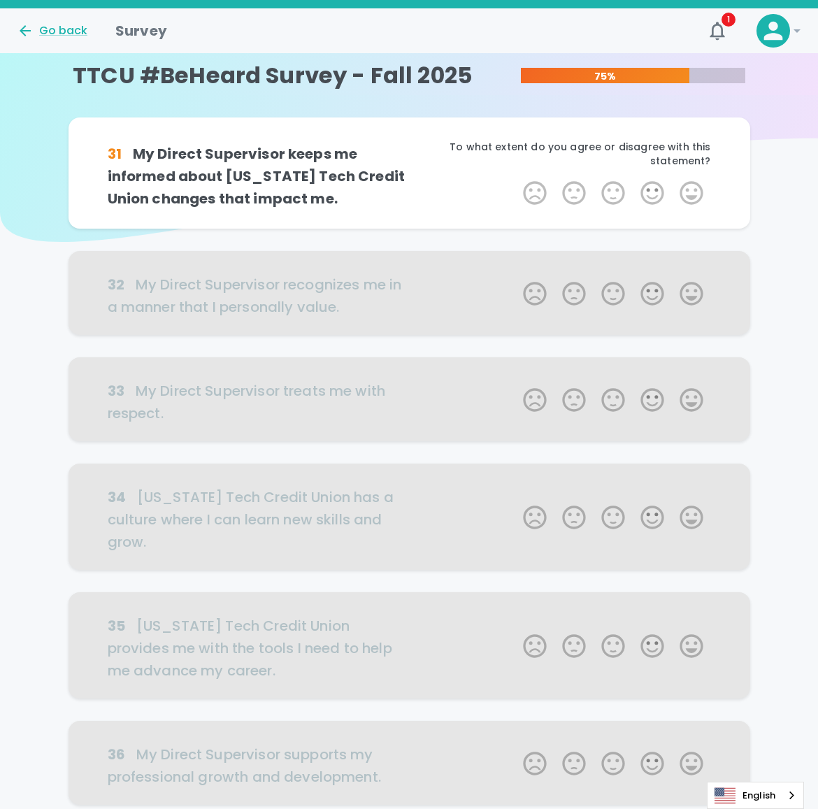
scroll to position [0, 0]
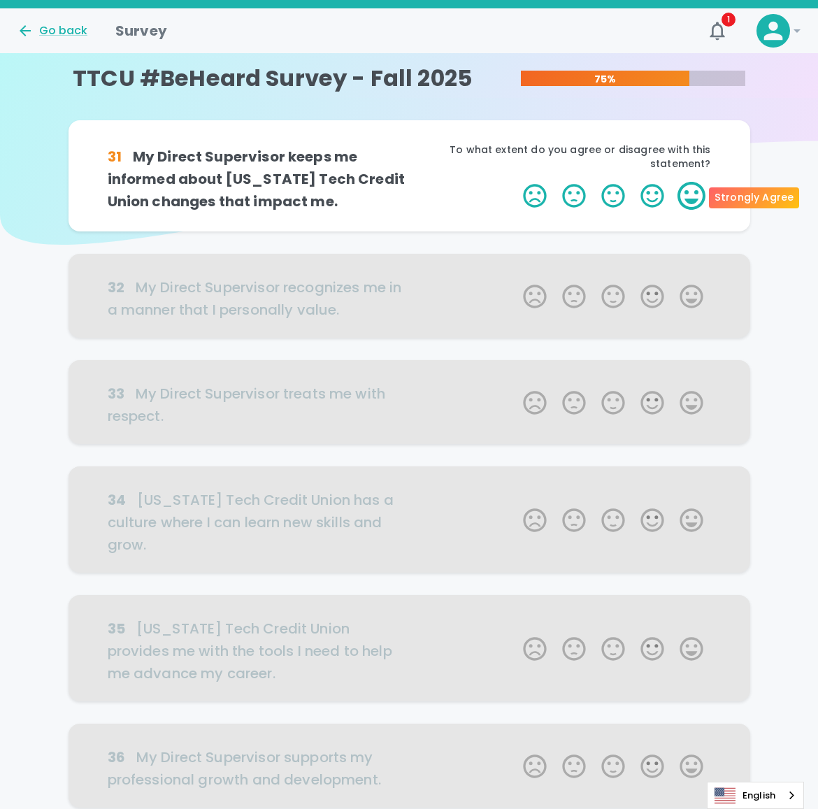
click at [698, 196] on label "5 Stars" at bounding box center [691, 196] width 39 height 28
click at [515, 182] on input "5 Stars" at bounding box center [514, 181] width 1 height 1
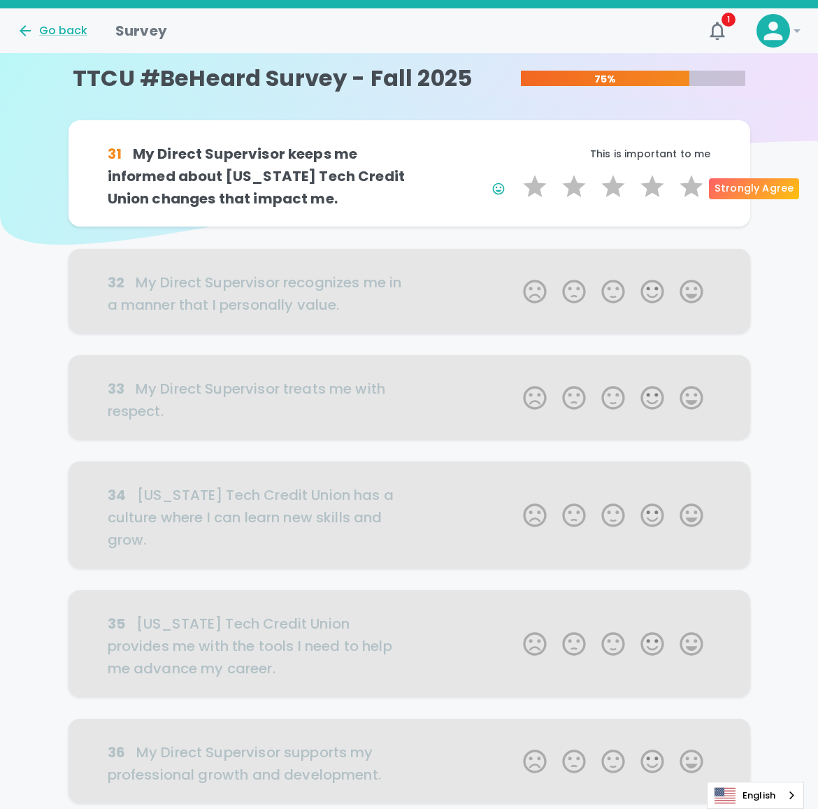
click at [698, 196] on label "5 Stars" at bounding box center [691, 187] width 39 height 28
click at [515, 173] on input "5 Stars" at bounding box center [514, 172] width 1 height 1
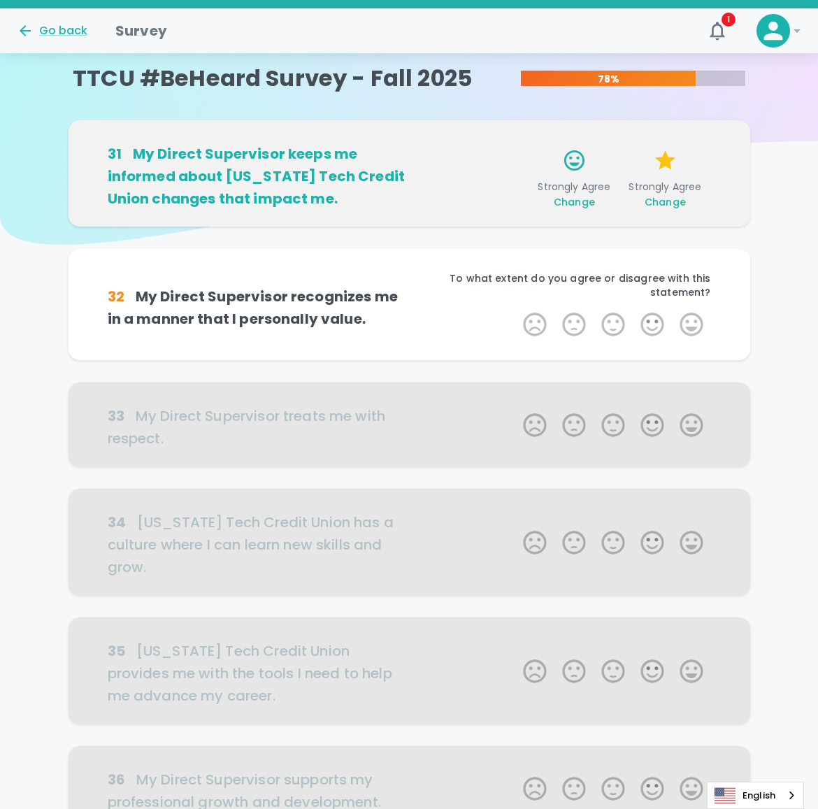
scroll to position [123, 0]
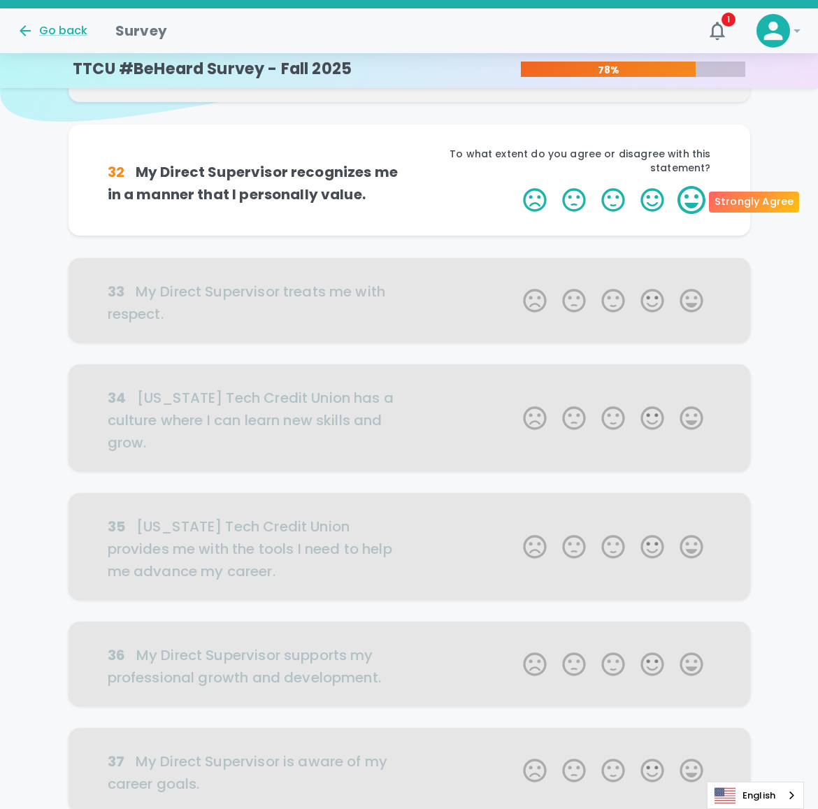
click at [698, 201] on label "5 Stars" at bounding box center [691, 200] width 39 height 28
click at [515, 186] on input "5 Stars" at bounding box center [514, 185] width 1 height 1
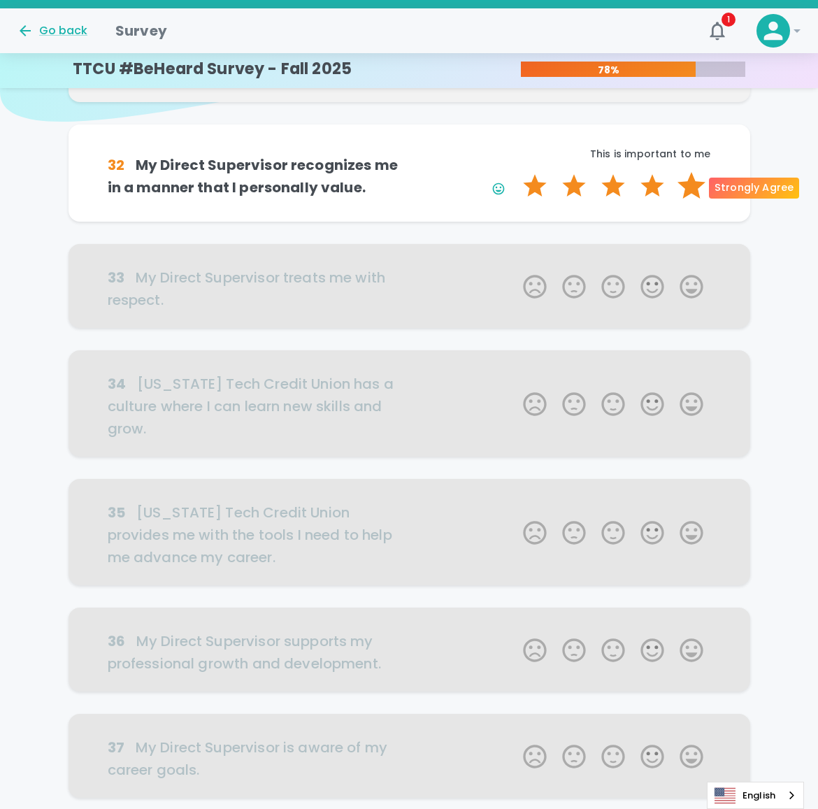
click at [693, 185] on label "5 Stars" at bounding box center [691, 186] width 39 height 28
click at [515, 172] on input "5 Stars" at bounding box center [514, 171] width 1 height 1
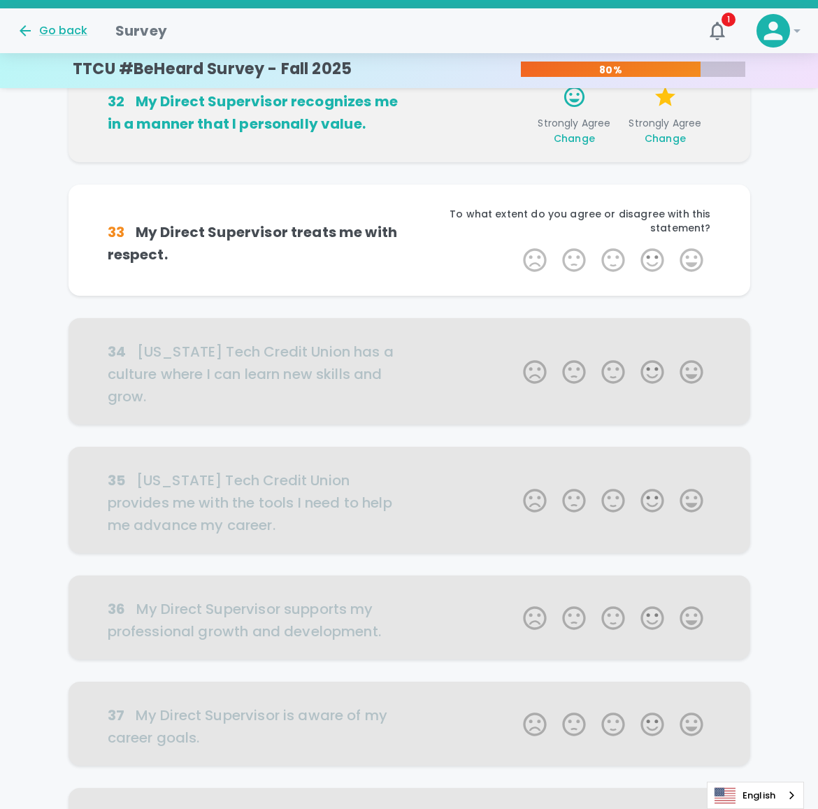
scroll to position [246, 0]
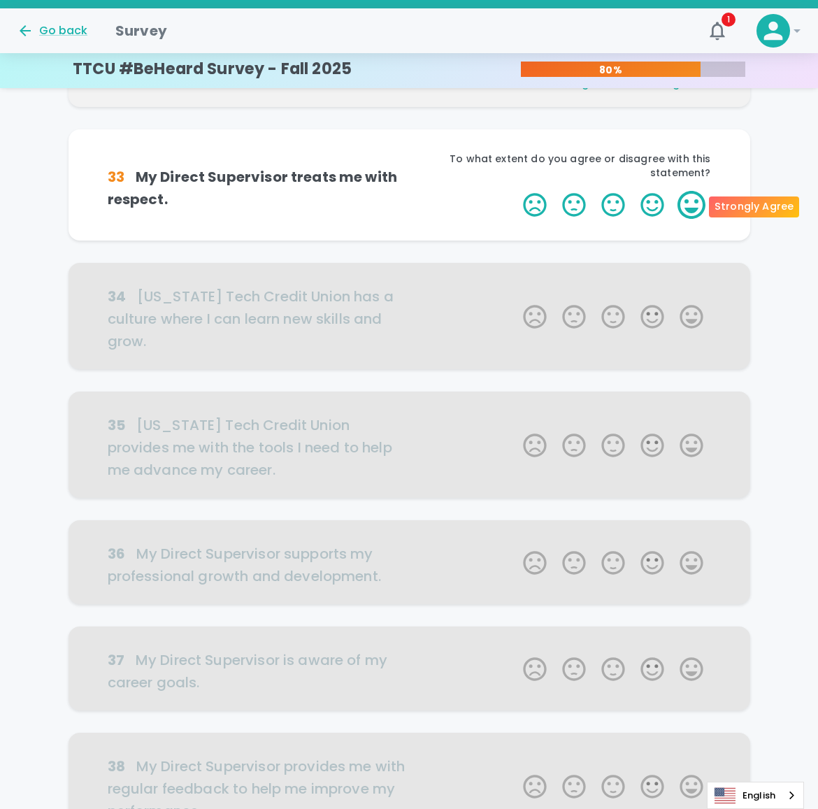
click at [690, 192] on label "5 Stars" at bounding box center [691, 205] width 39 height 28
click at [515, 191] on input "5 Stars" at bounding box center [514, 190] width 1 height 1
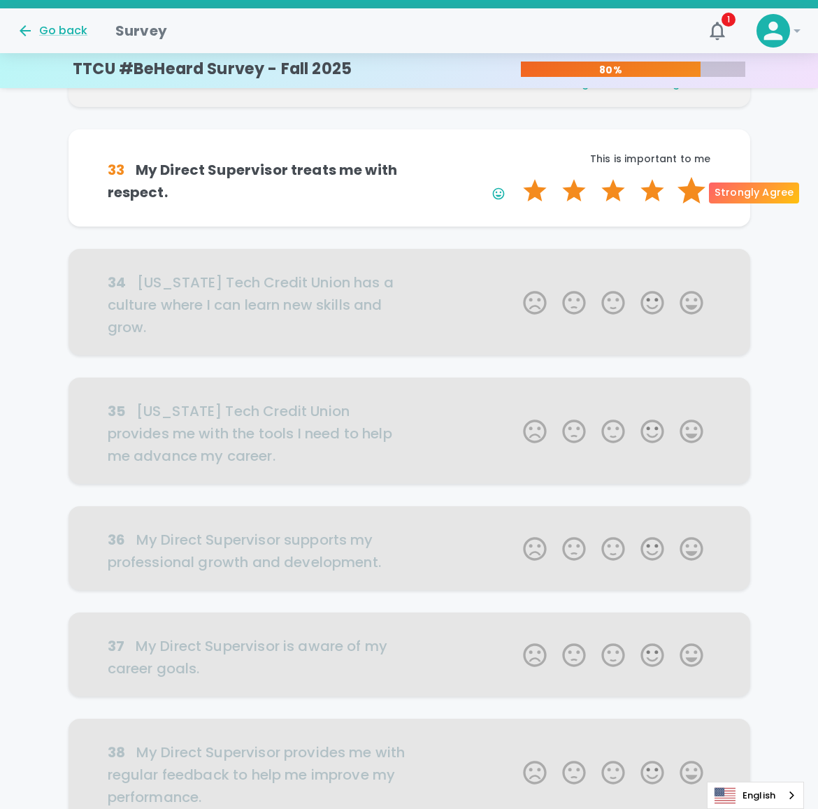
click at [690, 195] on label "5 Stars" at bounding box center [691, 191] width 39 height 28
click at [515, 177] on input "5 Stars" at bounding box center [514, 176] width 1 height 1
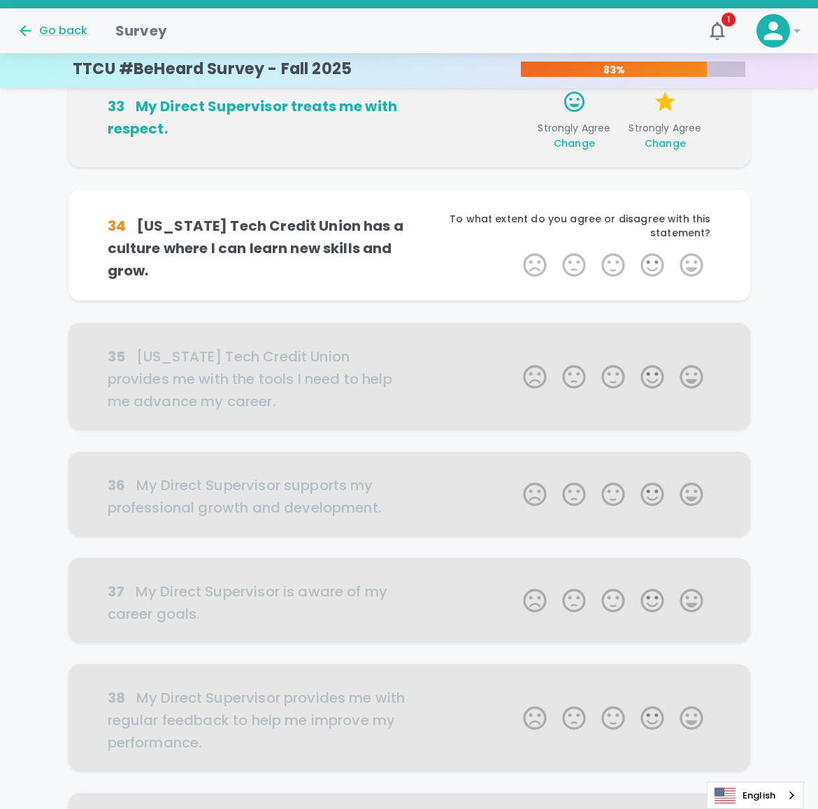
scroll to position [369, 0]
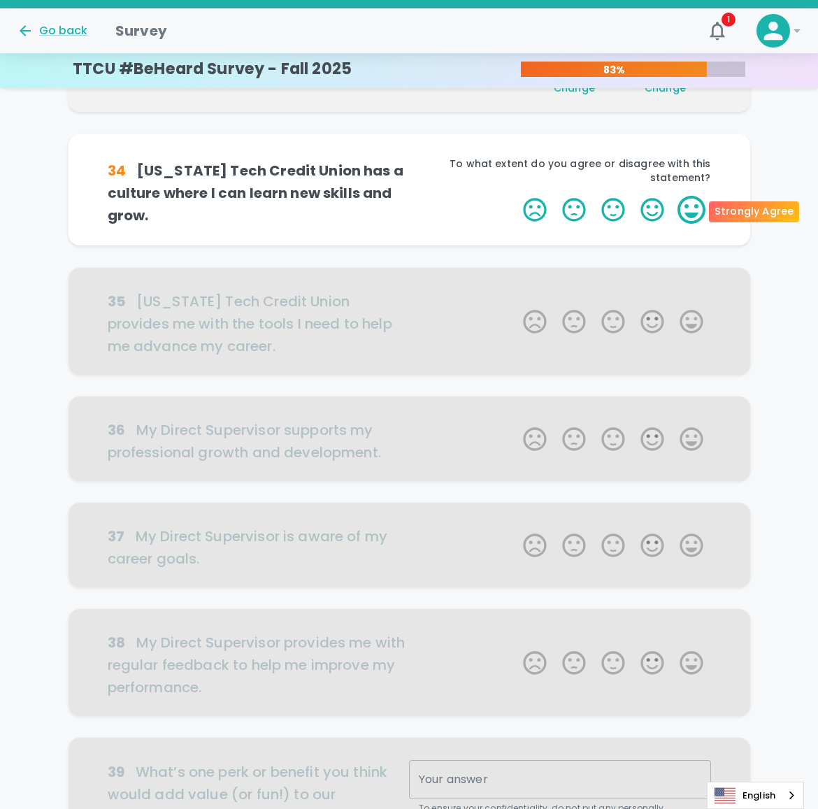
click at [689, 206] on label "5 Stars" at bounding box center [691, 210] width 39 height 28
click at [515, 196] on input "5 Stars" at bounding box center [514, 195] width 1 height 1
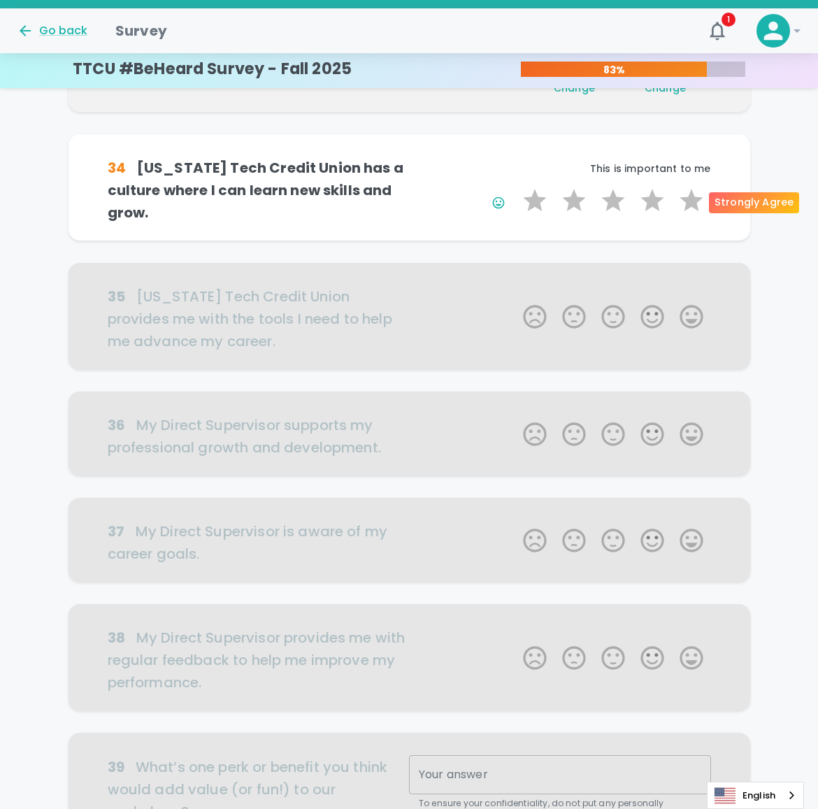
click at [689, 206] on label "5 Stars" at bounding box center [691, 201] width 39 height 28
click at [515, 187] on input "5 Stars" at bounding box center [514, 186] width 1 height 1
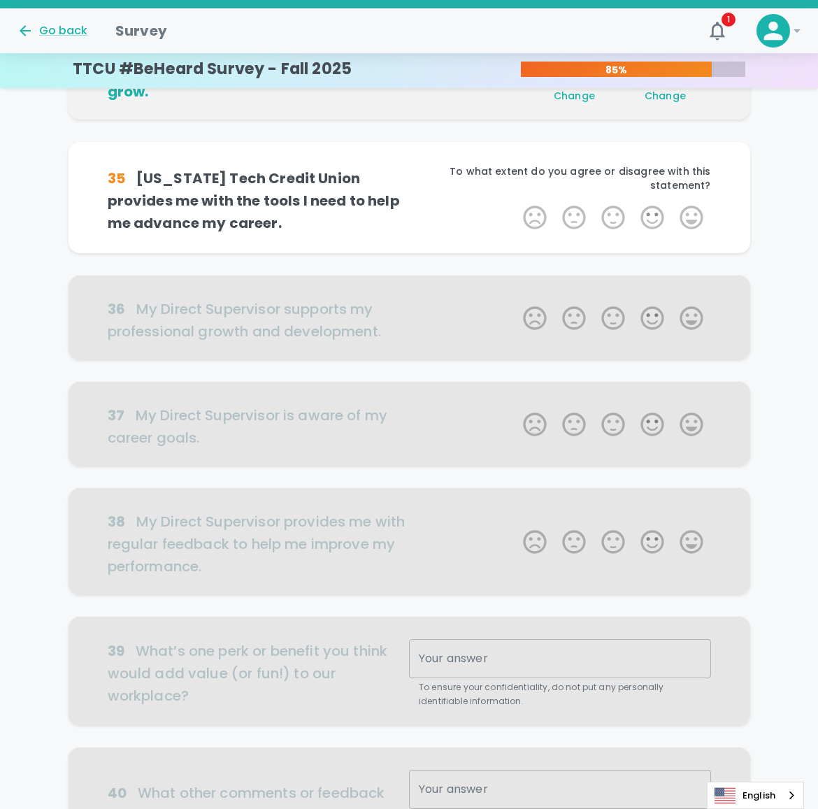
scroll to position [492, 0]
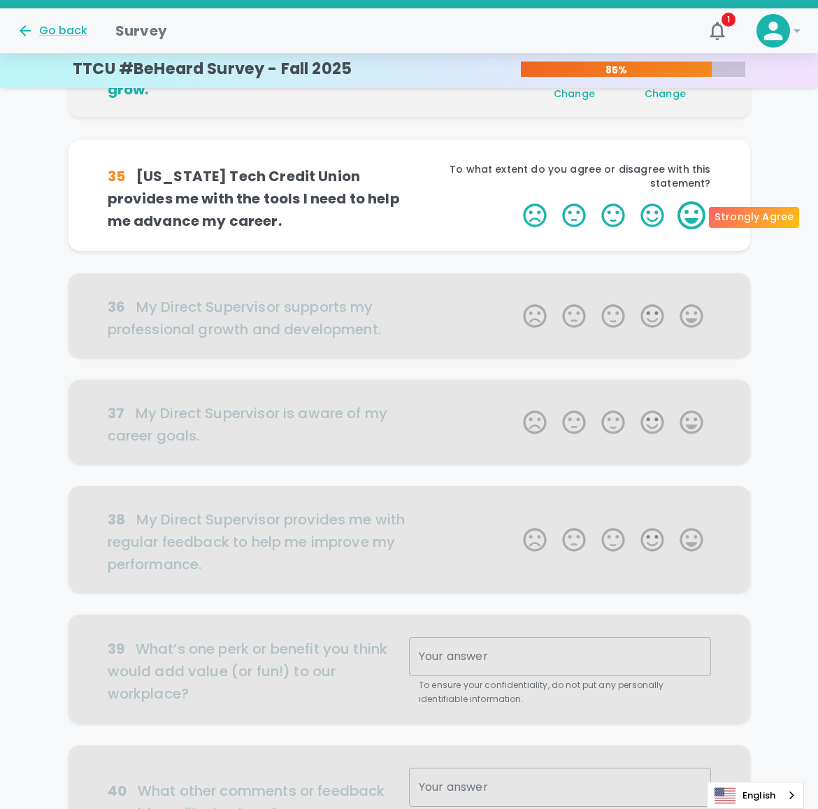
click at [689, 210] on label "5 Stars" at bounding box center [691, 215] width 39 height 28
click at [515, 201] on input "5 Stars" at bounding box center [514, 201] width 1 height 1
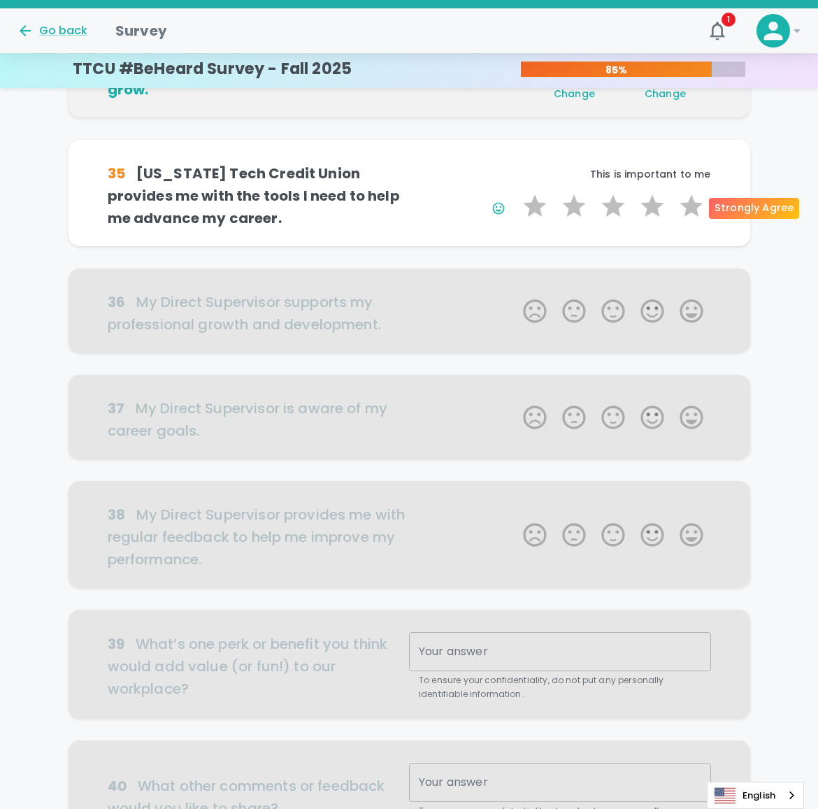
click at [689, 210] on label "5 Stars" at bounding box center [691, 206] width 39 height 28
click at [515, 192] on input "5 Stars" at bounding box center [514, 192] width 1 height 1
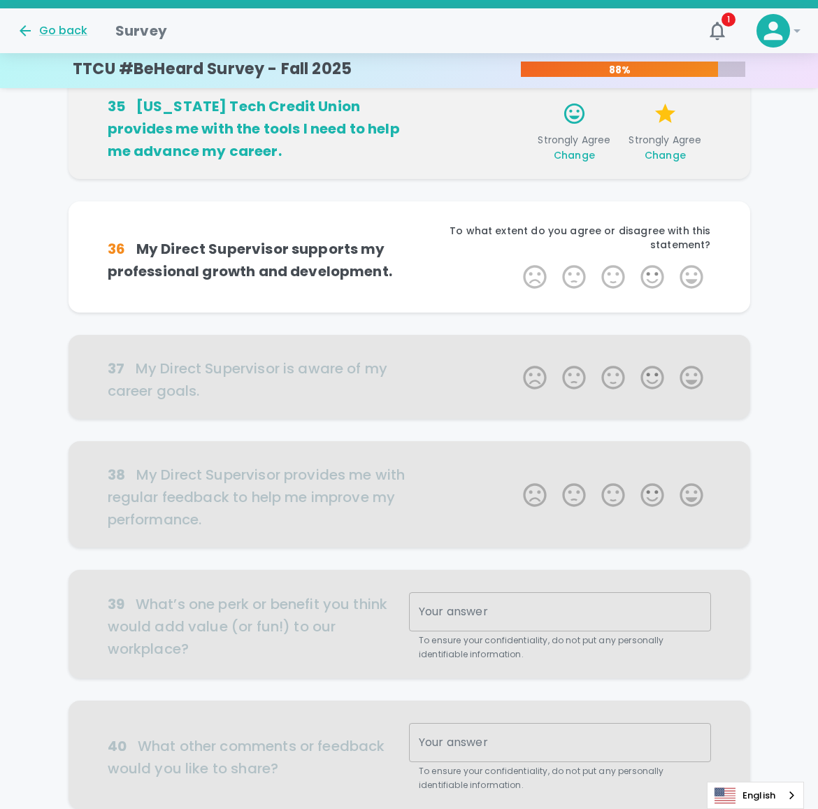
scroll to position [615, 0]
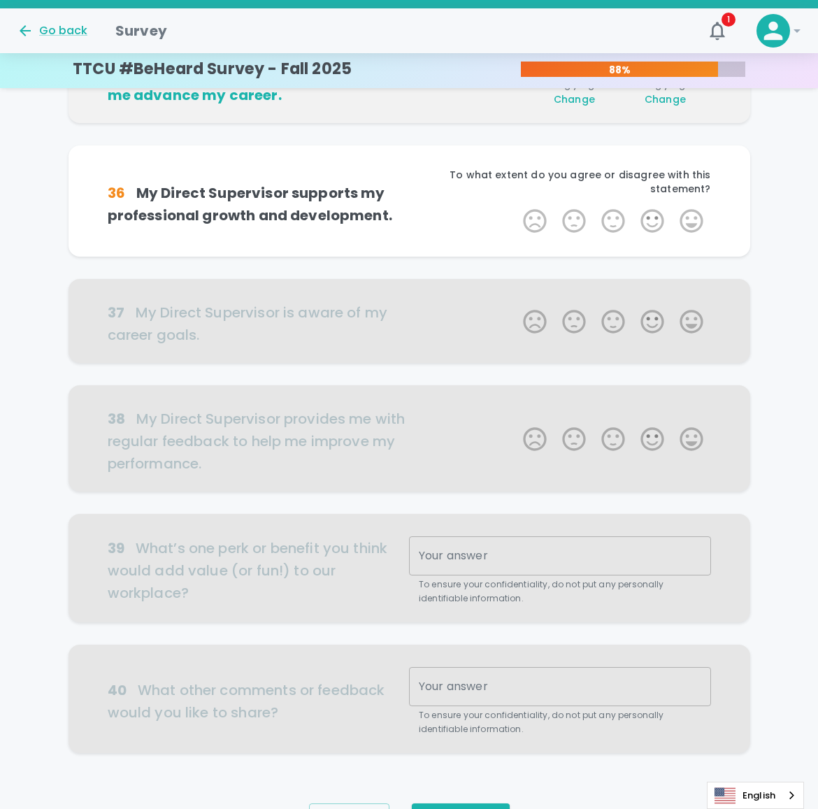
click at [689, 210] on label "5 Stars" at bounding box center [691, 221] width 39 height 28
click at [515, 207] on input "5 Stars" at bounding box center [514, 206] width 1 height 1
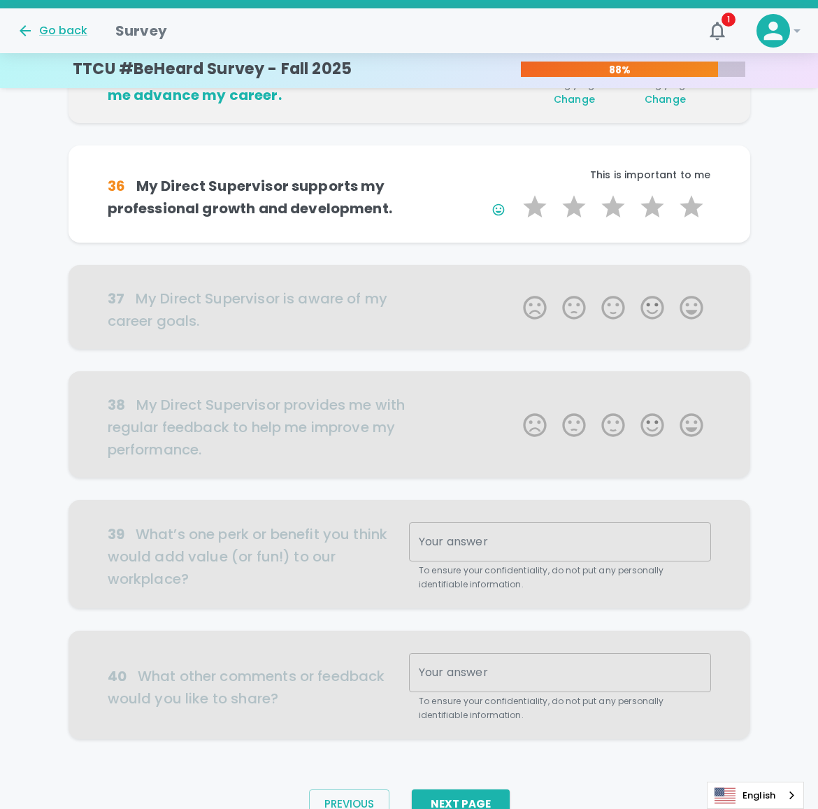
click at [689, 210] on label "5 Stars" at bounding box center [691, 207] width 39 height 28
click at [515, 193] on input "5 Stars" at bounding box center [514, 192] width 1 height 1
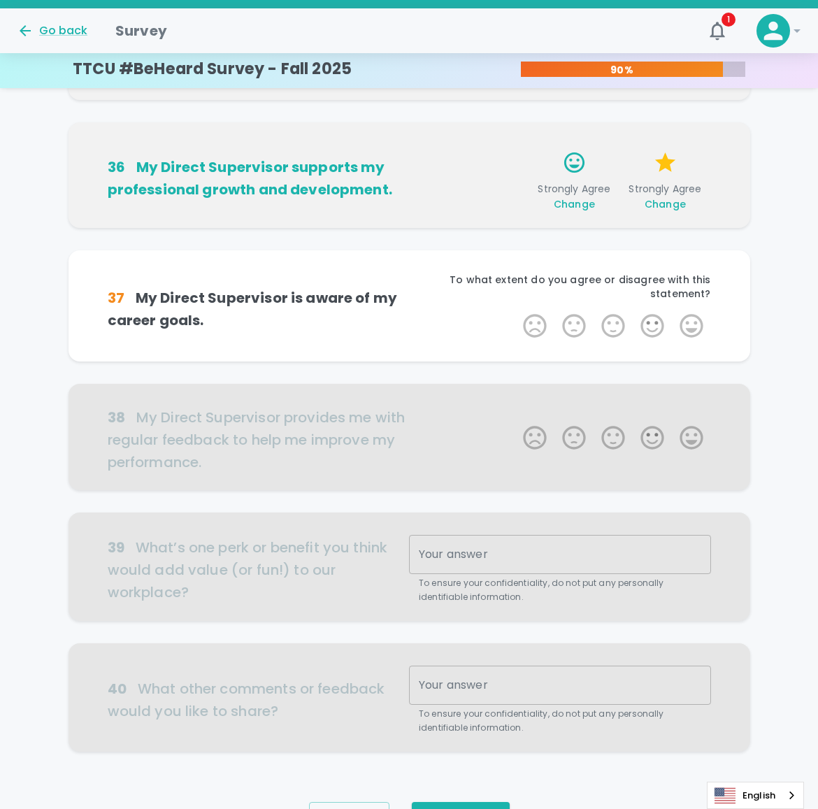
scroll to position [681, 0]
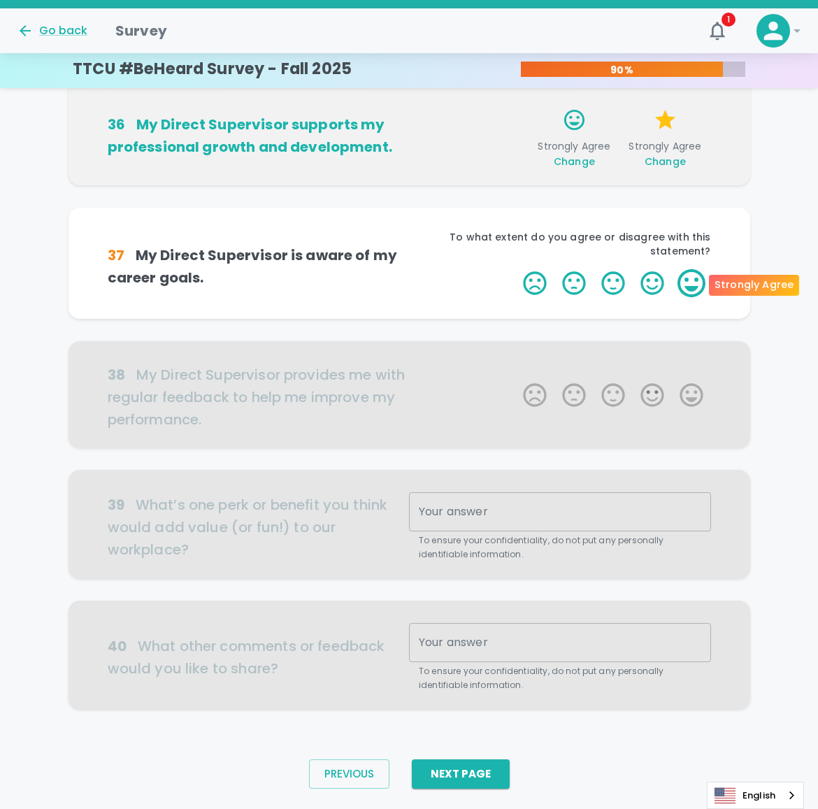
click at [690, 290] on label "5 Stars" at bounding box center [691, 283] width 39 height 28
click at [515, 269] on input "5 Stars" at bounding box center [514, 268] width 1 height 1
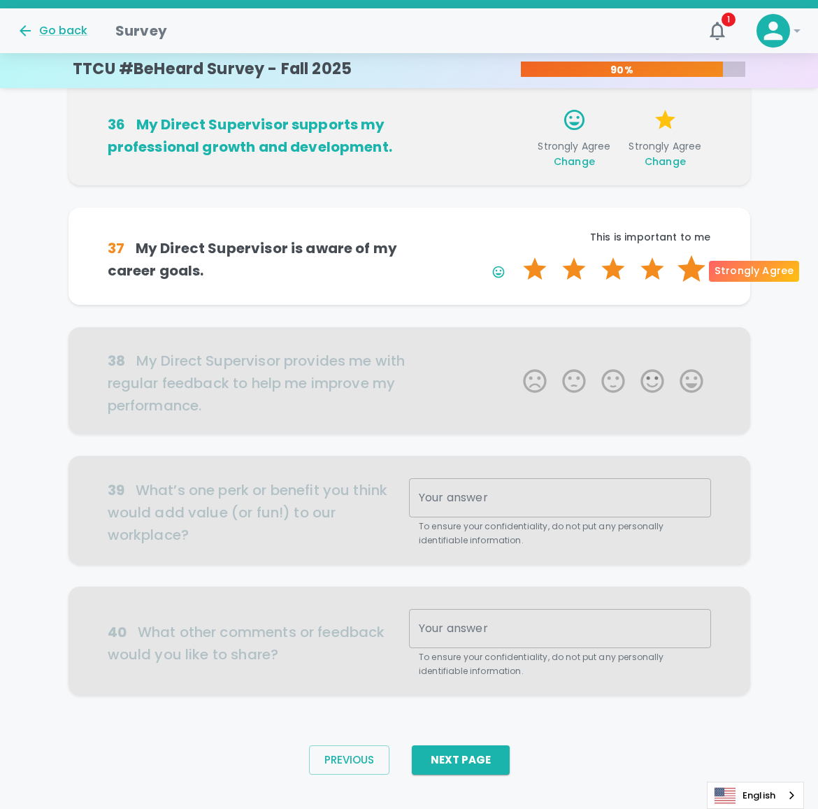
click at [690, 276] on label "5 Stars" at bounding box center [691, 269] width 39 height 28
click at [515, 255] on input "5 Stars" at bounding box center [514, 254] width 1 height 1
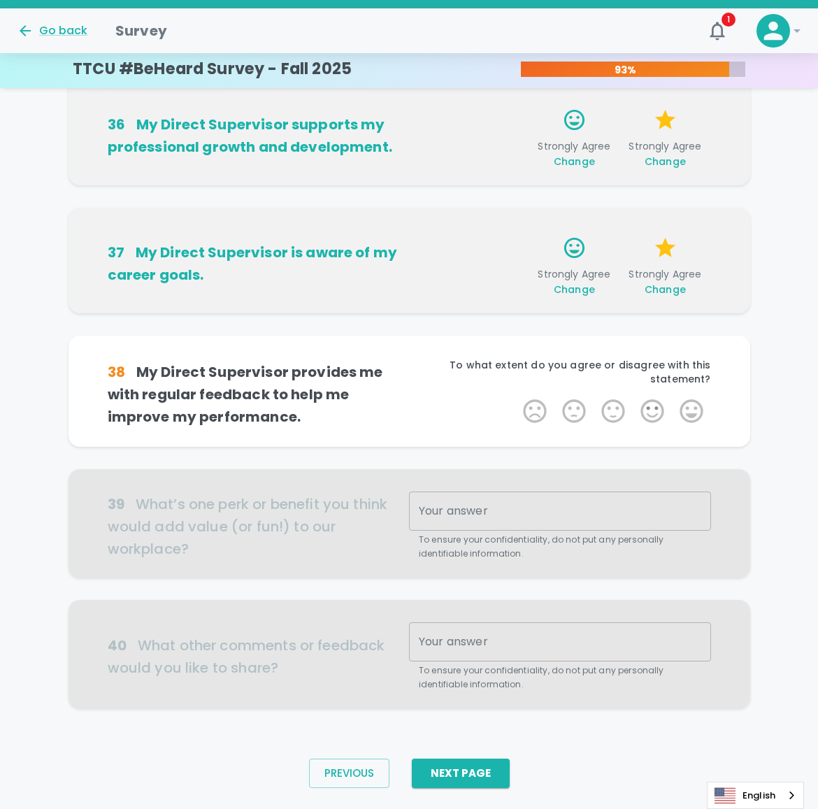
scroll to position [702, 0]
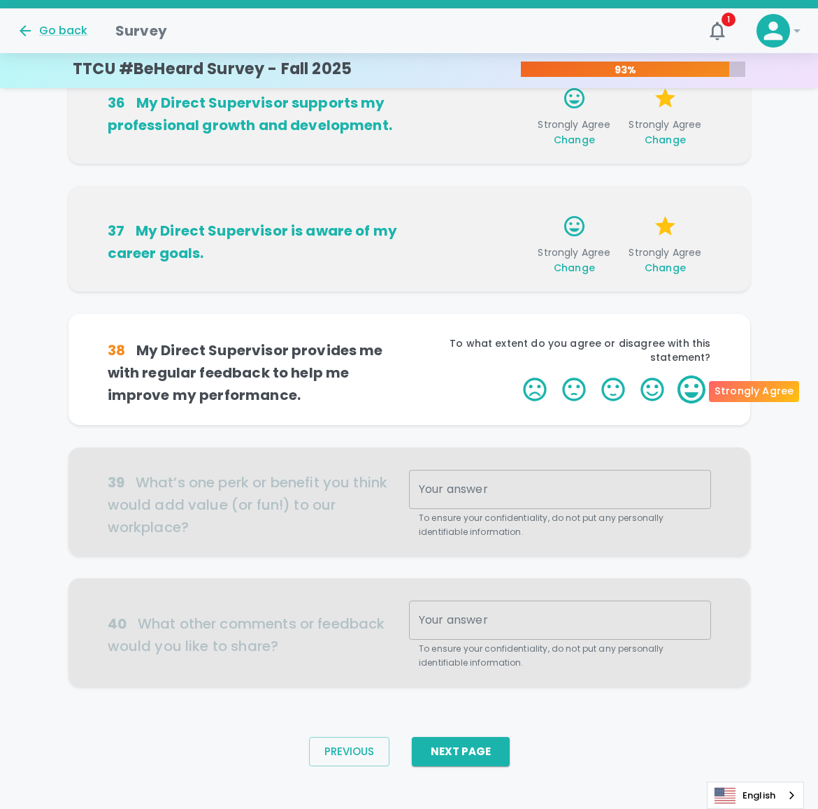
click at [685, 393] on label "5 Stars" at bounding box center [691, 389] width 39 height 28
click at [515, 375] on input "5 Stars" at bounding box center [514, 375] width 1 height 1
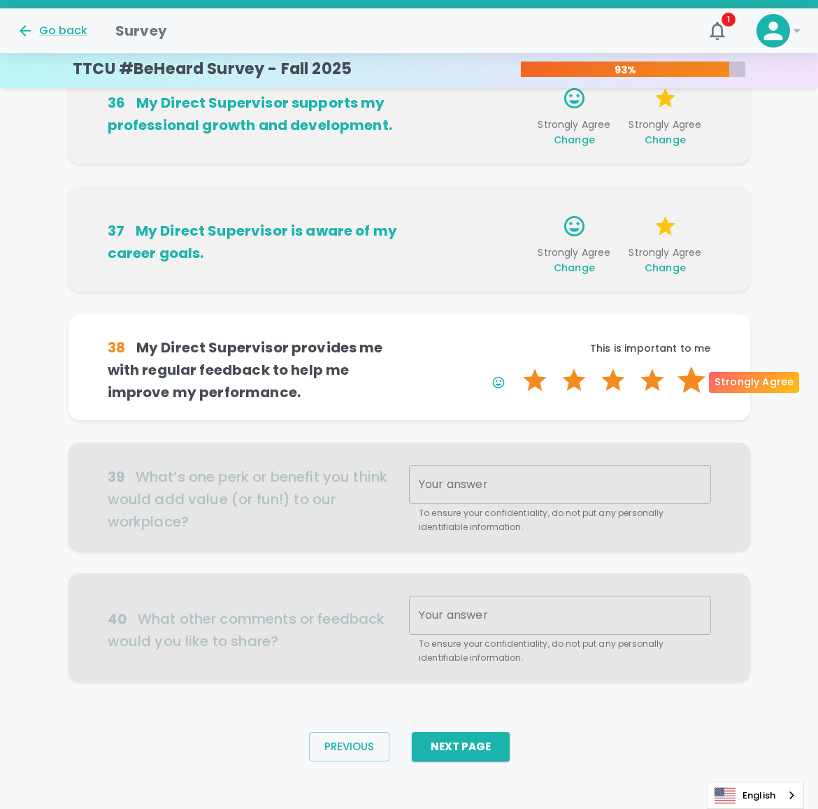
click at [684, 389] on label "5 Stars" at bounding box center [691, 380] width 39 height 28
click at [515, 366] on input "5 Stars" at bounding box center [514, 366] width 1 height 1
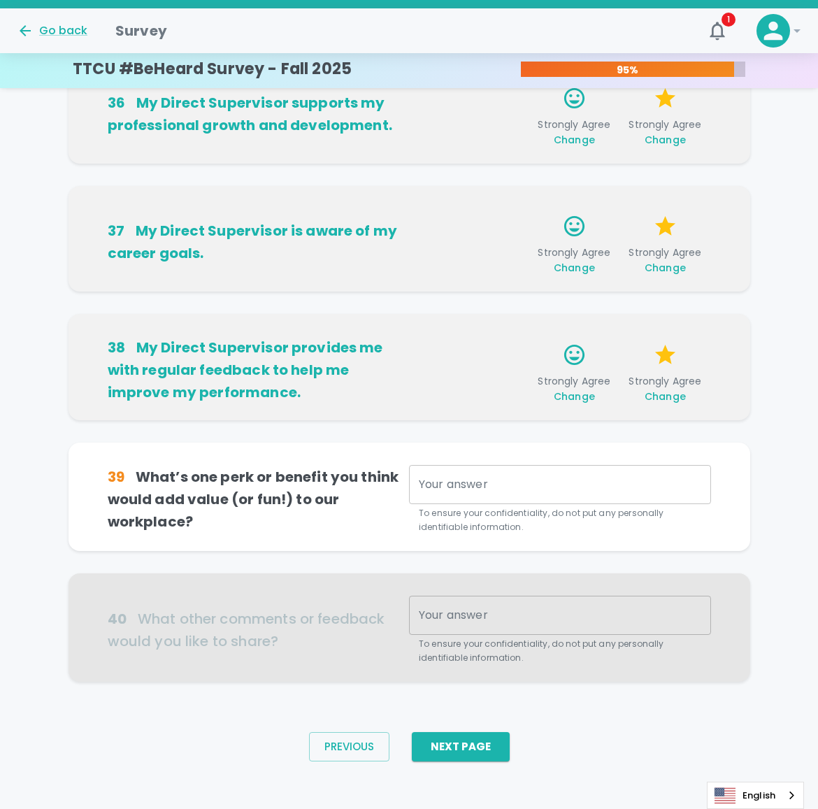
scroll to position [711, 0]
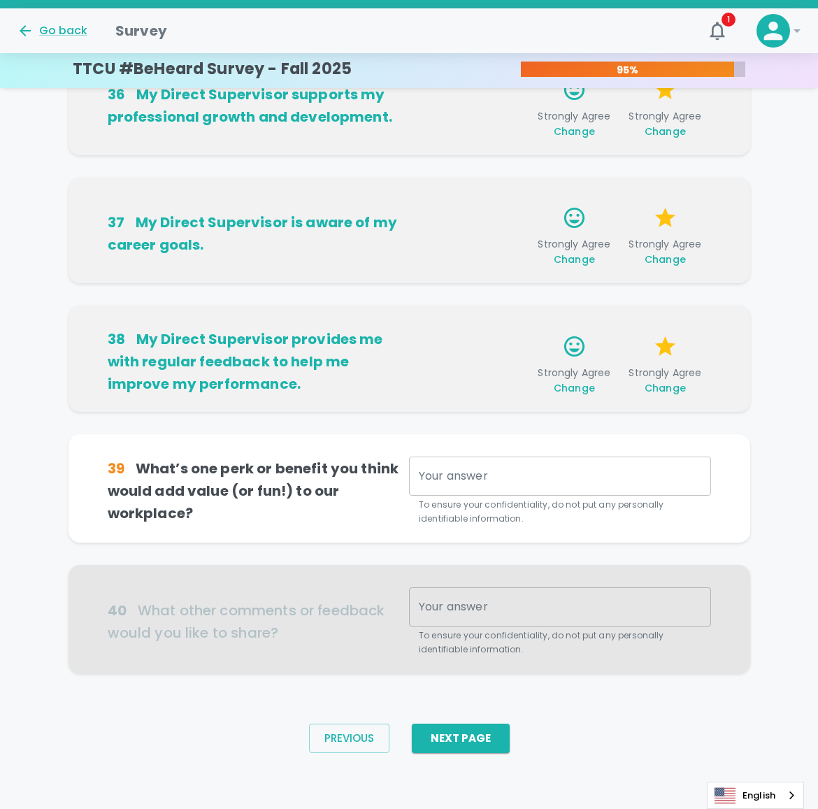
click at [569, 490] on div "x Your answer" at bounding box center [560, 475] width 302 height 39
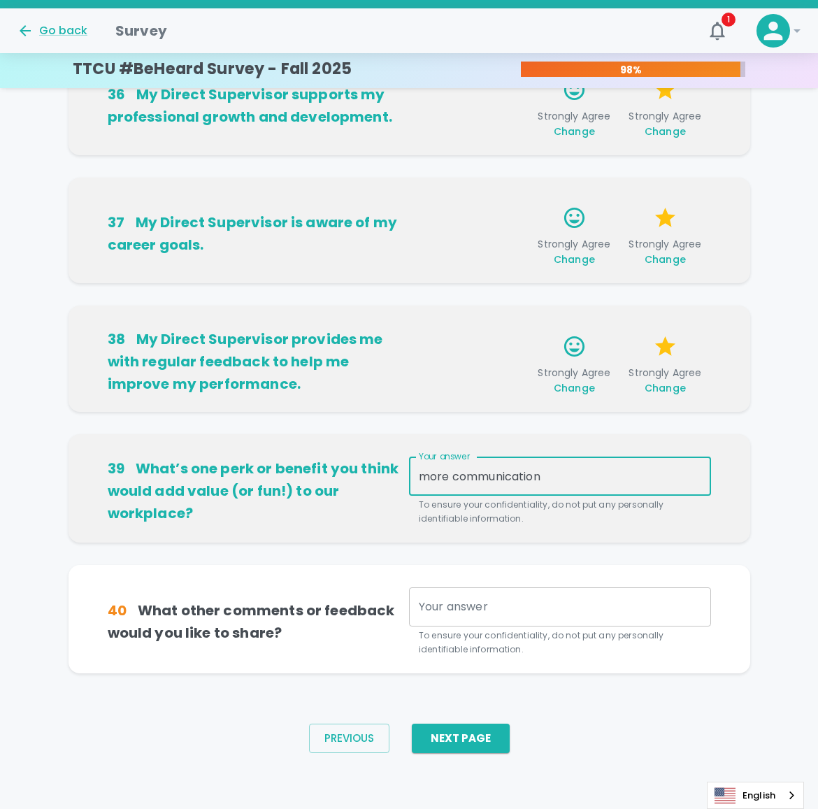
type textarea "more communication"
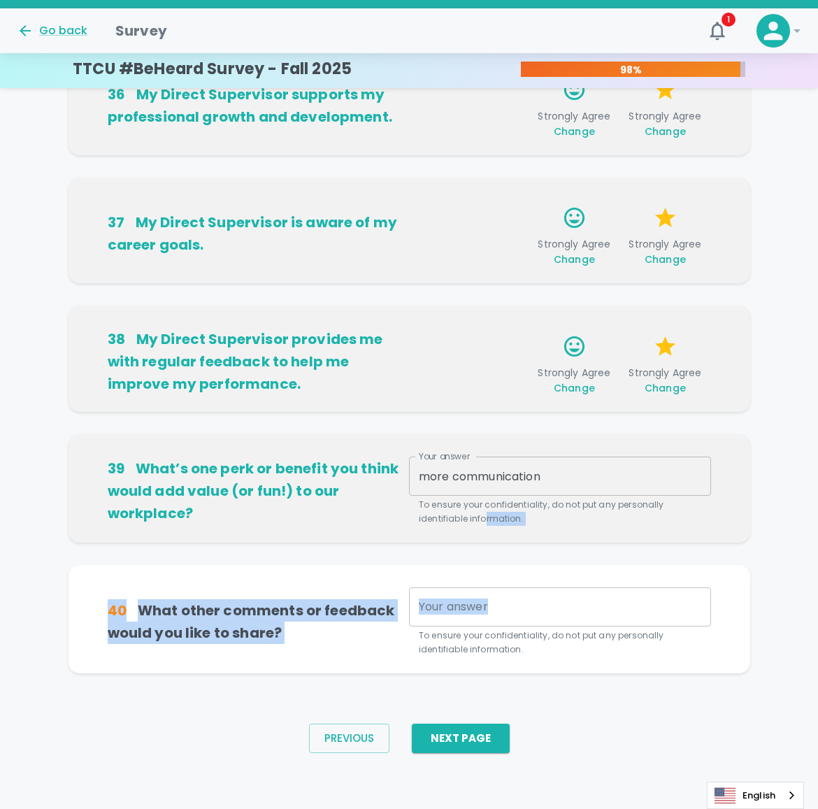
drag, startPoint x: 477, startPoint y: 568, endPoint x: 461, endPoint y: 591, distance: 28.0
click at [461, 591] on div "31 My Direct Supervisor keeps me informed about Texas Tech Credit Union changes…" at bounding box center [409, 52] width 818 height 1288
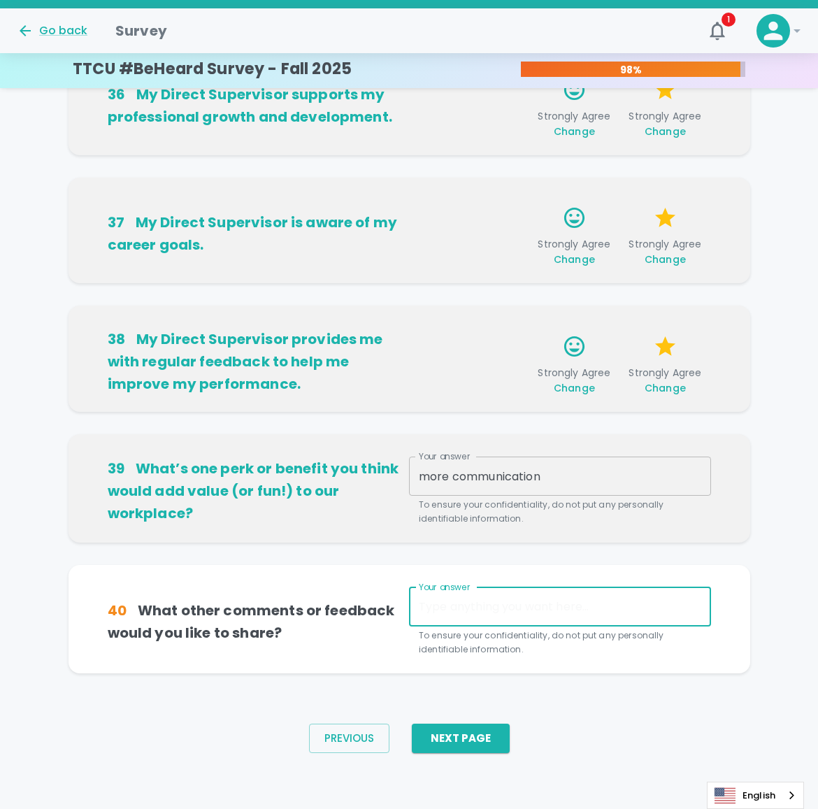
drag, startPoint x: 461, startPoint y: 591, endPoint x: 521, endPoint y: 604, distance: 62.2
click at [521, 603] on textarea "Your answer" at bounding box center [560, 606] width 282 height 16
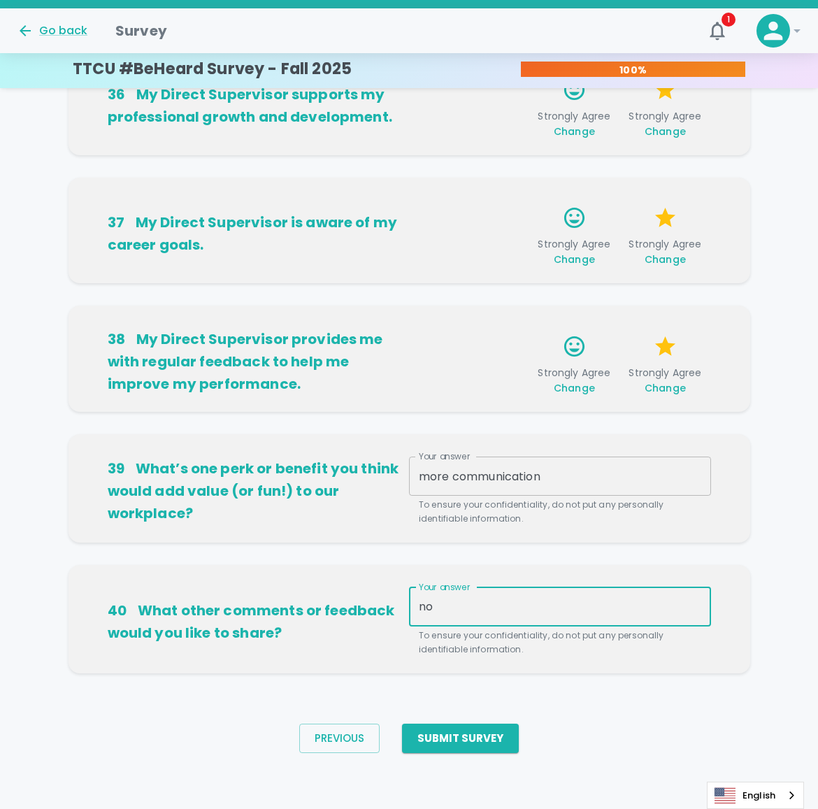
type textarea "n"
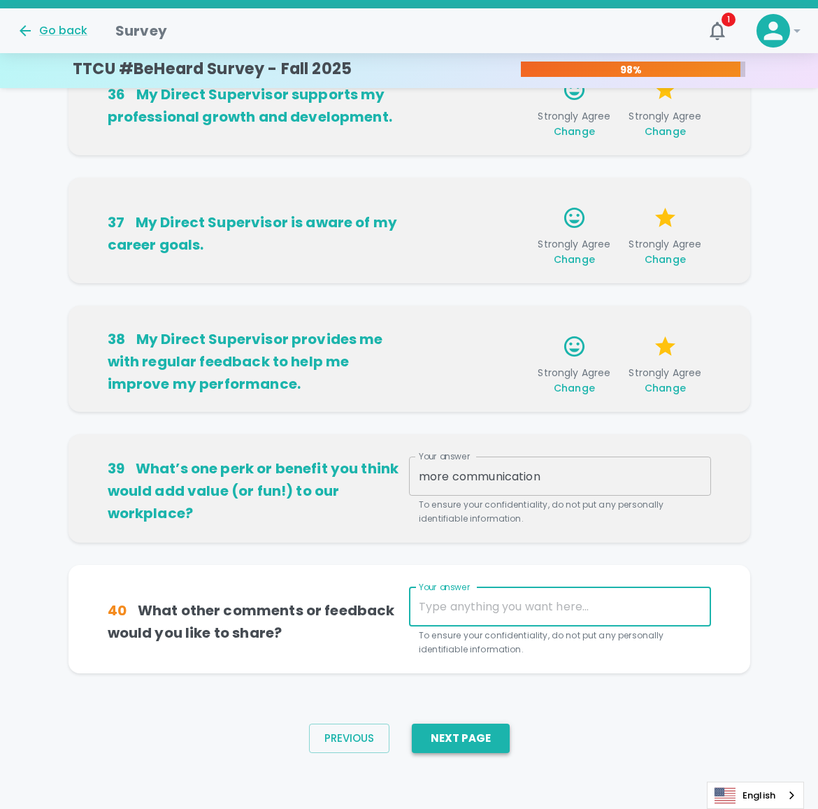
click at [428, 751] on button "Next Page" at bounding box center [461, 737] width 98 height 29
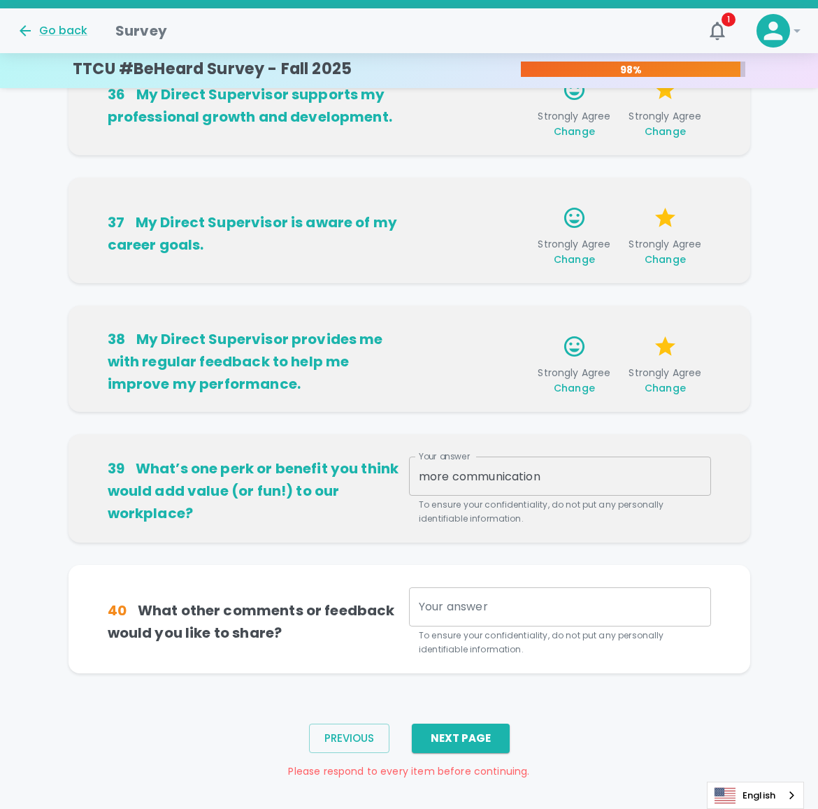
click at [455, 599] on textarea "Your answer" at bounding box center [560, 606] width 282 height 16
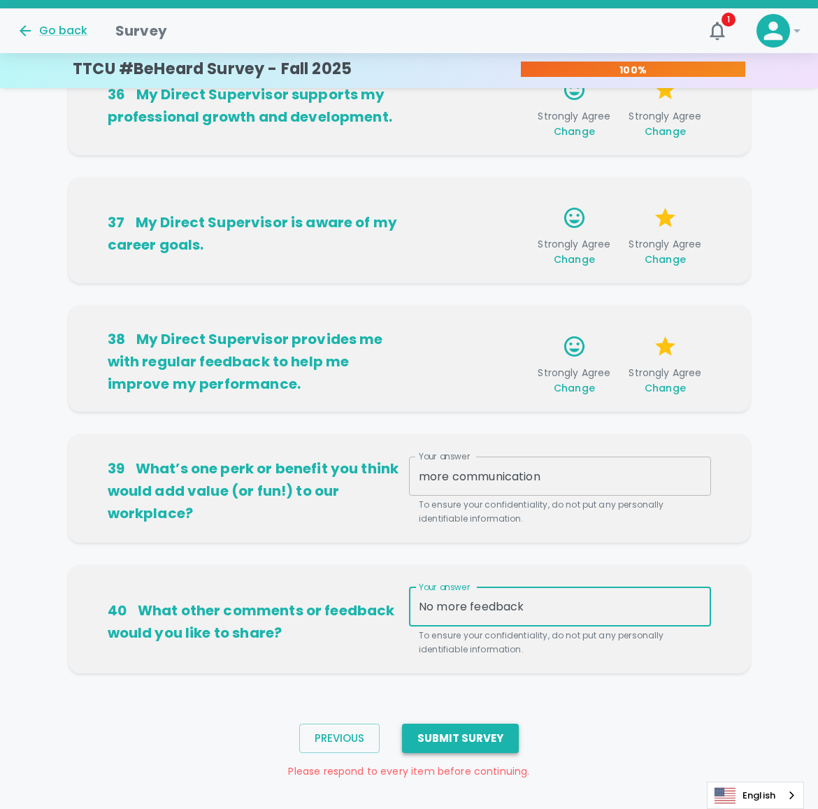
type textarea "No more feedback"
click at [462, 734] on button "Submit Survey" at bounding box center [460, 737] width 117 height 29
